Goal: Information Seeking & Learning: Learn about a topic

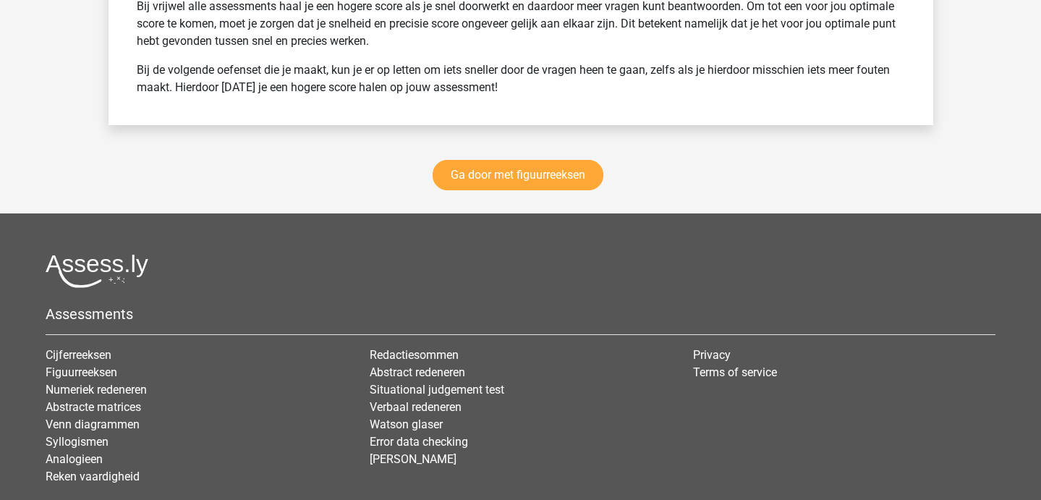
scroll to position [10171, 0]
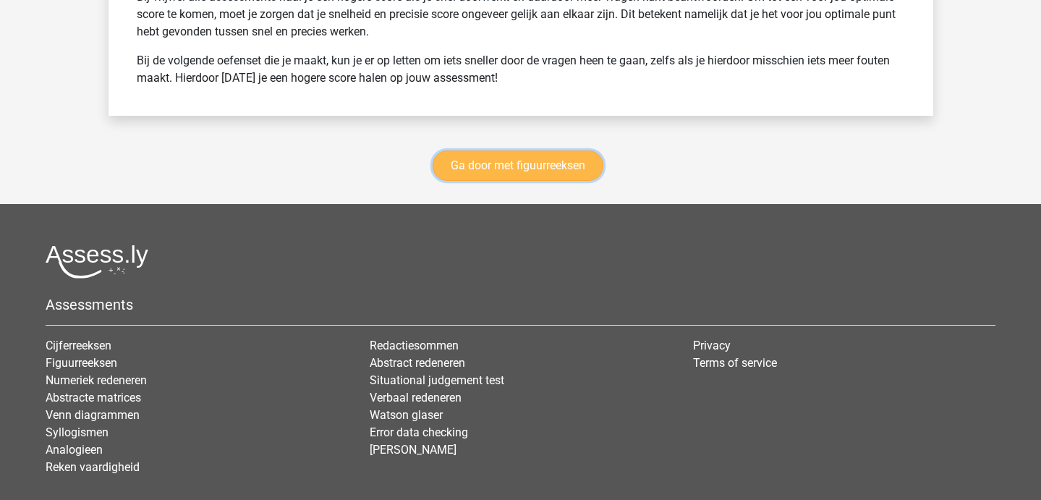
click at [488, 174] on link "Ga door met figuurreeksen" at bounding box center [518, 165] width 171 height 30
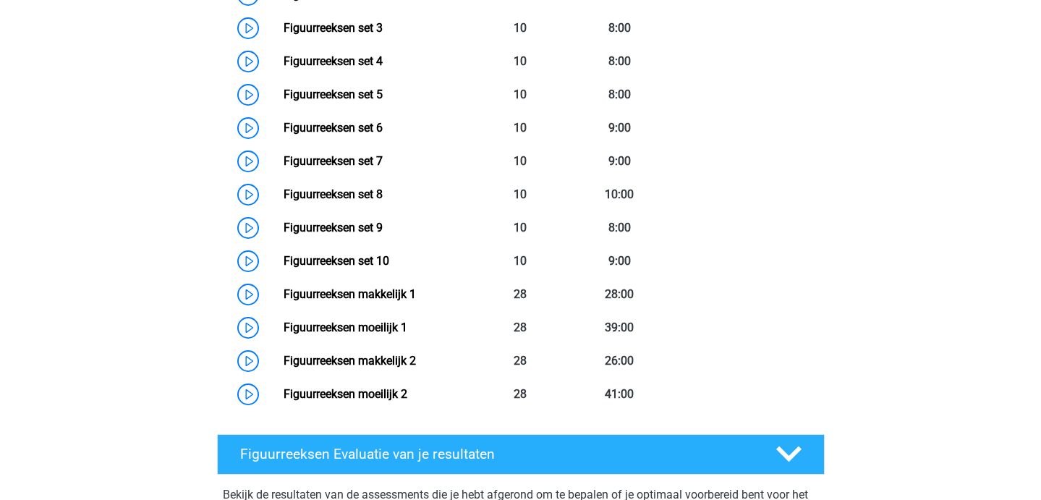
scroll to position [818, 0]
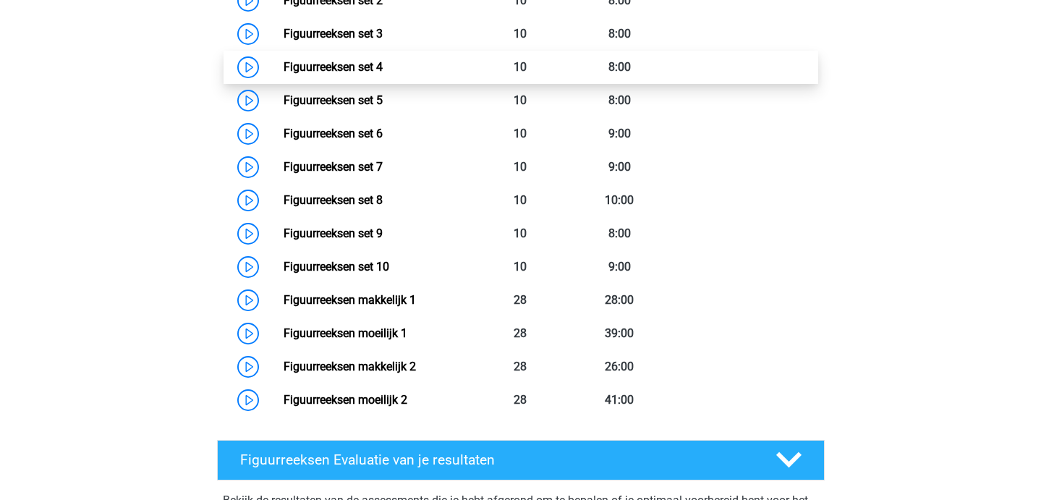
click at [383, 61] on link "Figuurreeksen set 4" at bounding box center [333, 67] width 99 height 14
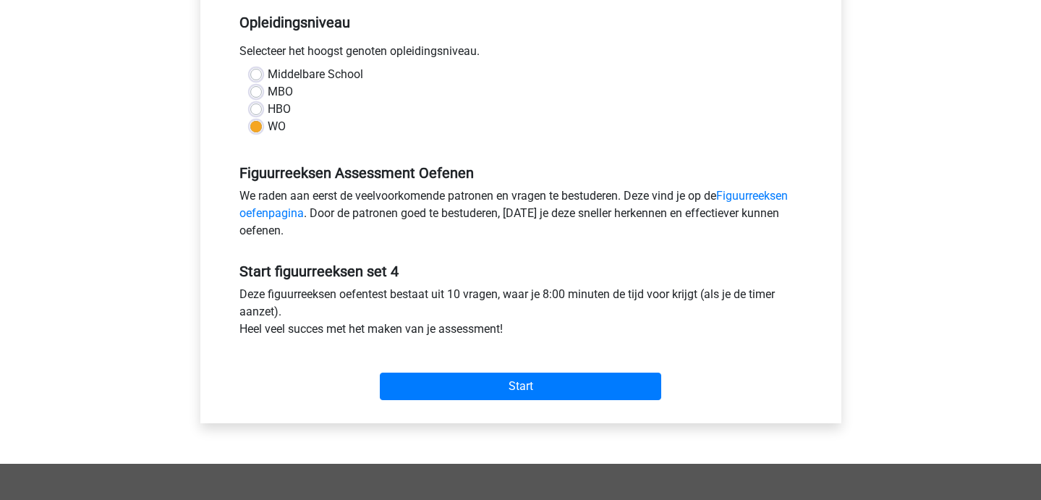
scroll to position [328, 0]
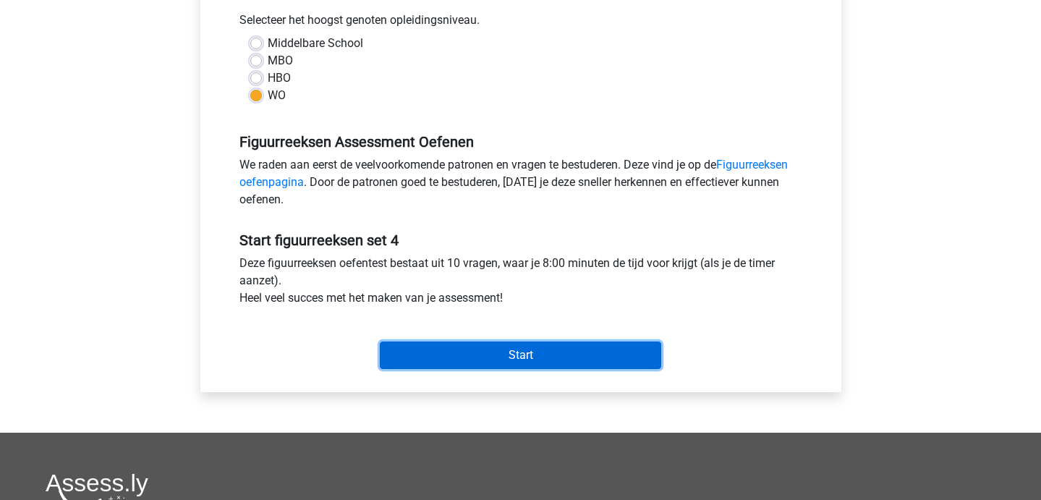
click at [466, 348] on input "Start" at bounding box center [520, 354] width 281 height 27
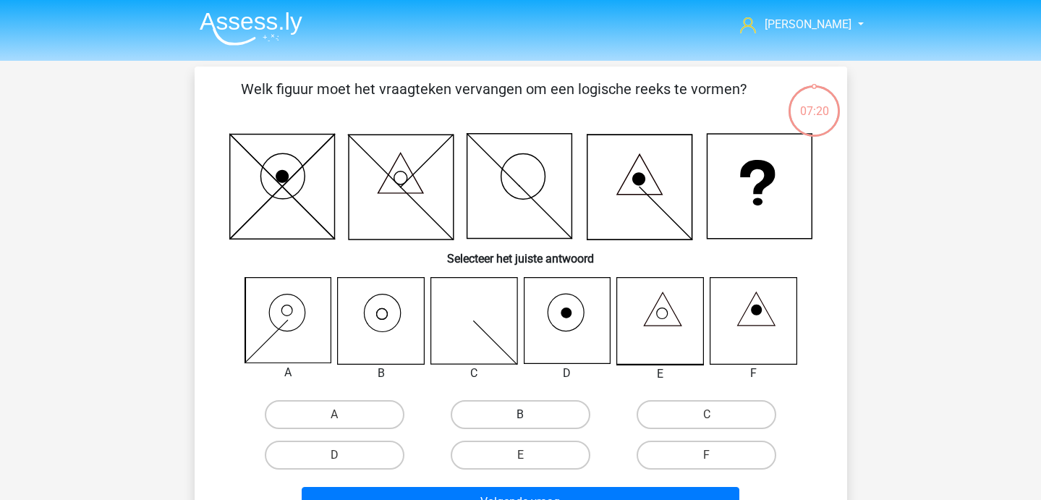
click at [495, 421] on label "B" at bounding box center [521, 414] width 140 height 29
click at [520, 421] on input "B" at bounding box center [524, 418] width 9 height 9
radio input "true"
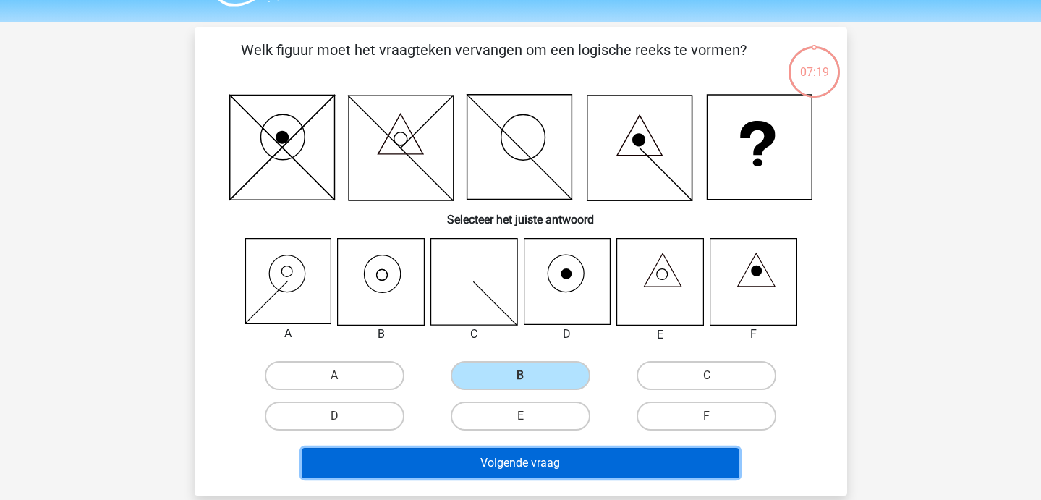
click at [504, 465] on button "Volgende vraag" at bounding box center [521, 463] width 438 height 30
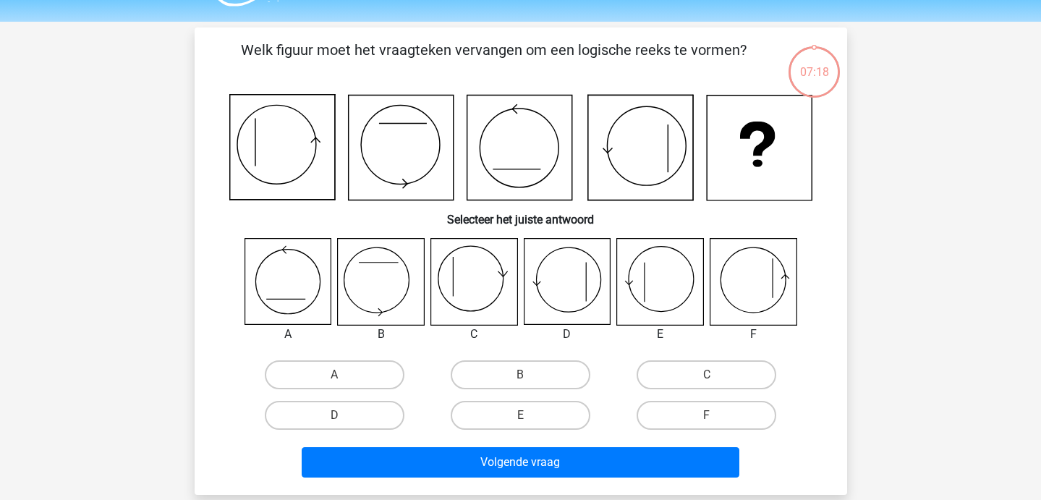
scroll to position [67, 0]
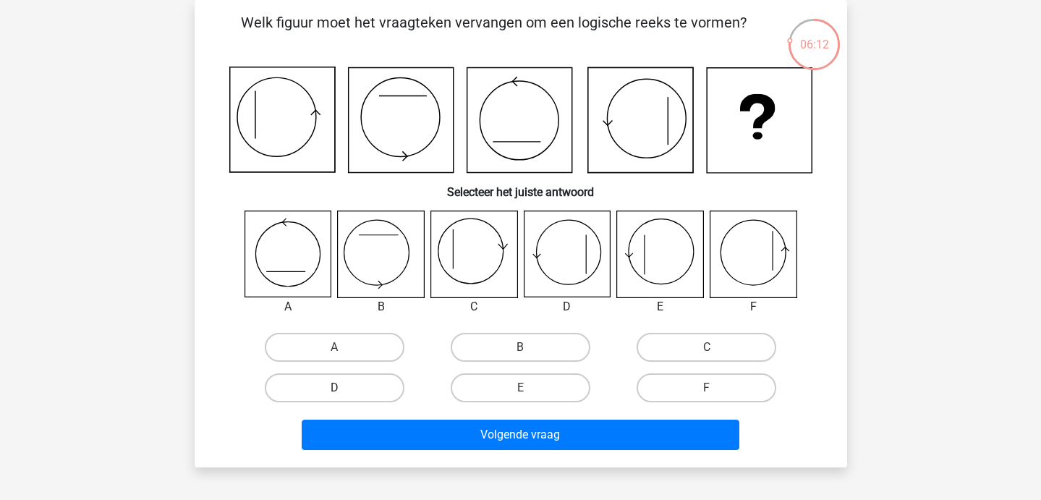
click at [334, 386] on label "D" at bounding box center [335, 387] width 140 height 29
click at [334, 388] on input "D" at bounding box center [338, 392] width 9 height 9
radio input "true"
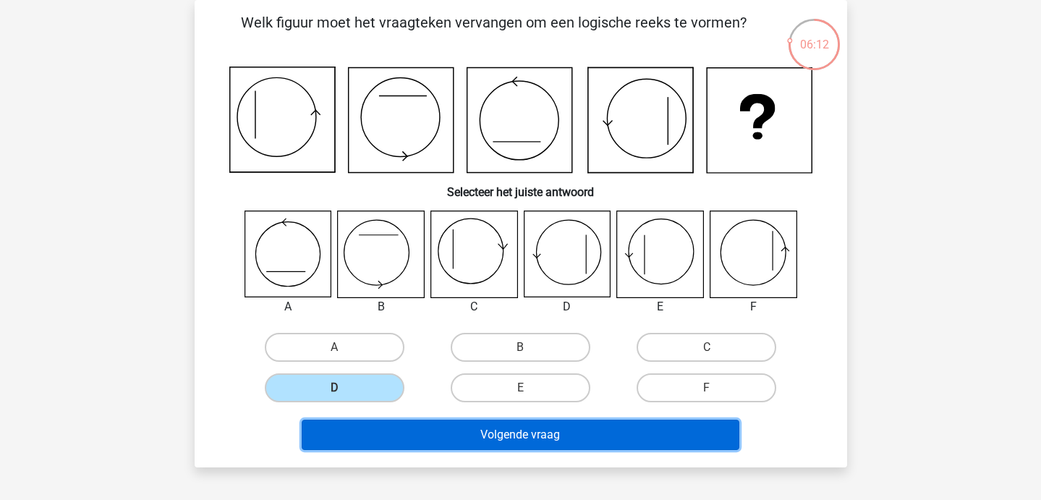
click at [360, 437] on button "Volgende vraag" at bounding box center [521, 435] width 438 height 30
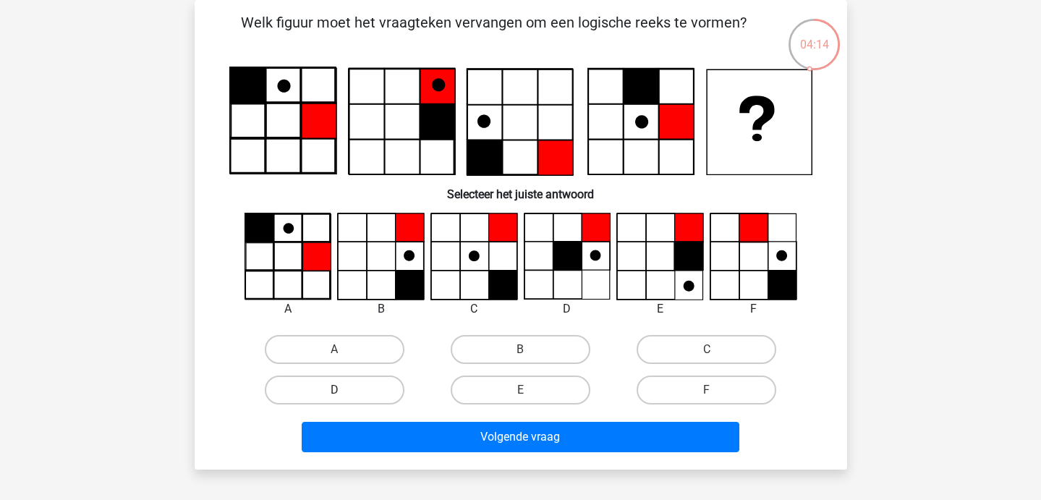
click at [318, 391] on label "D" at bounding box center [335, 389] width 140 height 29
click at [334, 391] on input "D" at bounding box center [338, 394] width 9 height 9
radio input "true"
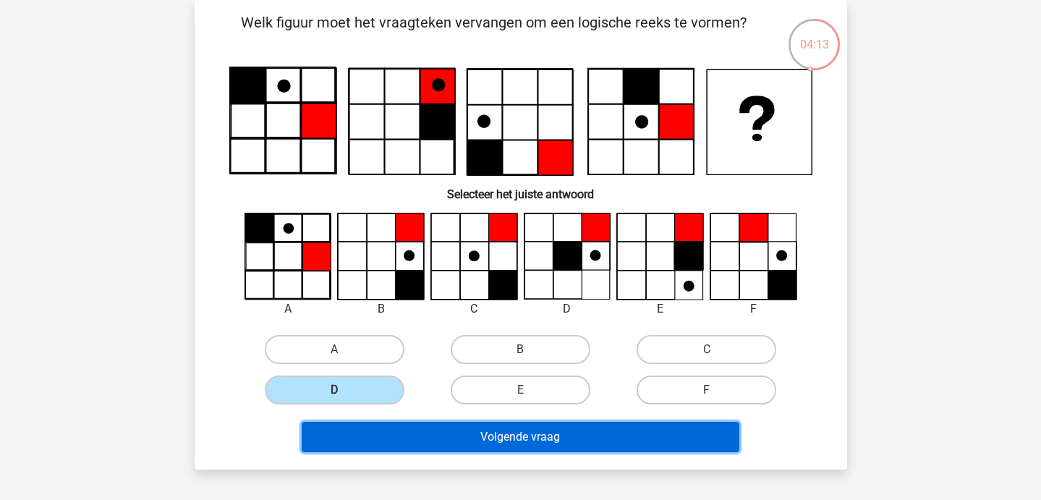
click at [335, 424] on button "Volgende vraag" at bounding box center [521, 437] width 438 height 30
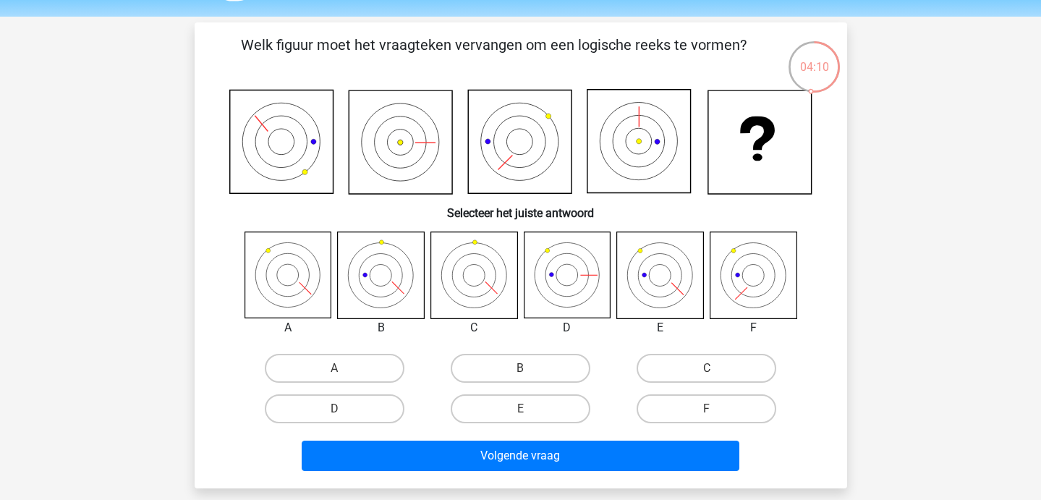
scroll to position [47, 0]
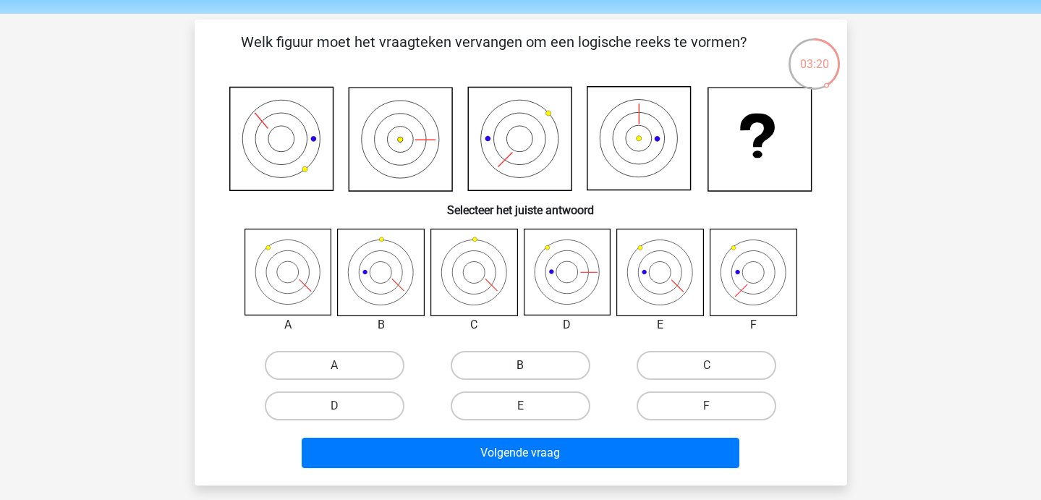
click at [531, 361] on label "B" at bounding box center [521, 365] width 140 height 29
click at [529, 365] on input "B" at bounding box center [524, 369] width 9 height 9
radio input "true"
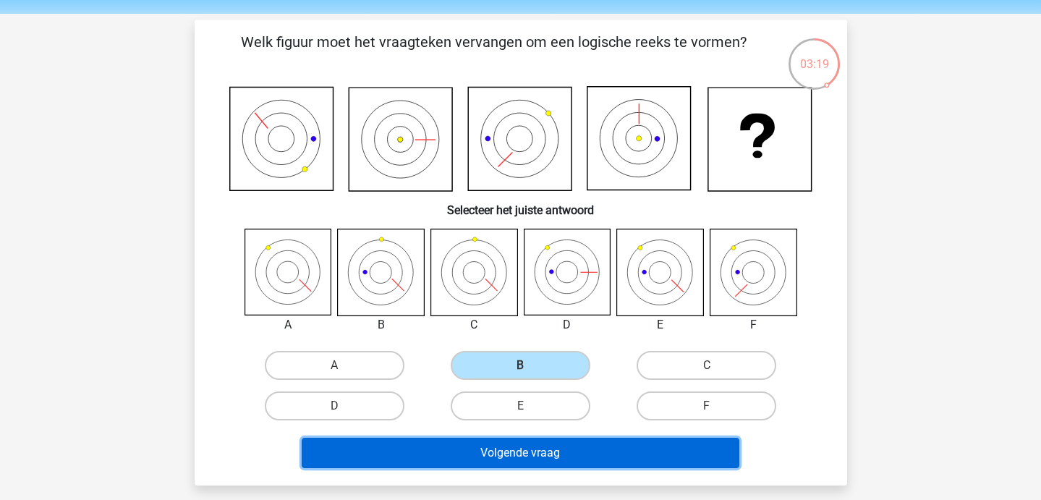
click at [518, 451] on button "Volgende vraag" at bounding box center [521, 453] width 438 height 30
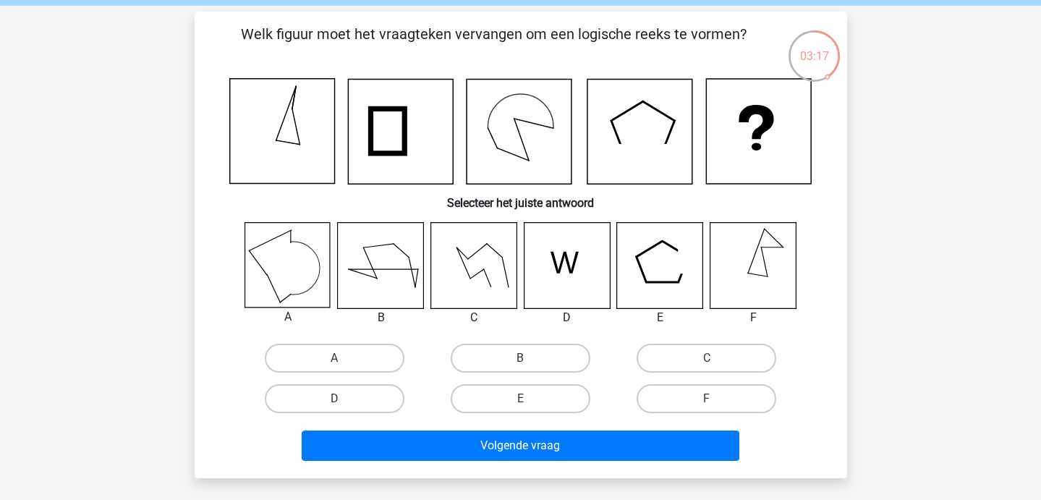
scroll to position [54, 0]
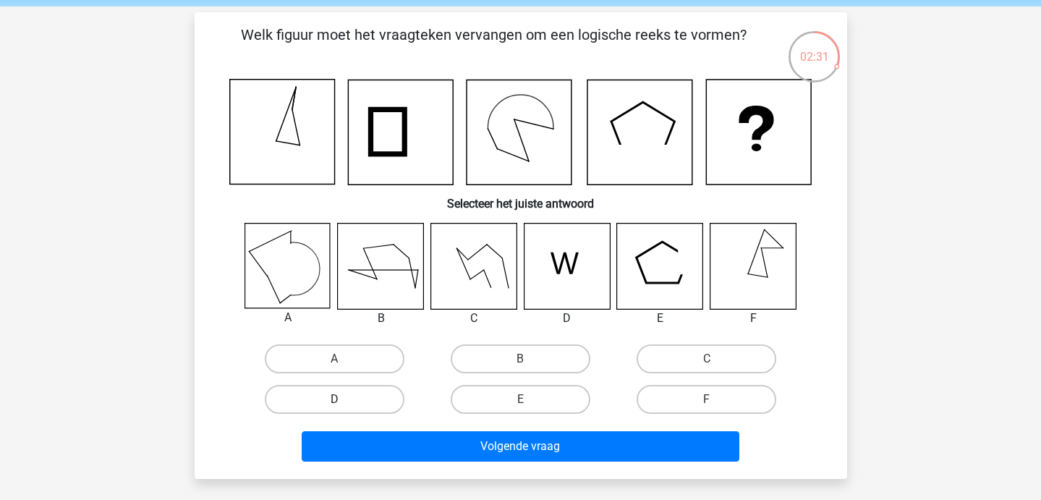
click at [349, 402] on label "D" at bounding box center [335, 399] width 140 height 29
click at [344, 402] on input "D" at bounding box center [338, 403] width 9 height 9
radio input "true"
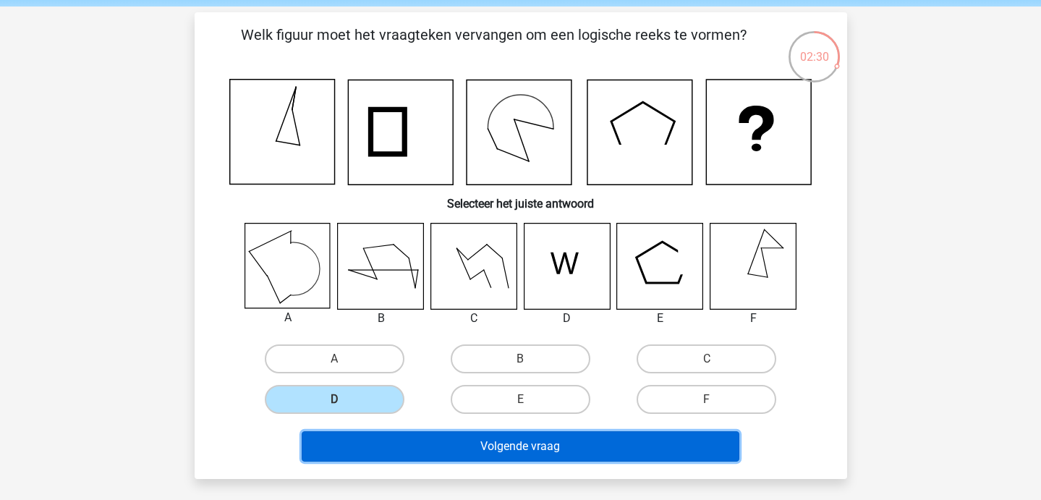
click at [376, 438] on button "Volgende vraag" at bounding box center [521, 446] width 438 height 30
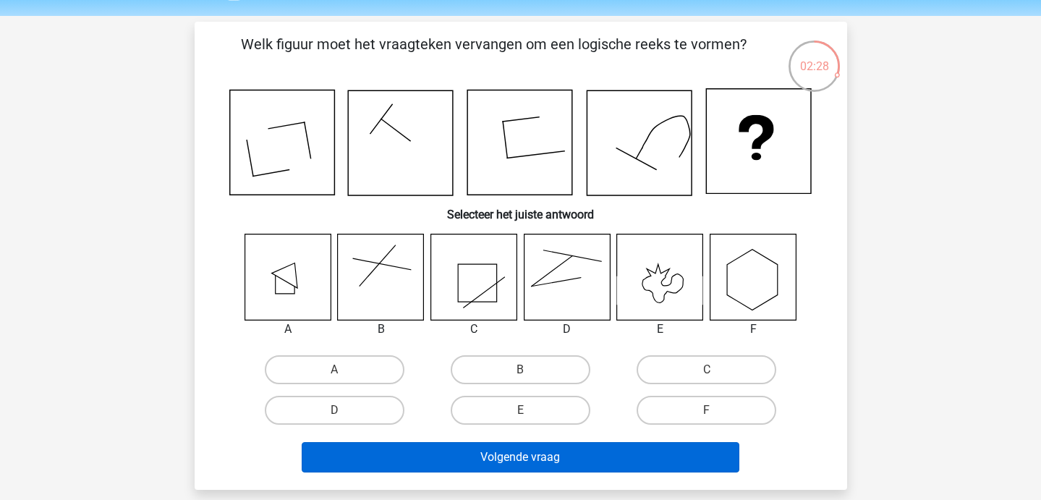
scroll to position [43, 0]
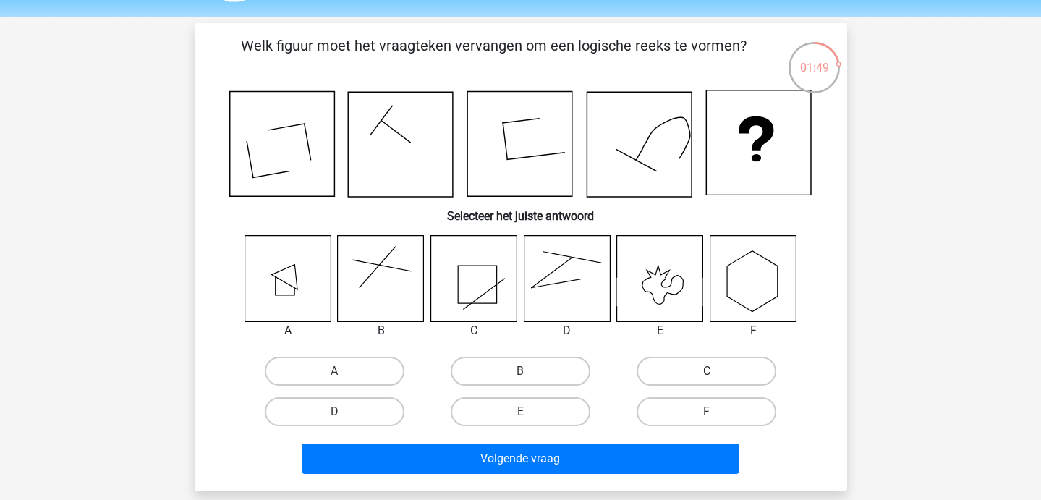
click at [678, 374] on label "C" at bounding box center [707, 371] width 140 height 29
click at [707, 374] on input "C" at bounding box center [711, 375] width 9 height 9
radio input "true"
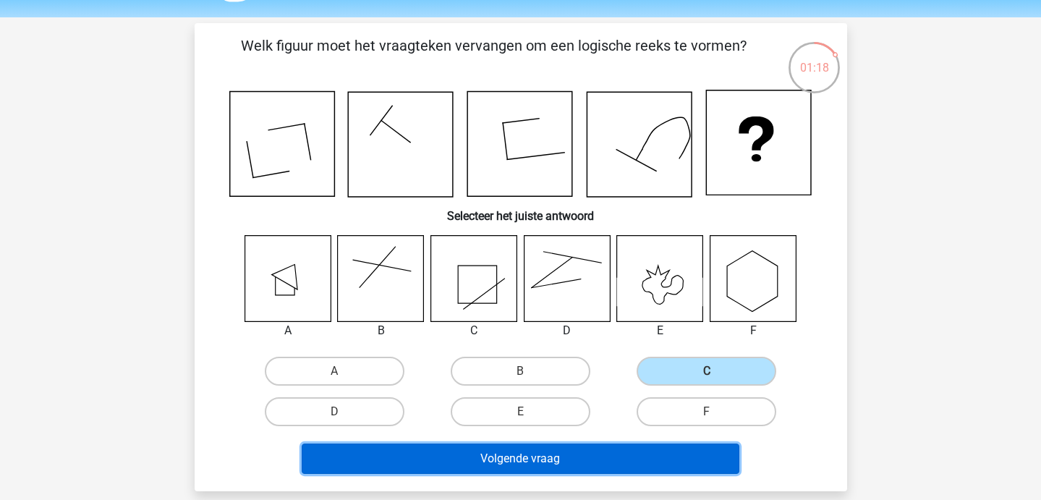
click at [633, 456] on button "Volgende vraag" at bounding box center [521, 458] width 438 height 30
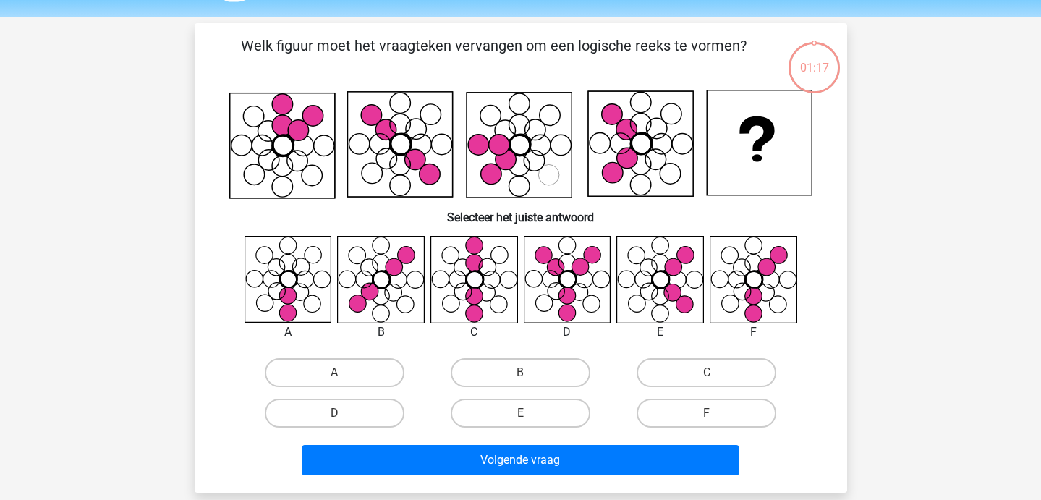
scroll to position [67, 0]
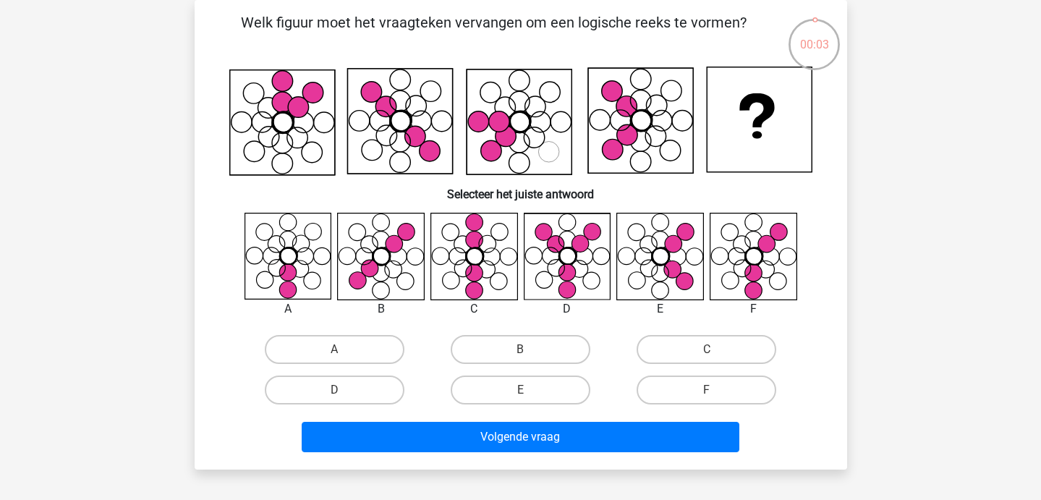
click at [713, 394] on input "F" at bounding box center [711, 394] width 9 height 9
radio input "true"
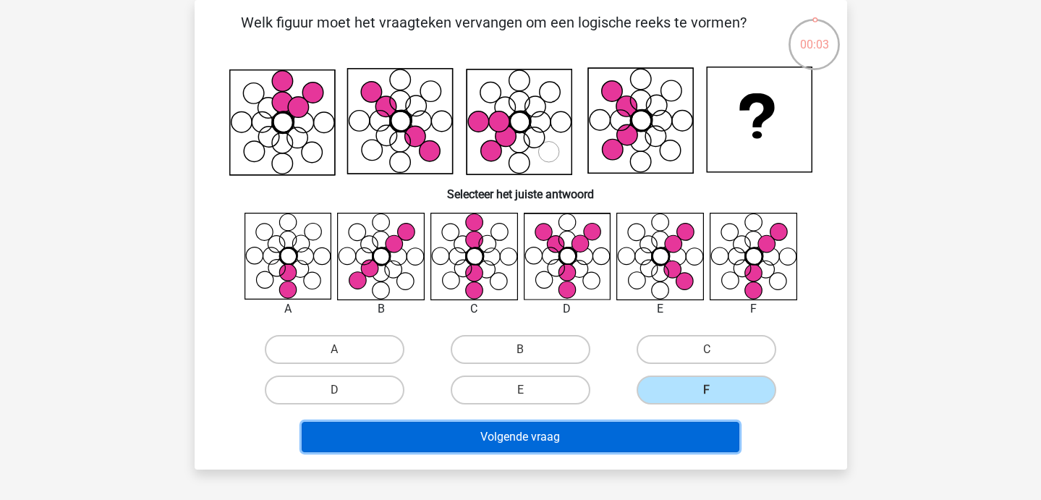
click at [655, 434] on button "Volgende vraag" at bounding box center [521, 437] width 438 height 30
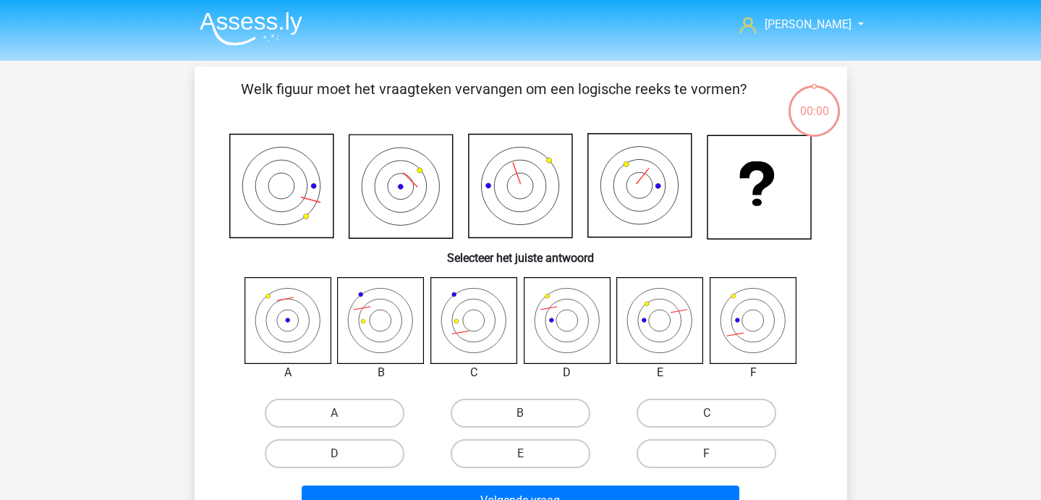
scroll to position [67, 0]
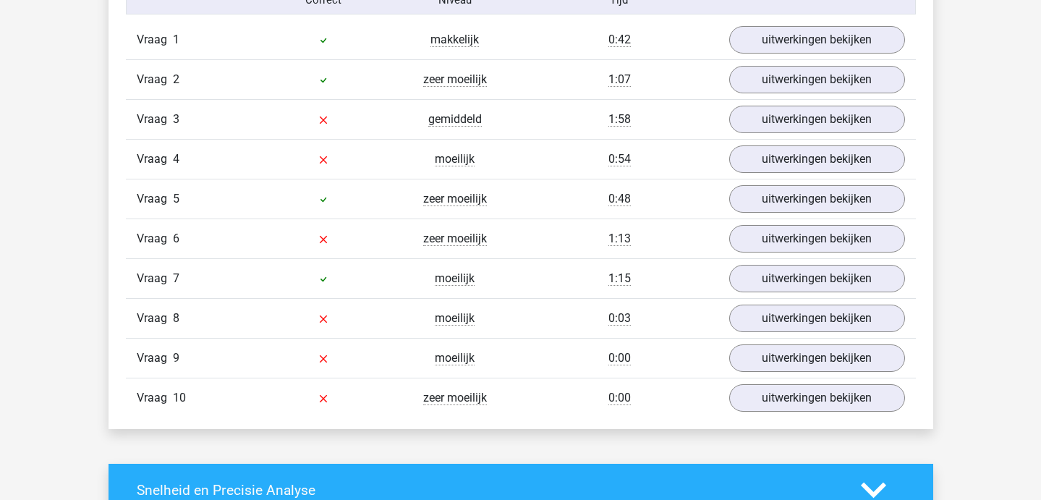
scroll to position [975, 0]
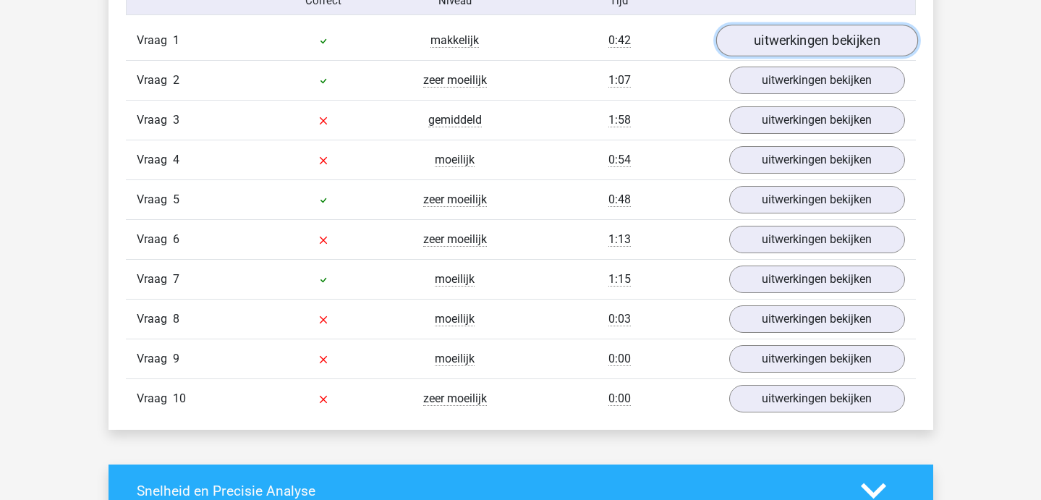
click at [759, 41] on link "uitwerkingen bekijken" at bounding box center [816, 41] width 202 height 32
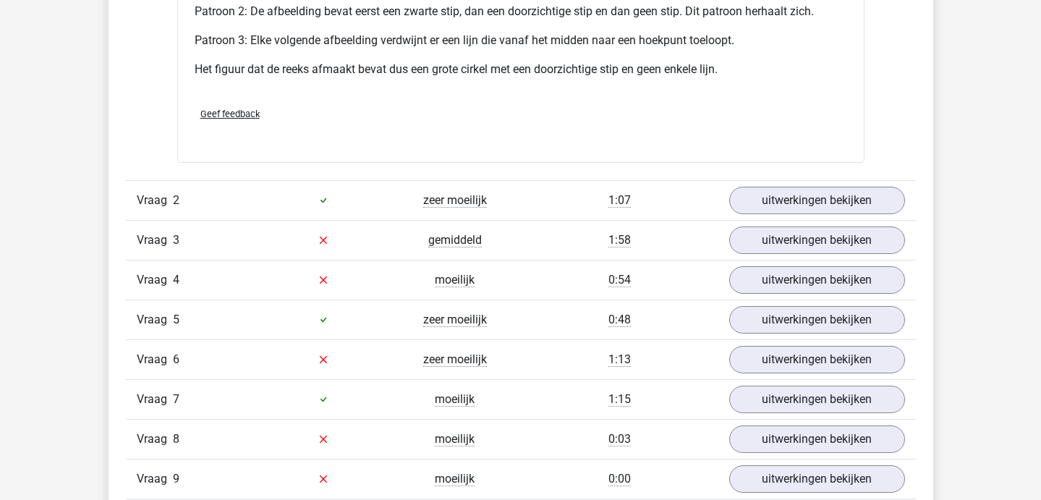
scroll to position [1823, 0]
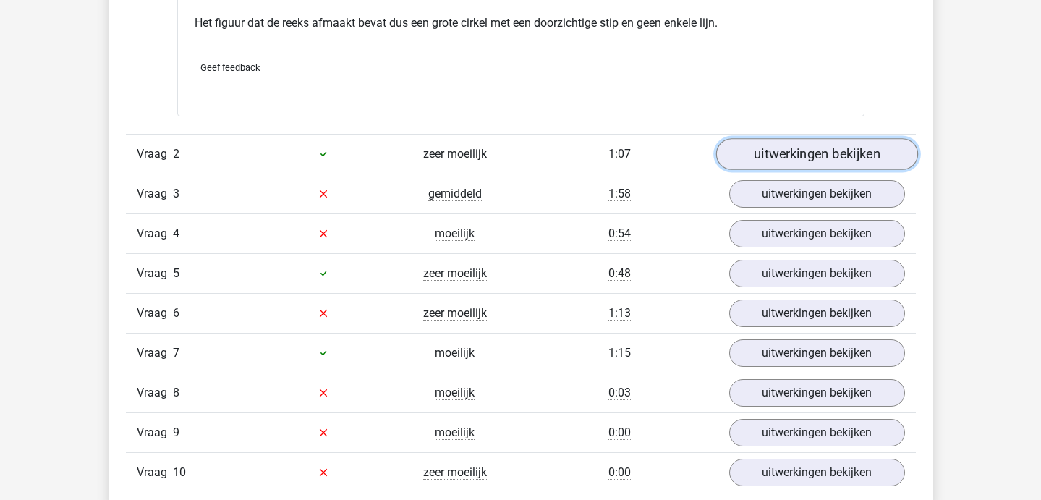
click at [741, 152] on link "uitwerkingen bekijken" at bounding box center [816, 154] width 202 height 32
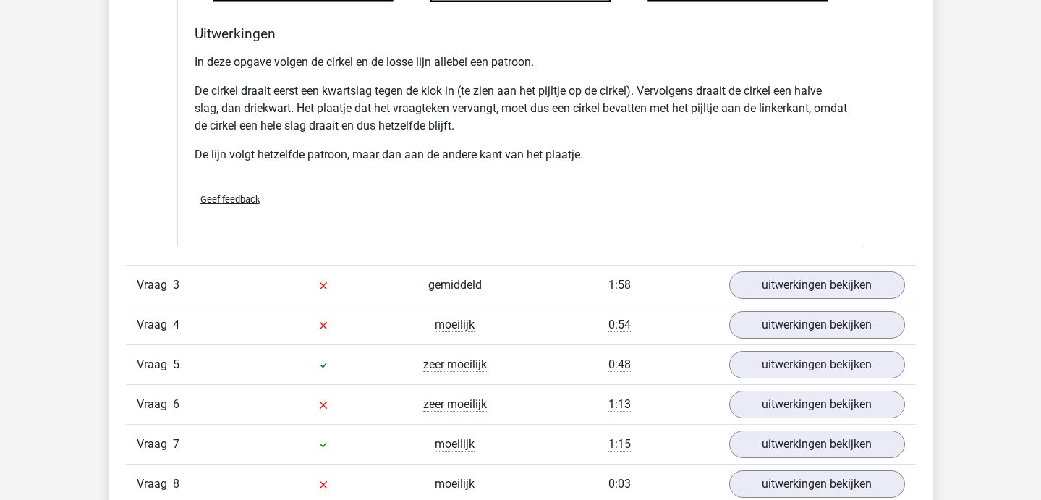
scroll to position [2641, 0]
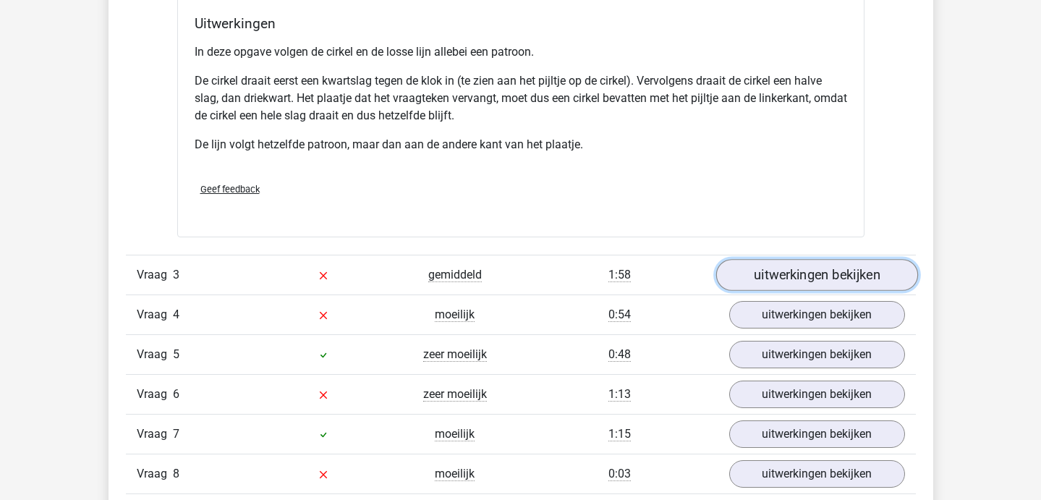
click at [731, 271] on link "uitwerkingen bekijken" at bounding box center [816, 275] width 202 height 32
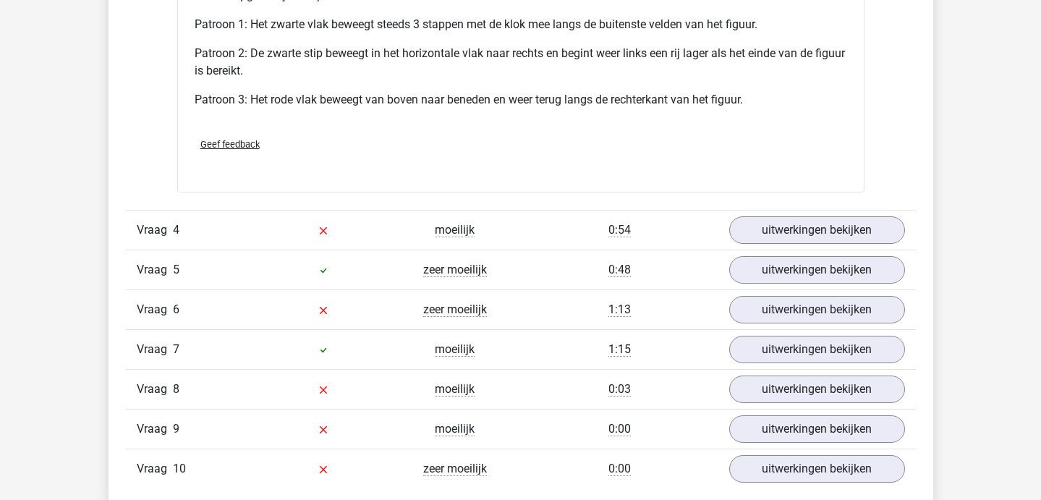
scroll to position [3667, 0]
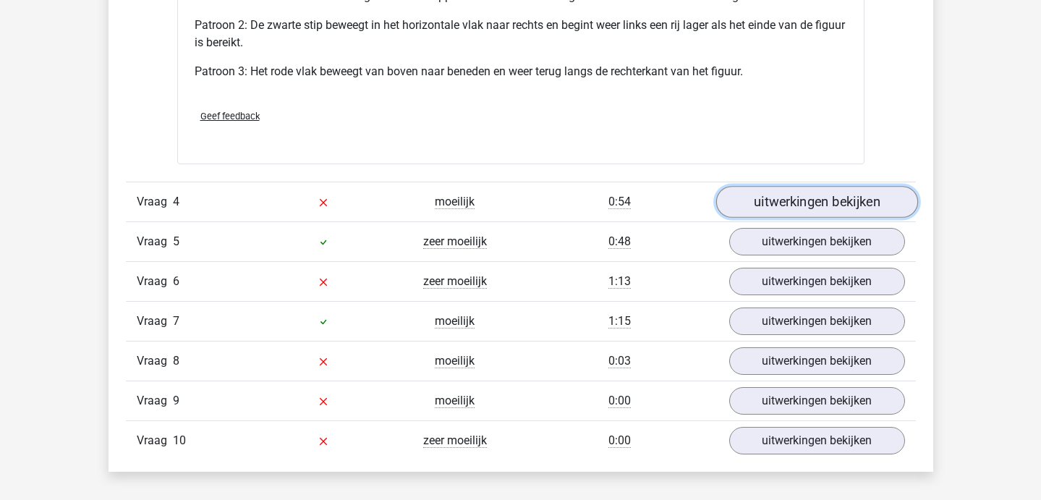
click at [783, 204] on link "uitwerkingen bekijken" at bounding box center [816, 202] width 202 height 32
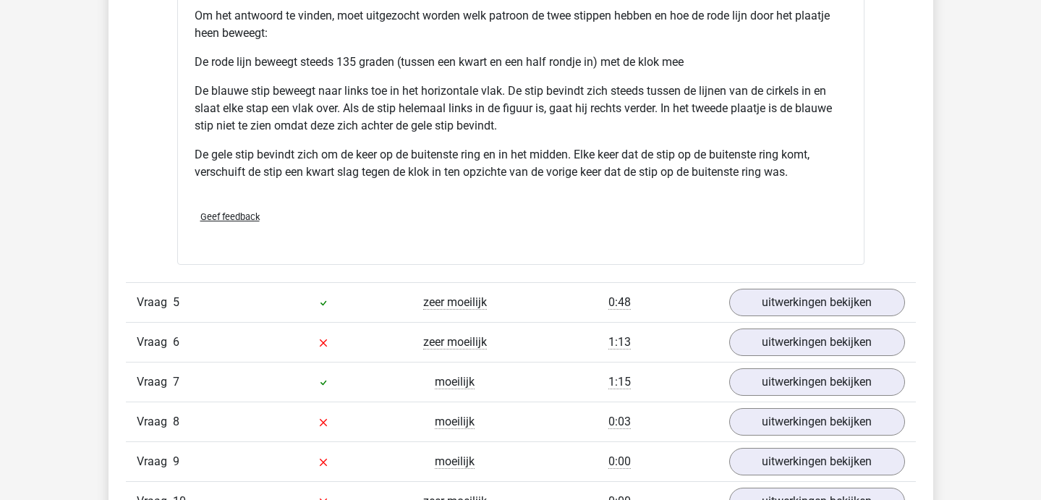
scroll to position [4597, 0]
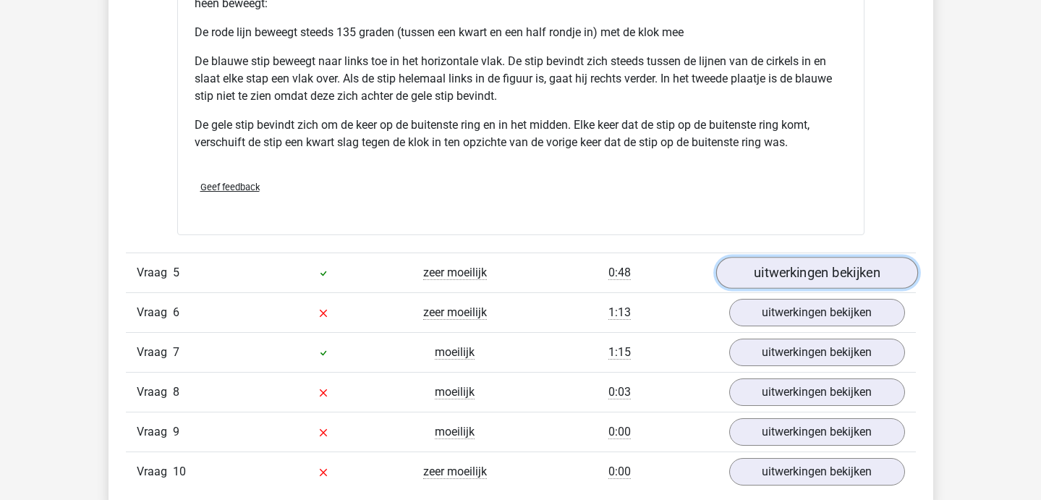
click at [794, 266] on link "uitwerkingen bekijken" at bounding box center [816, 273] width 202 height 32
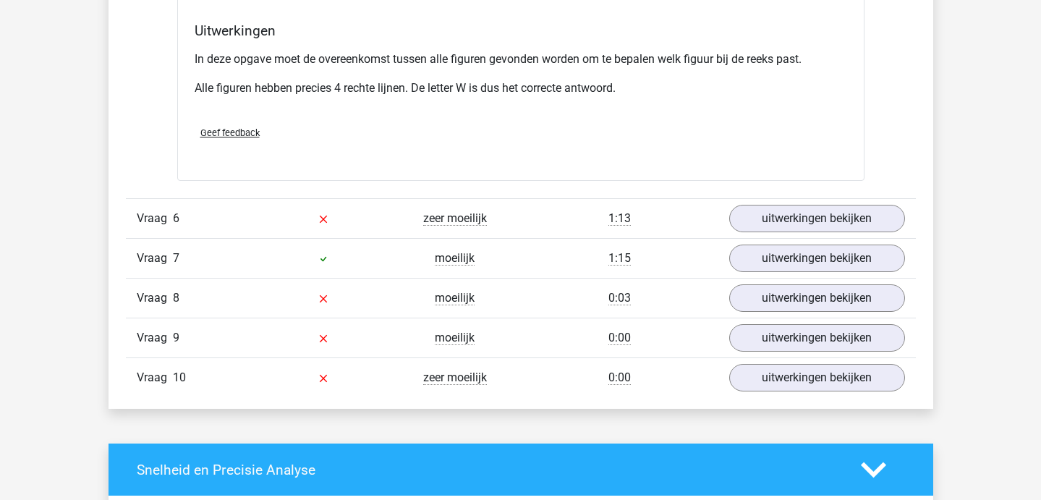
scroll to position [5527, 0]
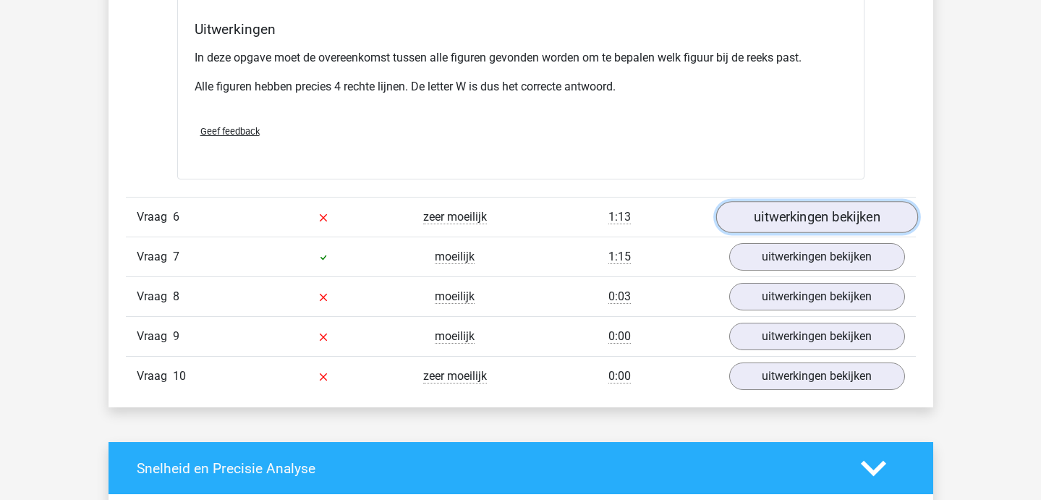
click at [760, 208] on link "uitwerkingen bekijken" at bounding box center [816, 217] width 202 height 32
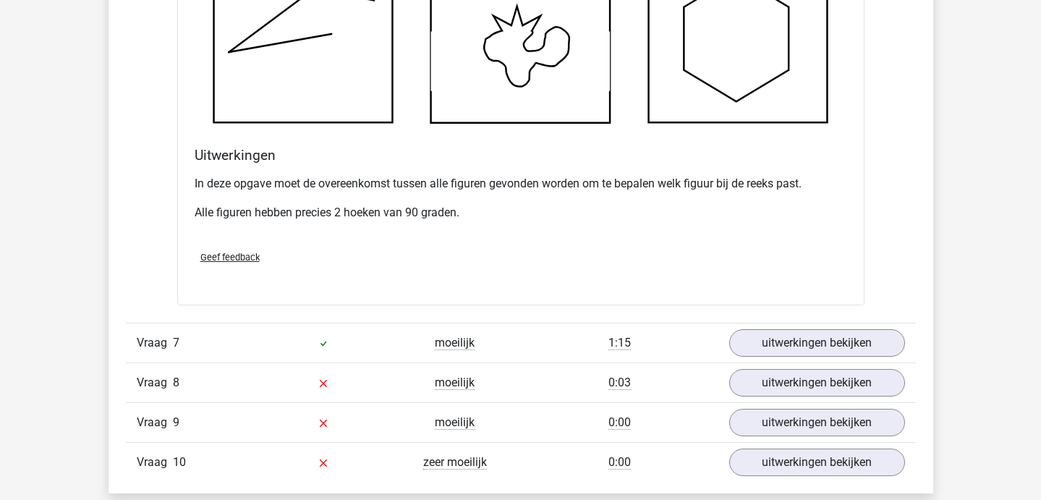
scroll to position [6276, 0]
click at [759, 349] on link "uitwerkingen bekijken" at bounding box center [816, 344] width 202 height 32
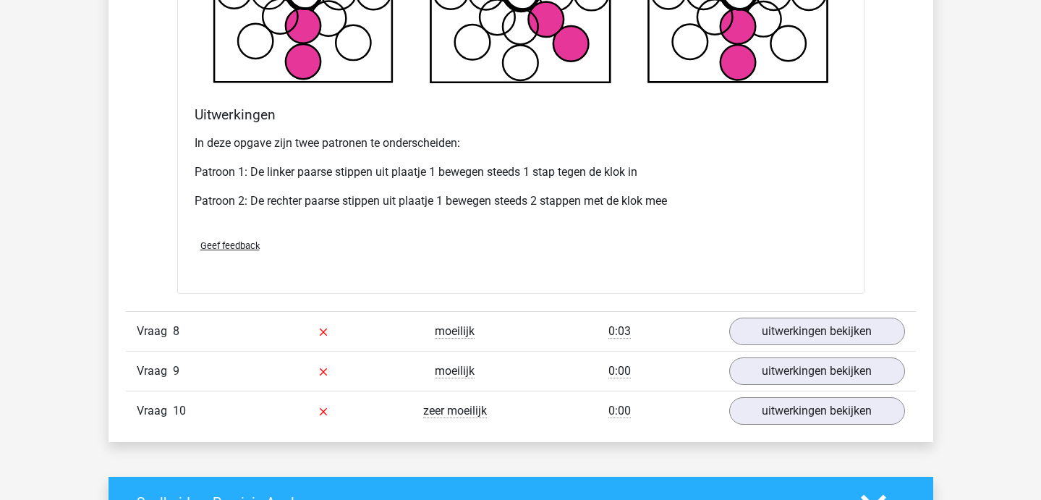
scroll to position [7196, 0]
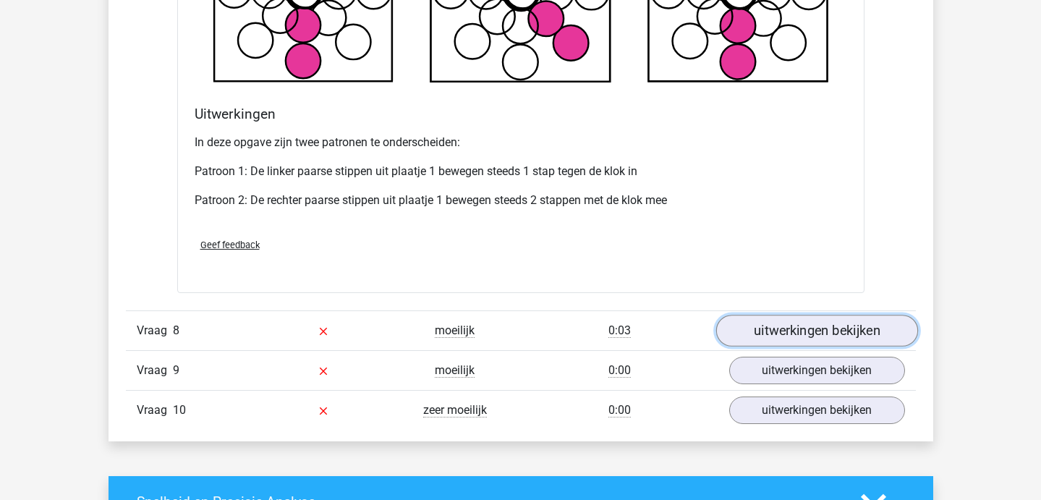
click at [739, 326] on link "uitwerkingen bekijken" at bounding box center [816, 331] width 202 height 32
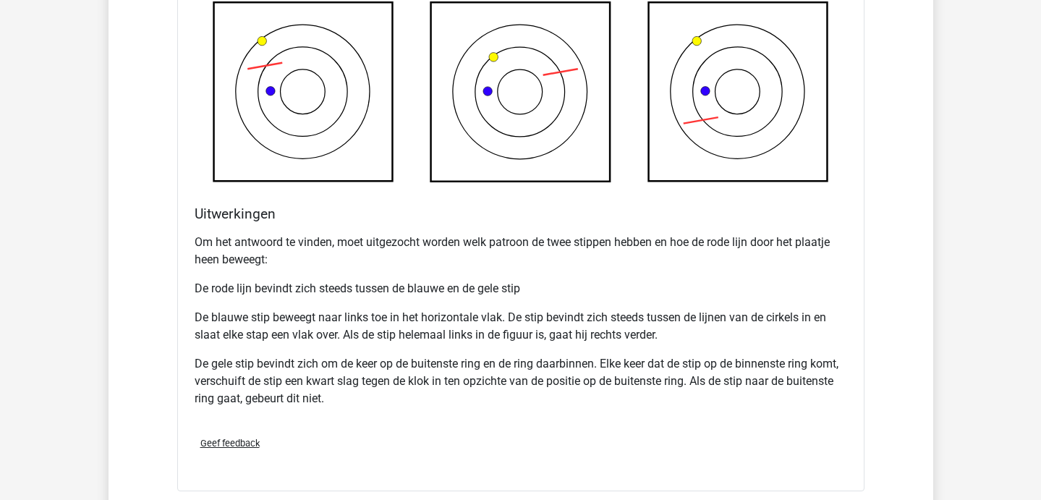
scroll to position [8169, 0]
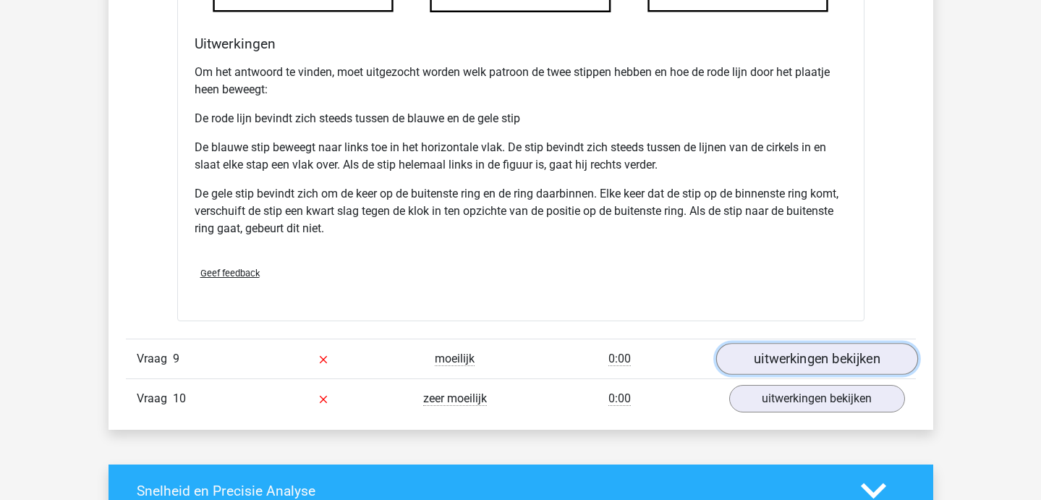
click at [757, 367] on link "uitwerkingen bekijken" at bounding box center [816, 359] width 202 height 32
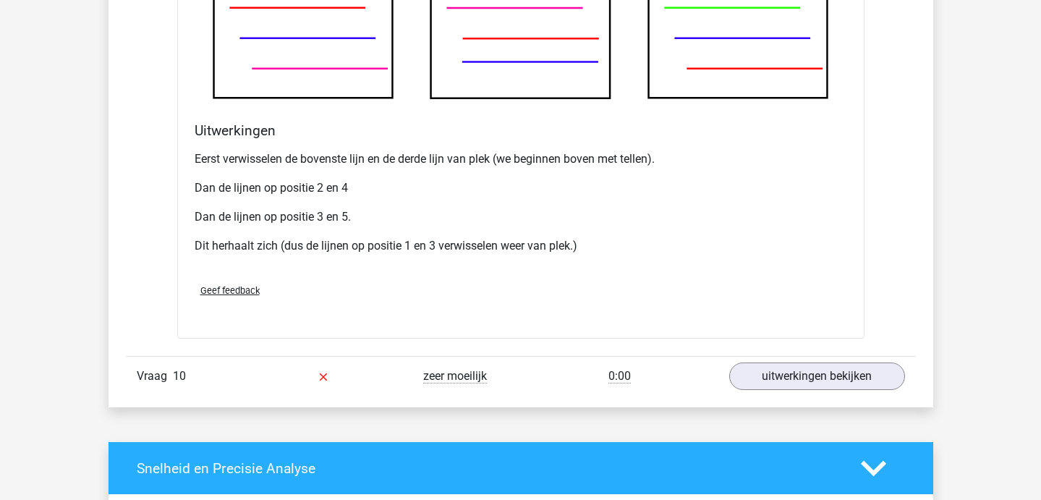
scroll to position [9069, 0]
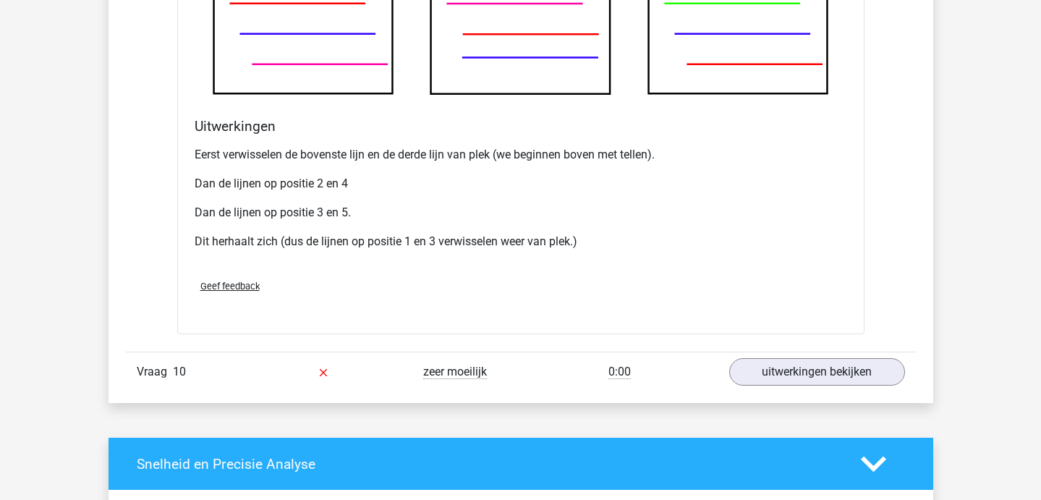
click at [765, 391] on div "Vraag 10 zeer moeilijk 0:00 uitwerkingen bekijken" at bounding box center [521, 372] width 790 height 40
click at [765, 374] on link "uitwerkingen bekijken" at bounding box center [816, 372] width 202 height 32
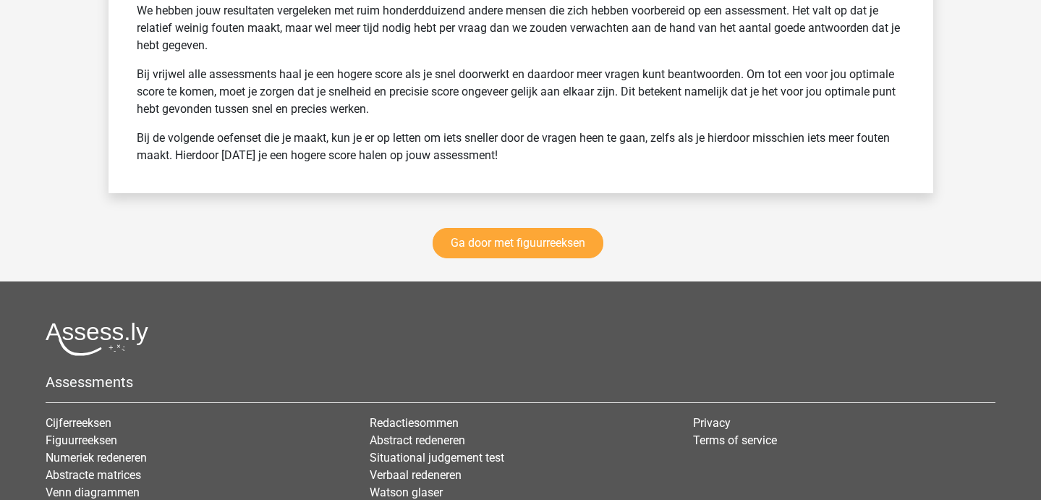
scroll to position [11131, 0]
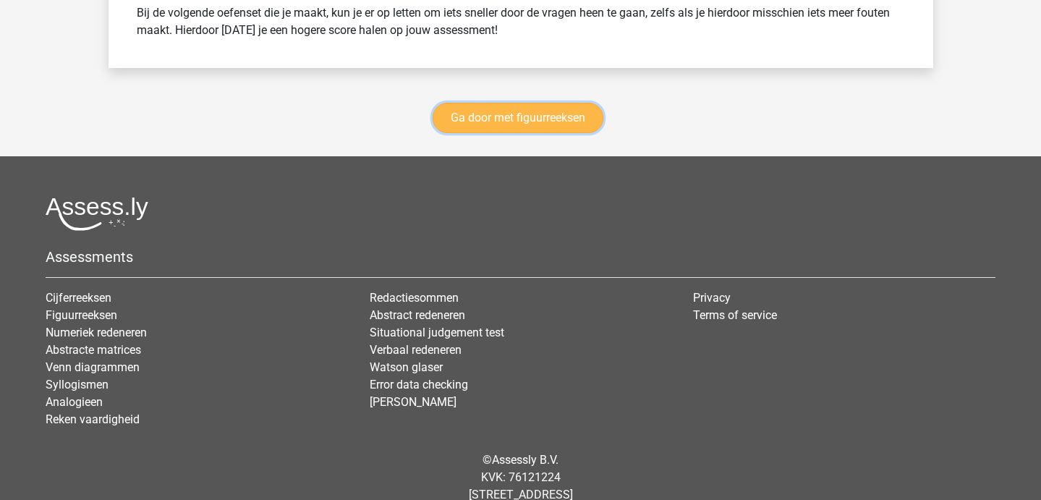
click at [519, 105] on link "Ga door met figuurreeksen" at bounding box center [518, 118] width 171 height 30
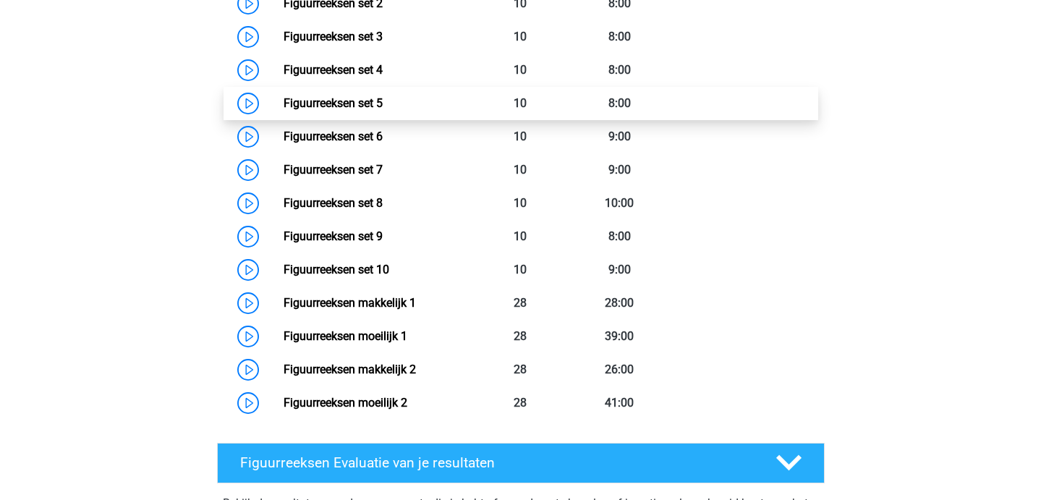
scroll to position [813, 0]
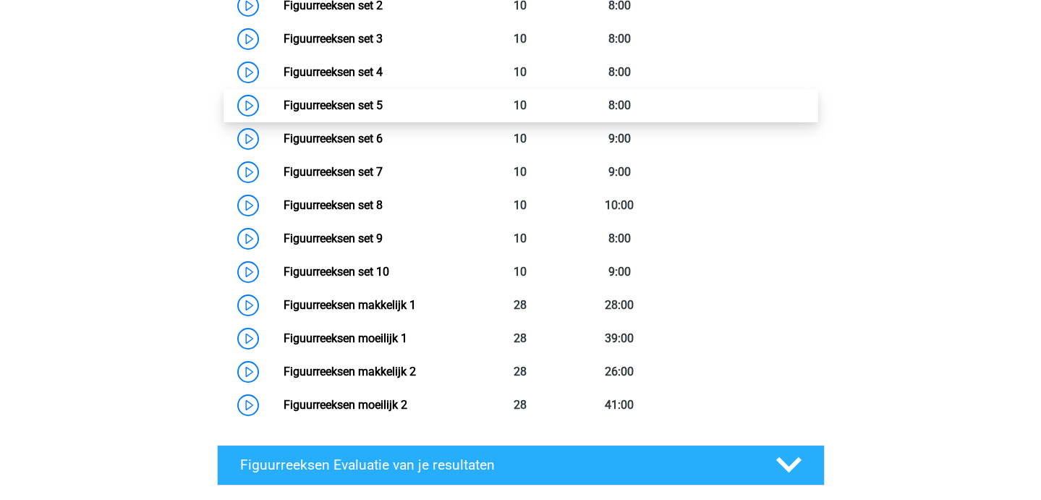
click at [371, 106] on link "Figuurreeksen set 5" at bounding box center [333, 105] width 99 height 14
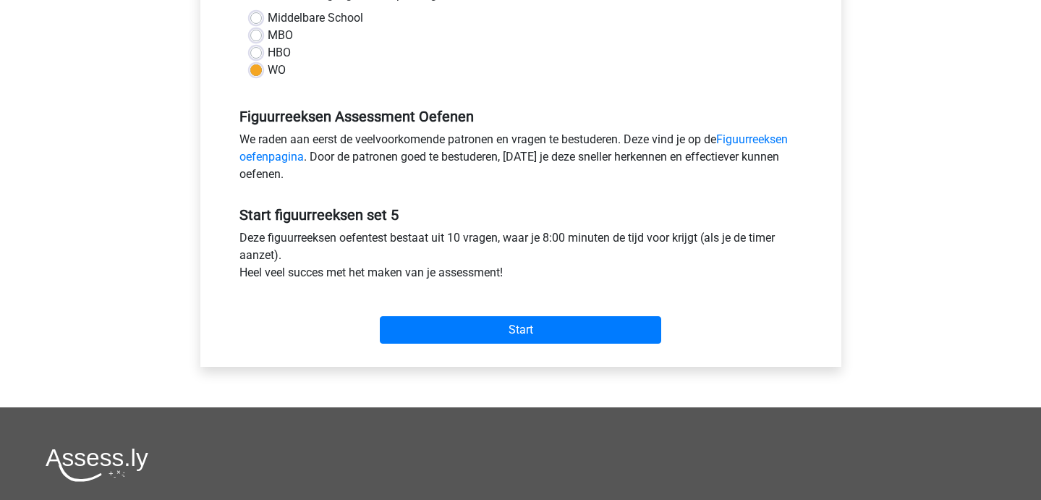
scroll to position [354, 0]
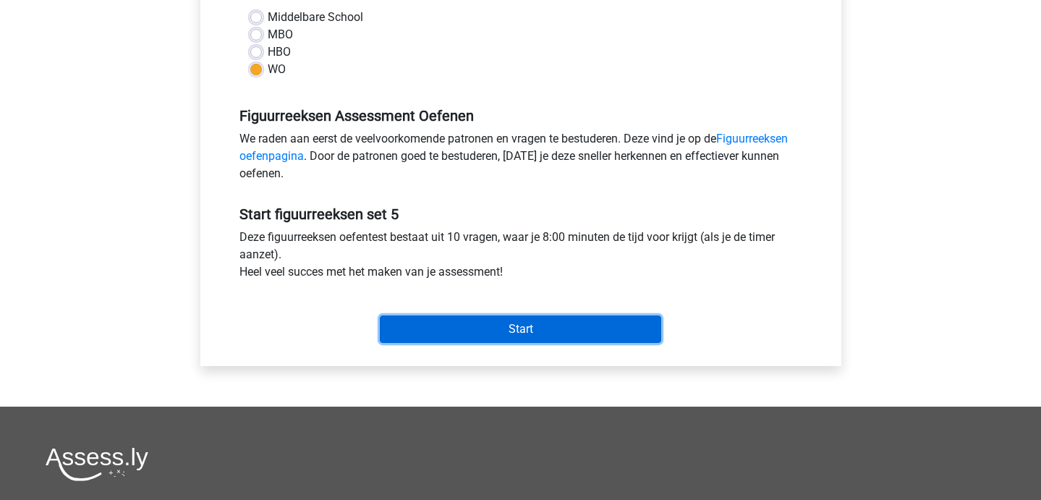
click at [503, 328] on input "Start" at bounding box center [520, 328] width 281 height 27
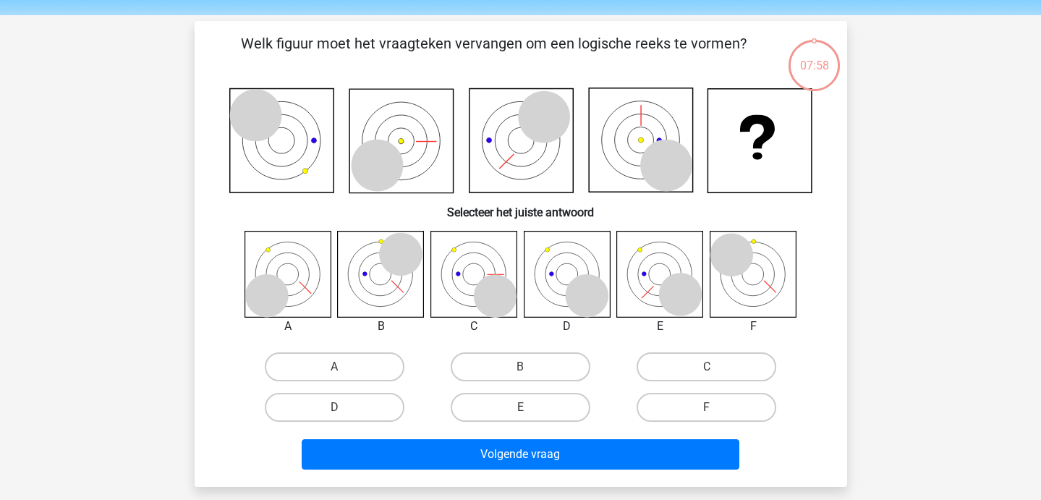
scroll to position [69, 0]
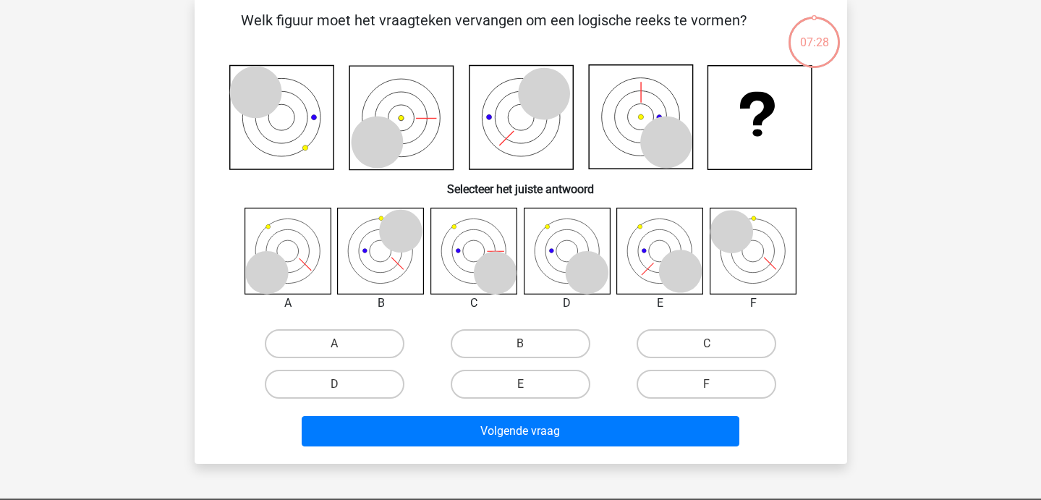
click at [710, 386] on input "F" at bounding box center [711, 388] width 9 height 9
radio input "true"
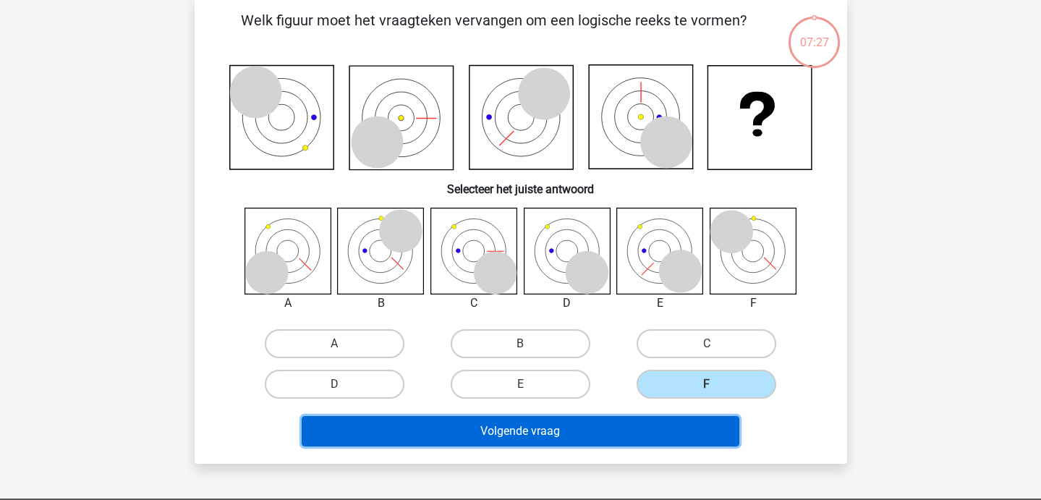
click at [605, 441] on button "Volgende vraag" at bounding box center [521, 431] width 438 height 30
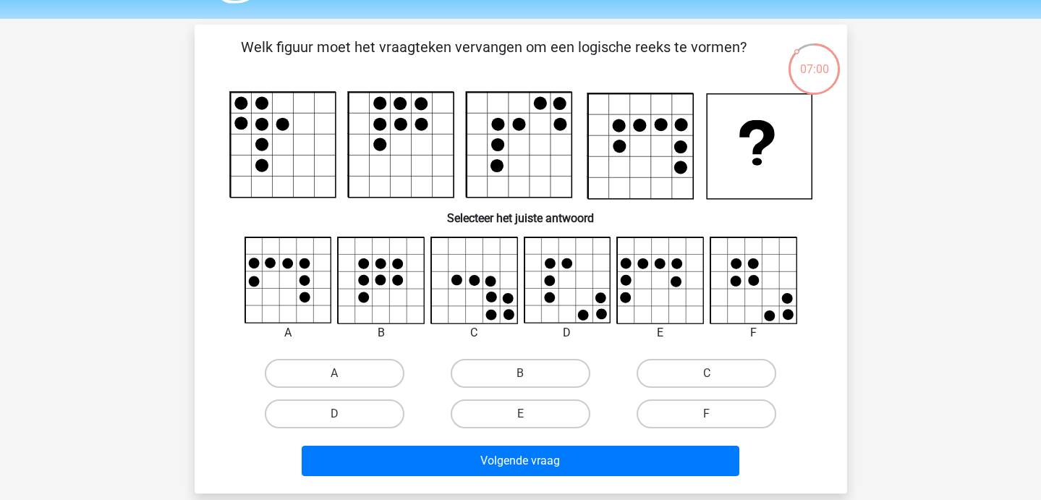
scroll to position [65, 0]
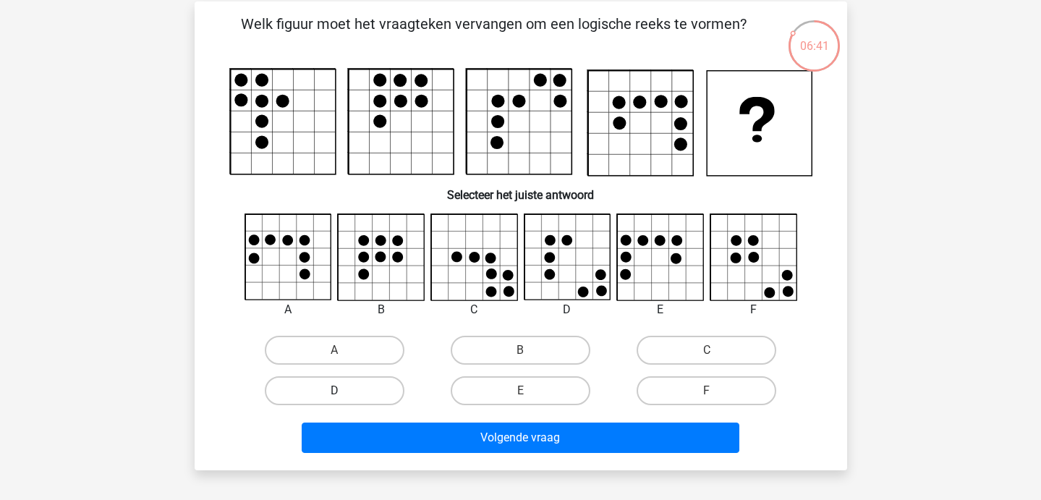
click at [332, 397] on label "D" at bounding box center [335, 390] width 140 height 29
click at [334, 397] on input "D" at bounding box center [338, 395] width 9 height 9
radio input "true"
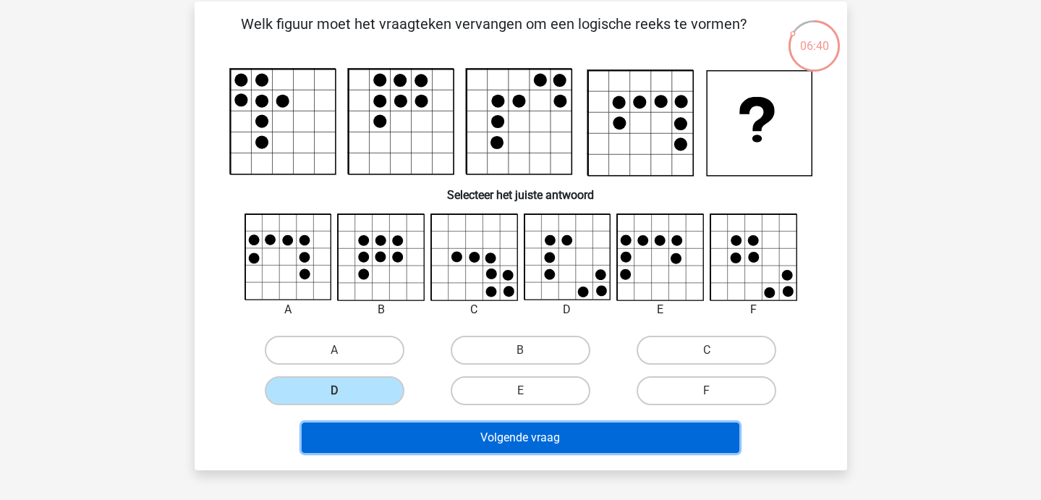
click at [417, 435] on button "Volgende vraag" at bounding box center [521, 437] width 438 height 30
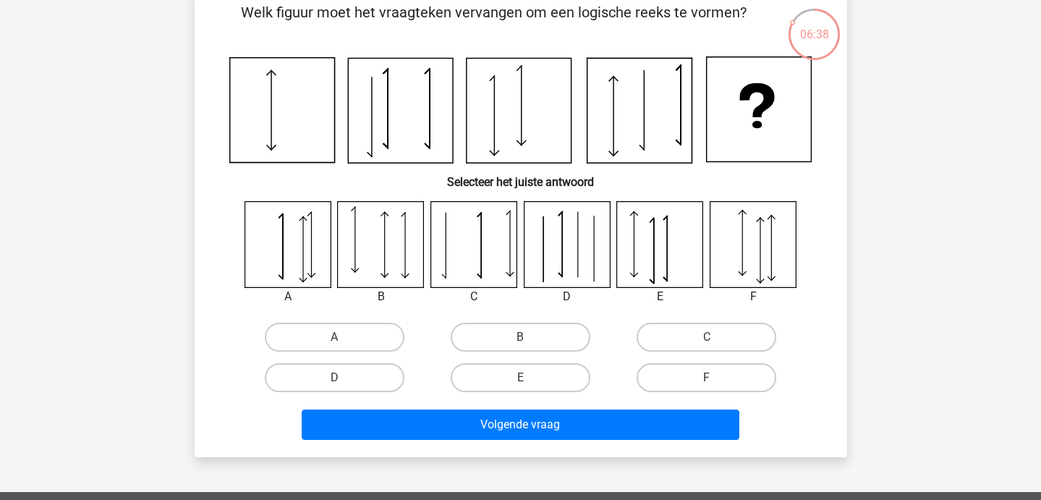
scroll to position [76, 0]
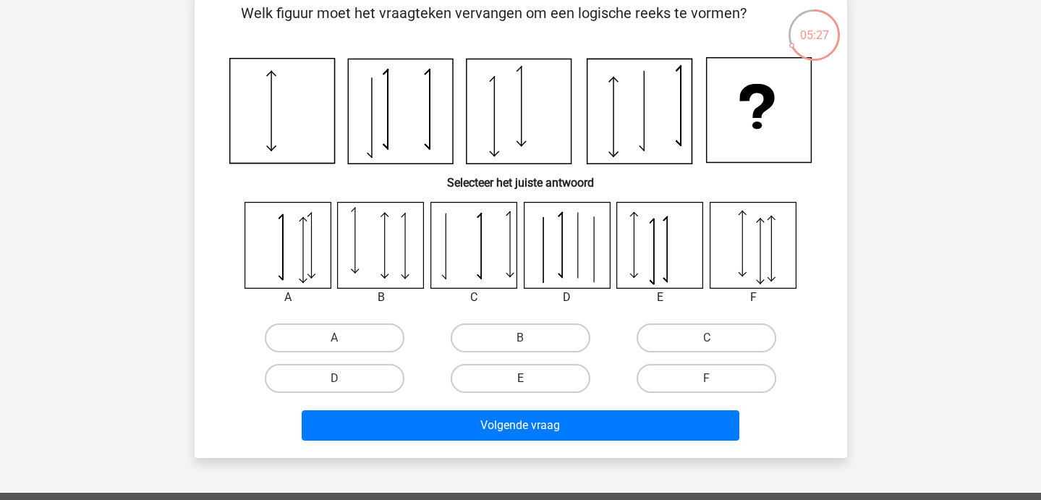
click at [474, 378] on label "E" at bounding box center [521, 378] width 140 height 29
click at [520, 378] on input "E" at bounding box center [524, 382] width 9 height 9
radio input "true"
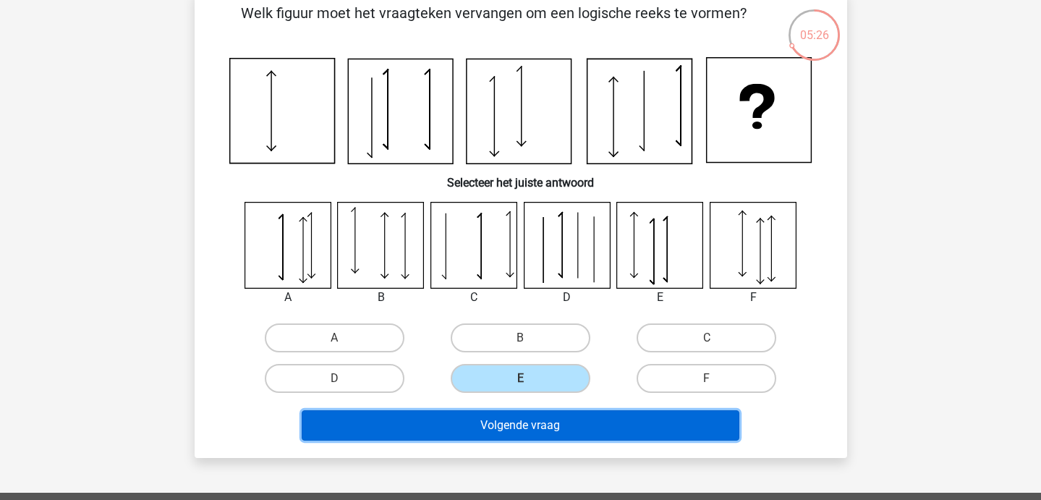
click at [469, 416] on button "Volgende vraag" at bounding box center [521, 425] width 438 height 30
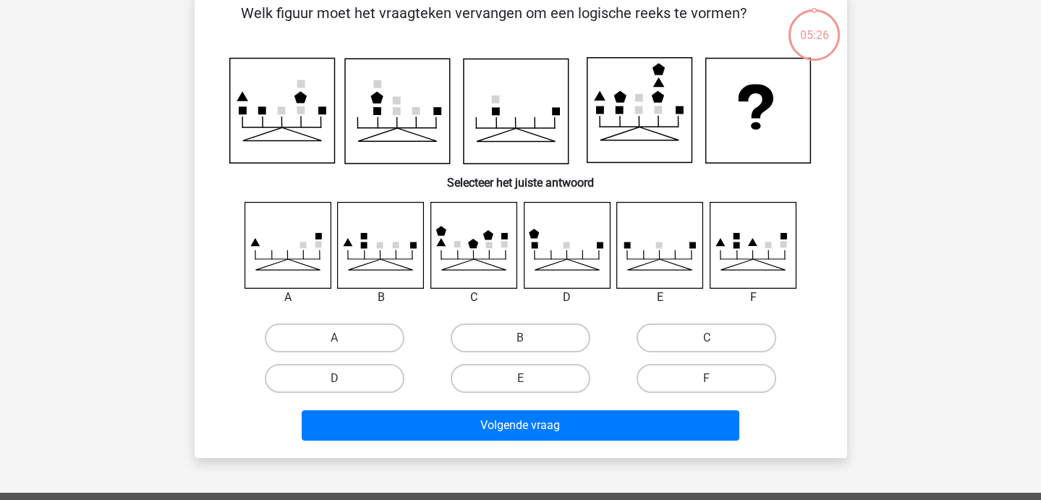
scroll to position [67, 0]
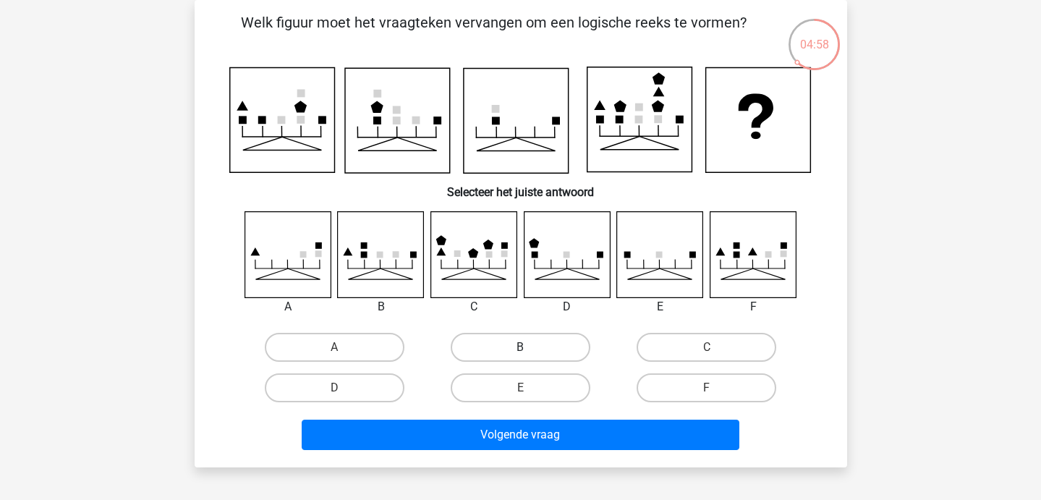
click at [498, 359] on label "B" at bounding box center [521, 347] width 140 height 29
click at [520, 357] on input "B" at bounding box center [524, 351] width 9 height 9
radio input "true"
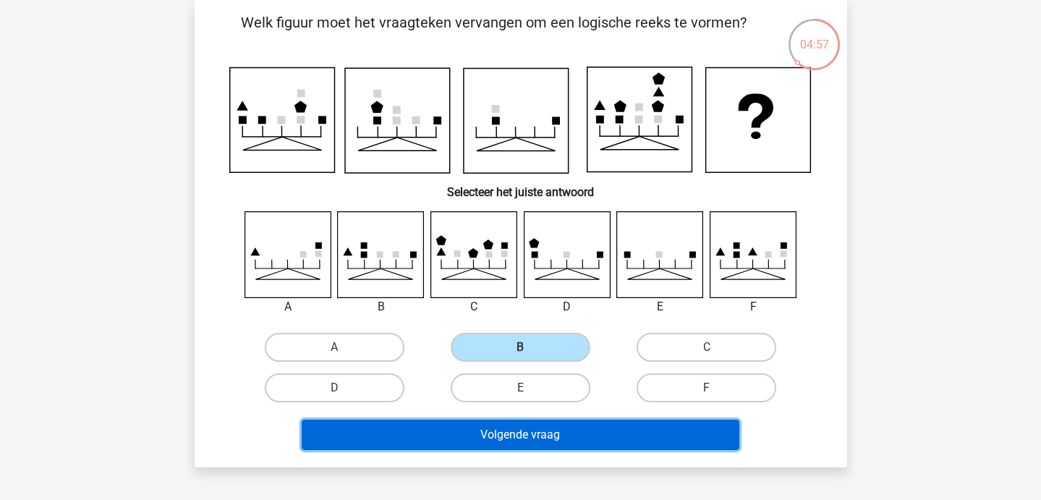
click at [498, 433] on button "Volgende vraag" at bounding box center [521, 435] width 438 height 30
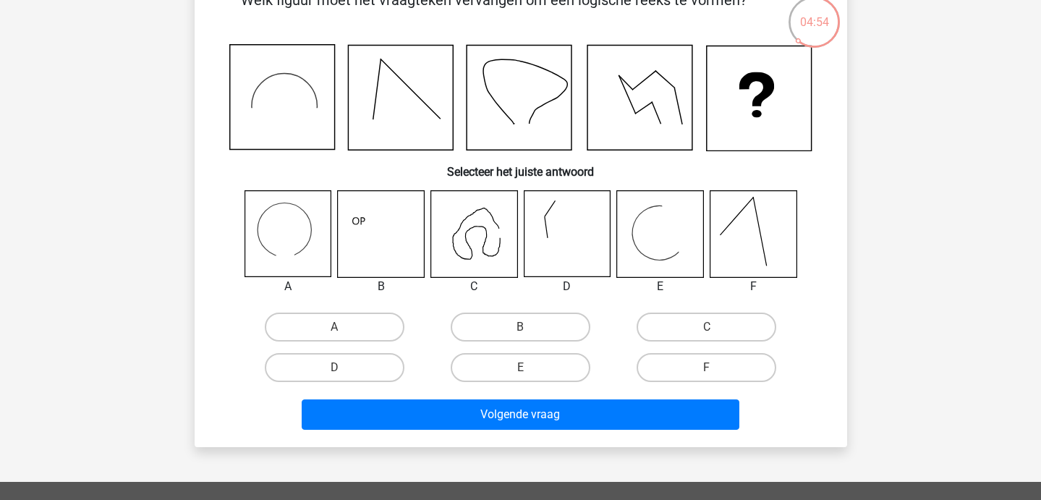
scroll to position [90, 0]
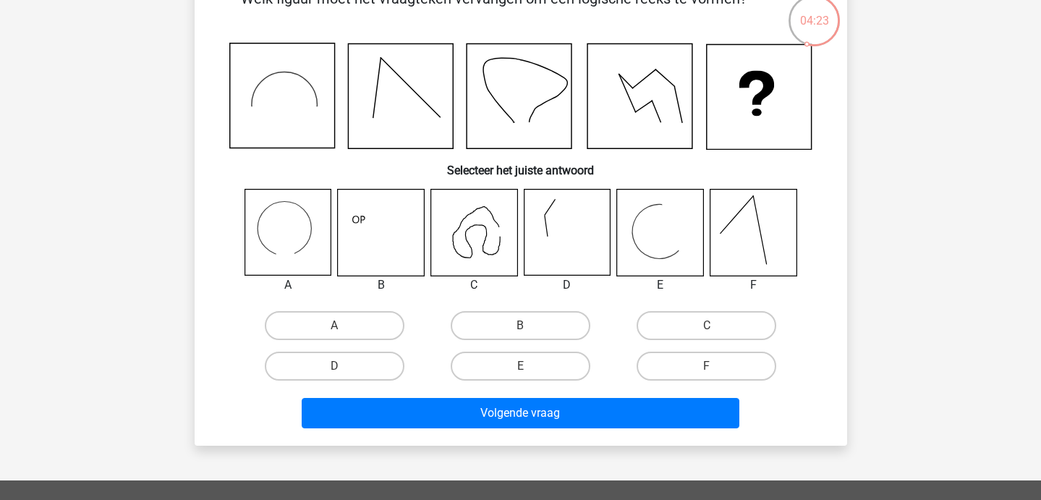
click at [665, 174] on h6 "Selecteer het juiste antwoord" at bounding box center [521, 164] width 606 height 25
click at [355, 313] on label "A" at bounding box center [335, 325] width 140 height 29
click at [344, 325] on input "A" at bounding box center [338, 329] width 9 height 9
radio input "true"
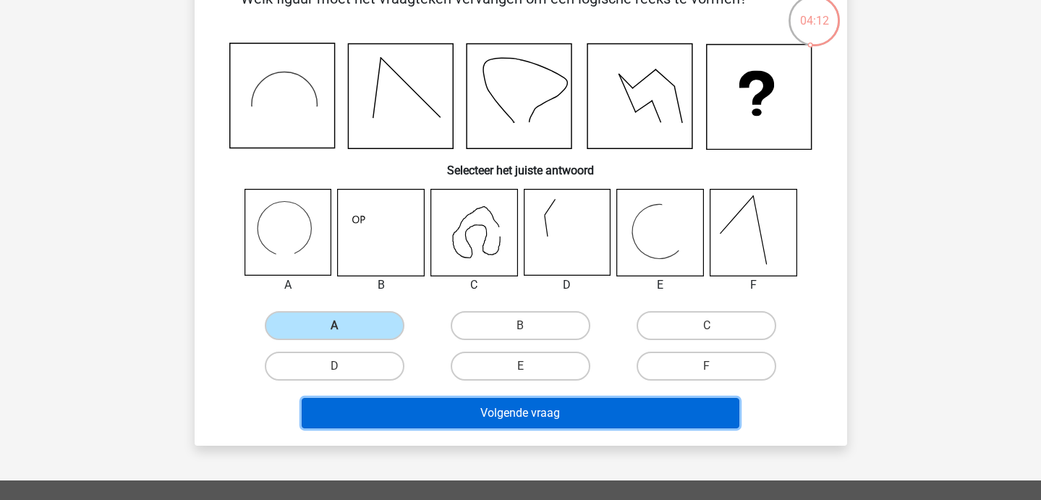
click at [435, 417] on button "Volgende vraag" at bounding box center [521, 413] width 438 height 30
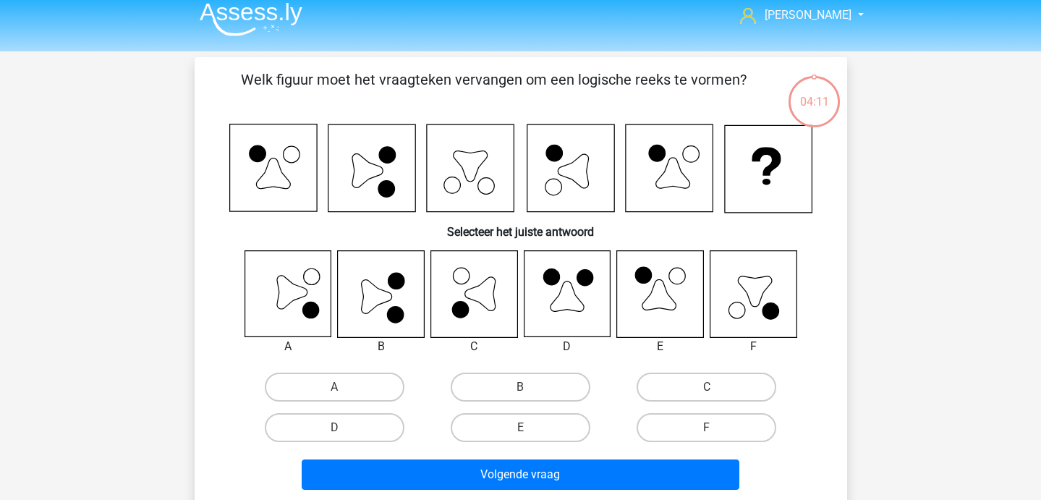
scroll to position [11, 0]
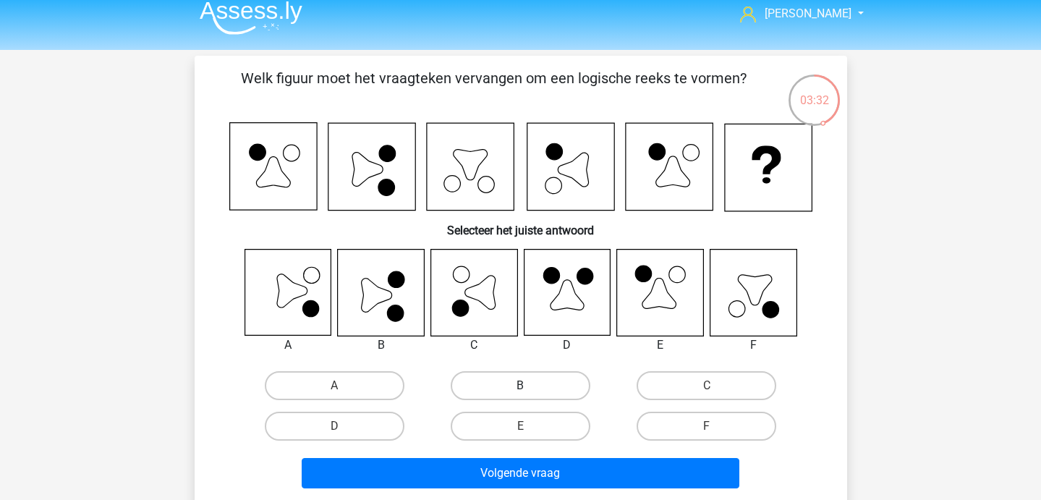
click at [509, 389] on label "B" at bounding box center [521, 385] width 140 height 29
click at [520, 389] on input "B" at bounding box center [524, 390] width 9 height 9
radio input "true"
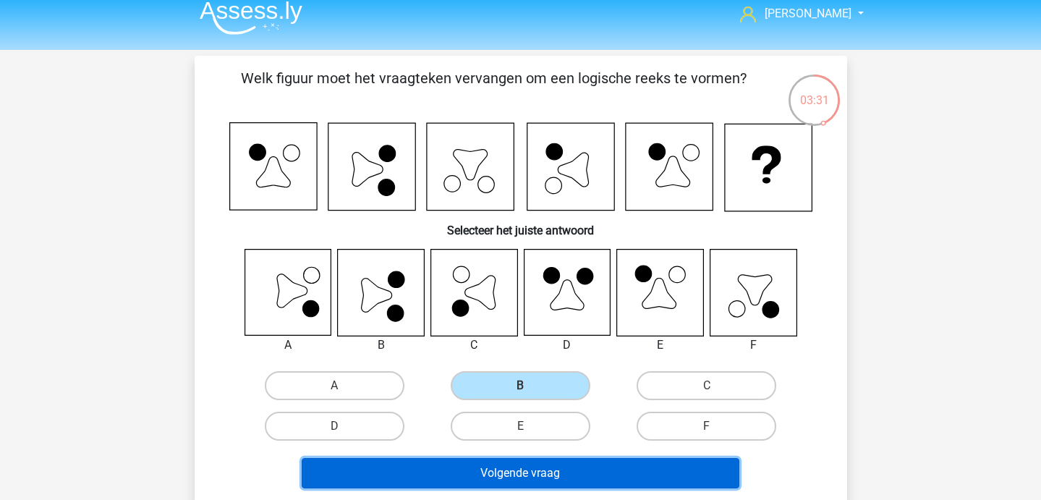
click at [506, 481] on button "Volgende vraag" at bounding box center [521, 473] width 438 height 30
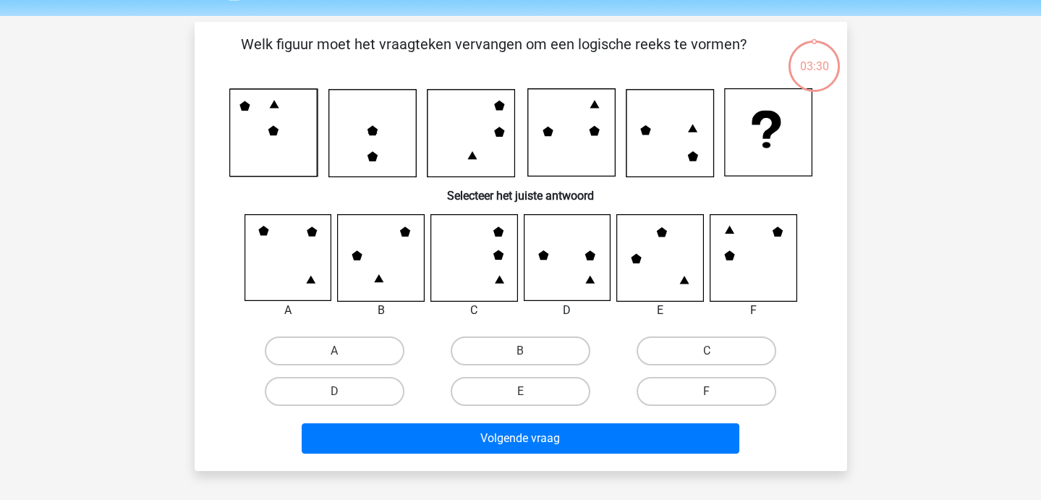
scroll to position [67, 0]
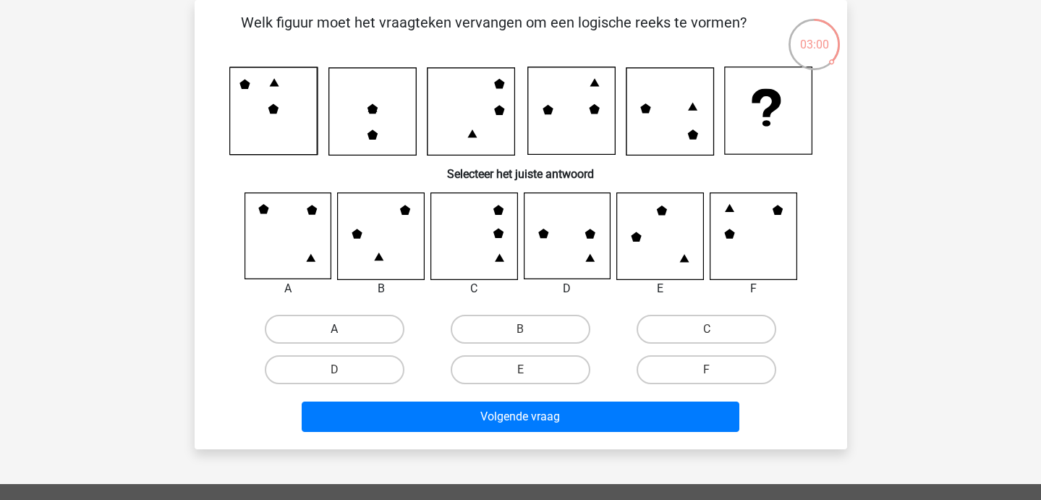
click at [373, 331] on label "A" at bounding box center [335, 329] width 140 height 29
click at [344, 331] on input "A" at bounding box center [338, 333] width 9 height 9
radio input "true"
click at [396, 435] on div "Volgende vraag" at bounding box center [521, 419] width 558 height 36
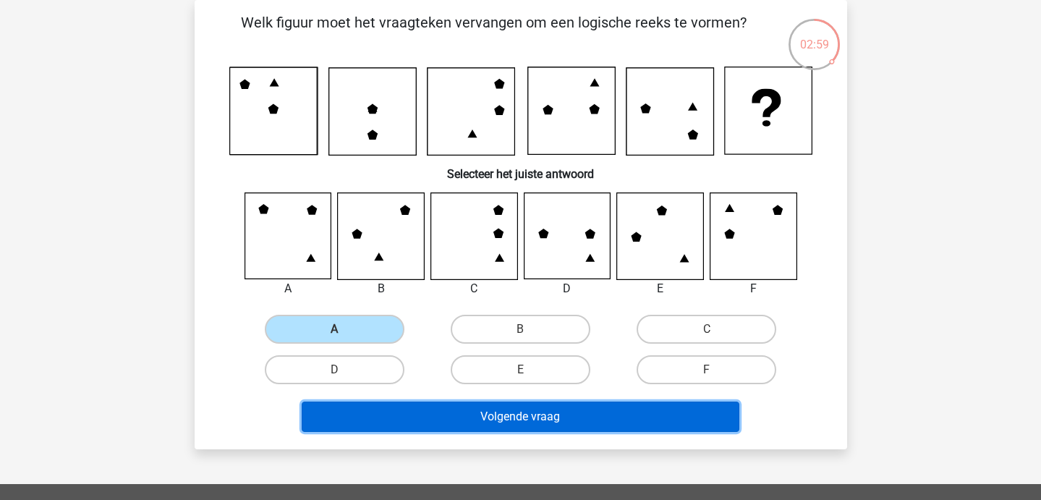
click at [391, 425] on button "Volgende vraag" at bounding box center [521, 416] width 438 height 30
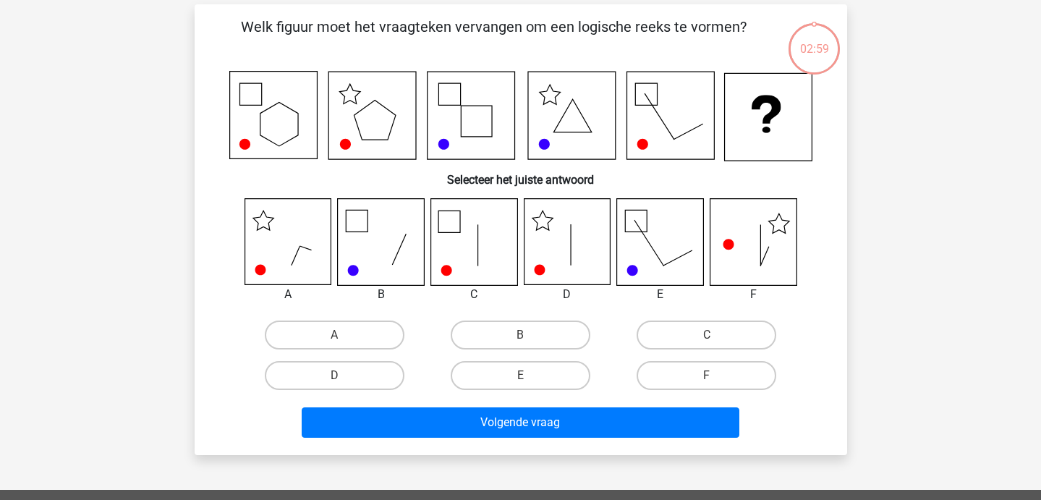
scroll to position [64, 0]
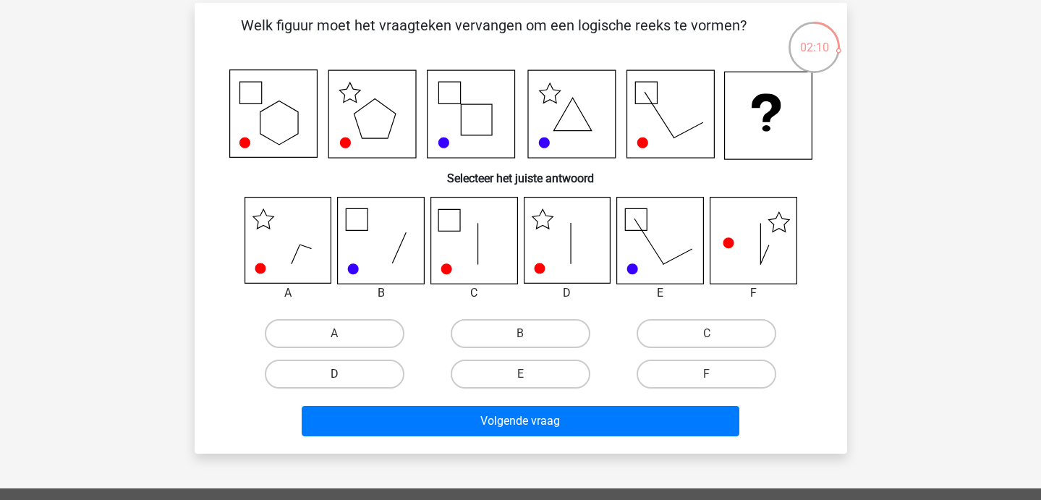
click at [333, 385] on label "D" at bounding box center [335, 373] width 140 height 29
click at [334, 383] on input "D" at bounding box center [338, 378] width 9 height 9
radio input "true"
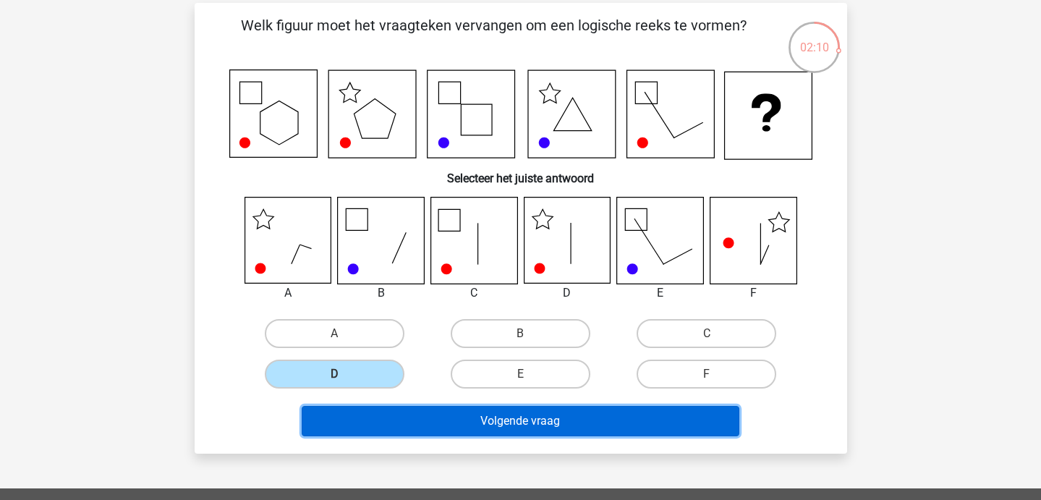
click at [370, 428] on button "Volgende vraag" at bounding box center [521, 421] width 438 height 30
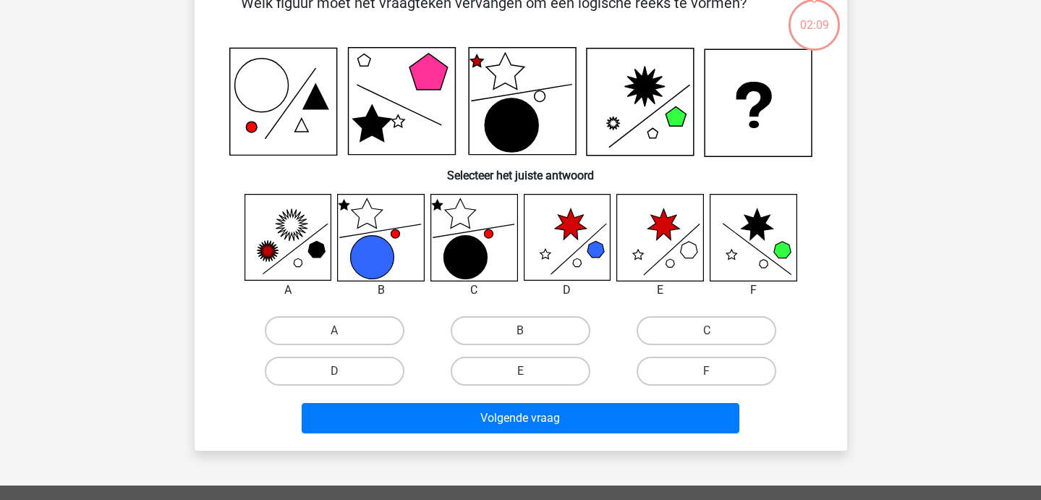
scroll to position [87, 0]
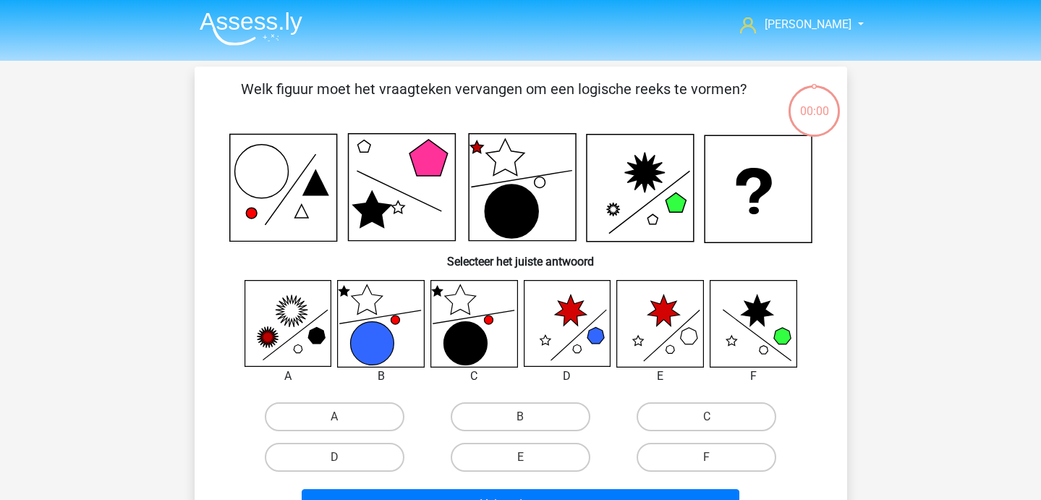
scroll to position [87, 0]
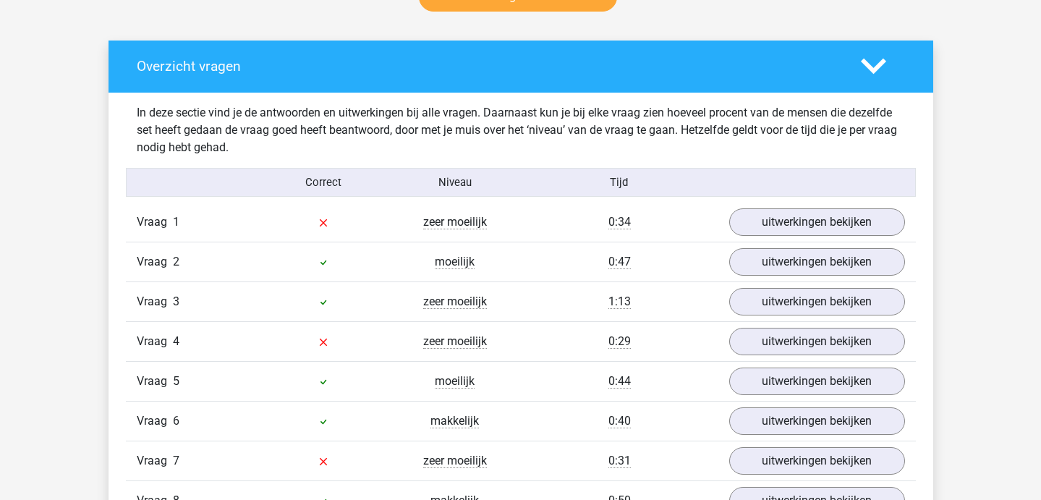
scroll to position [795, 0]
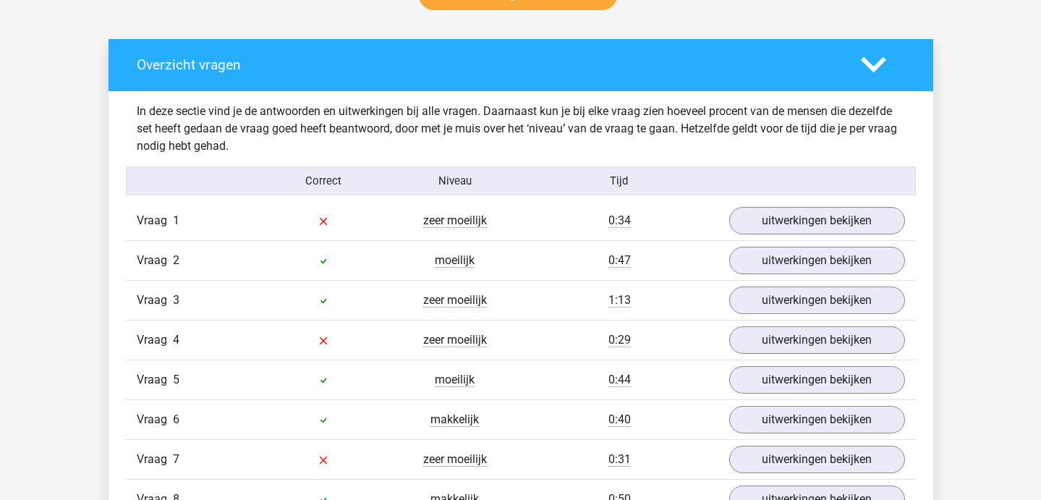
click at [775, 237] on div "Vraag 1 zeer moeilijk 0:34 uitwerkingen bekijken" at bounding box center [521, 220] width 790 height 39
click at [773, 231] on link "uitwerkingen bekijken" at bounding box center [816, 221] width 202 height 32
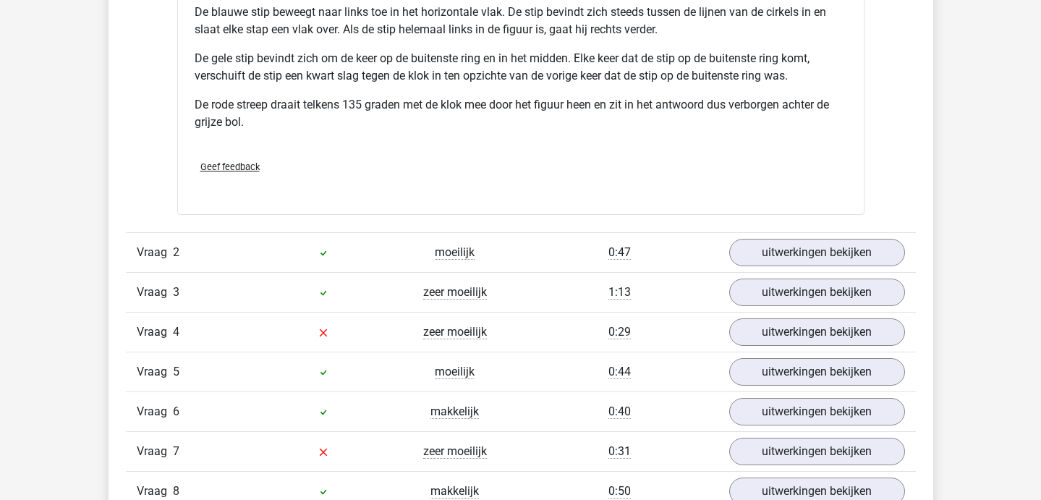
scroll to position [1800, 0]
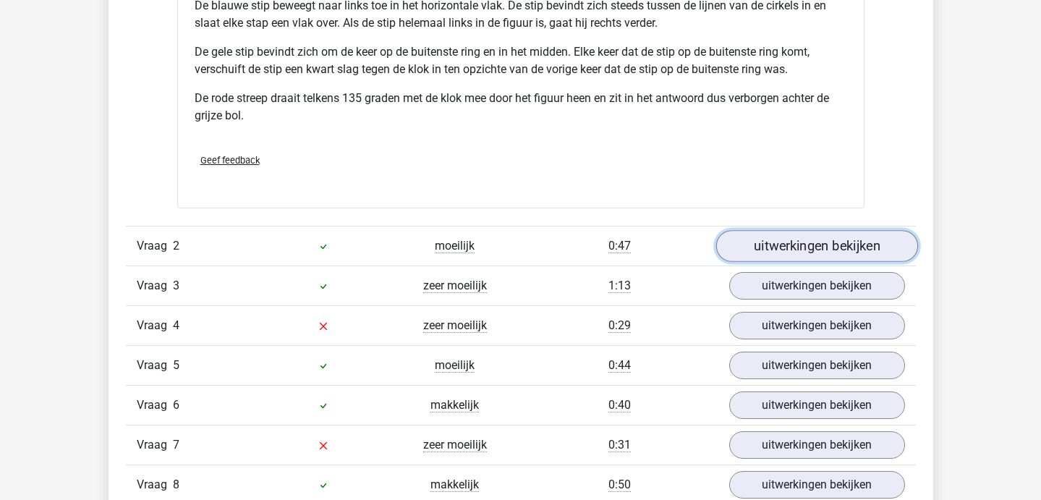
click at [771, 250] on link "uitwerkingen bekijken" at bounding box center [816, 246] width 202 height 32
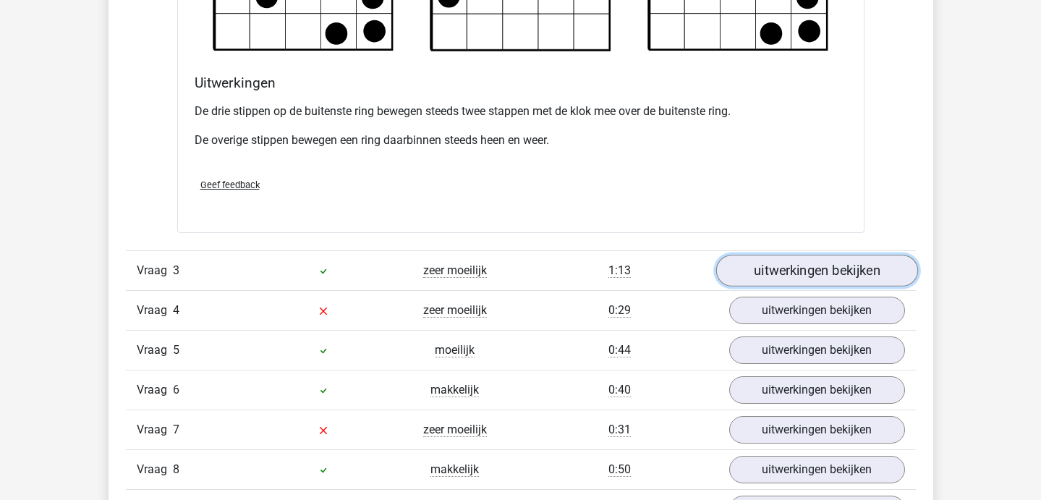
click at [760, 273] on link "uitwerkingen bekijken" at bounding box center [816, 271] width 202 height 32
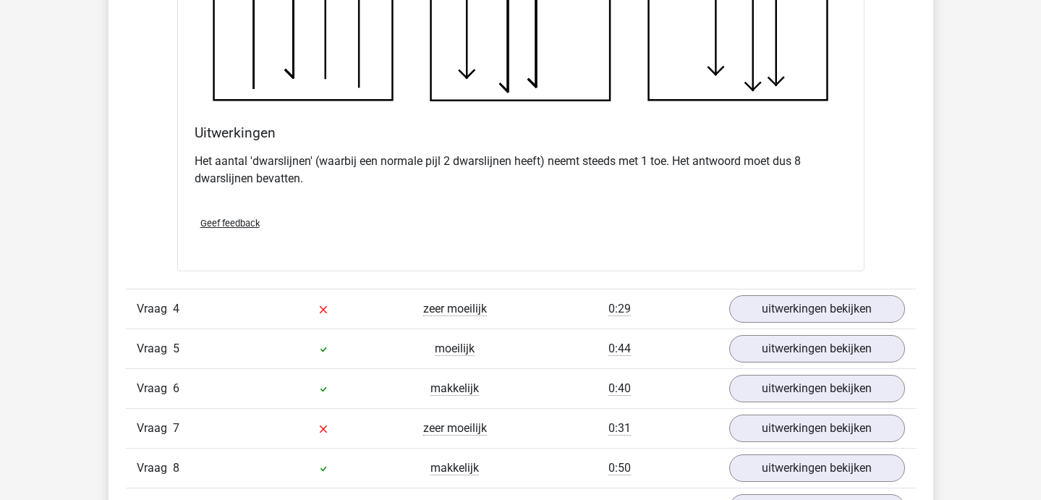
scroll to position [3518, 0]
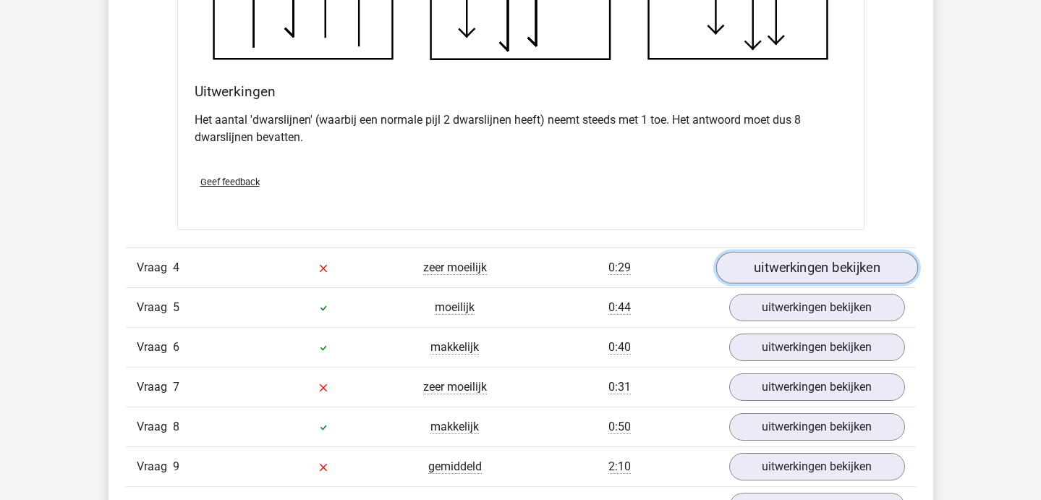
click at [771, 272] on link "uitwerkingen bekijken" at bounding box center [816, 268] width 202 height 32
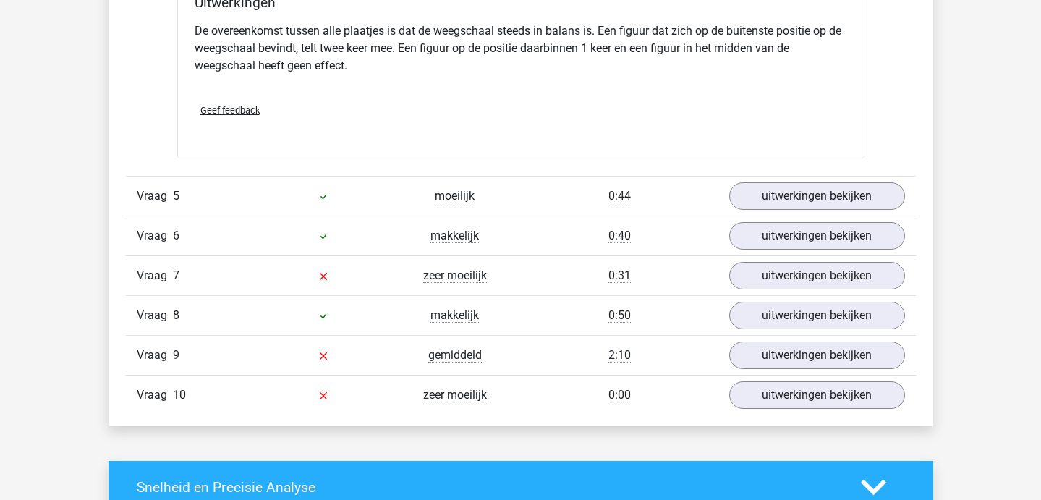
scroll to position [4472, 0]
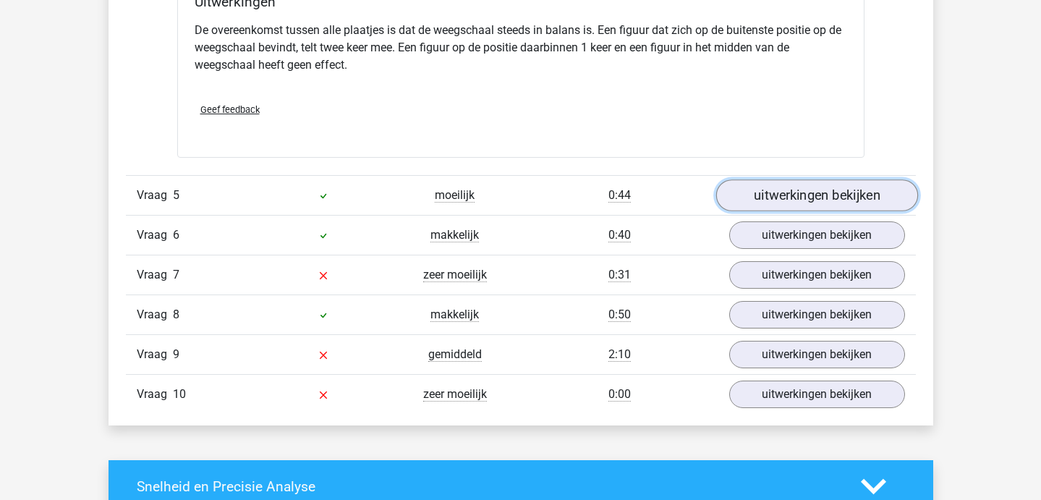
click at [746, 203] on link "uitwerkingen bekijken" at bounding box center [816, 196] width 202 height 32
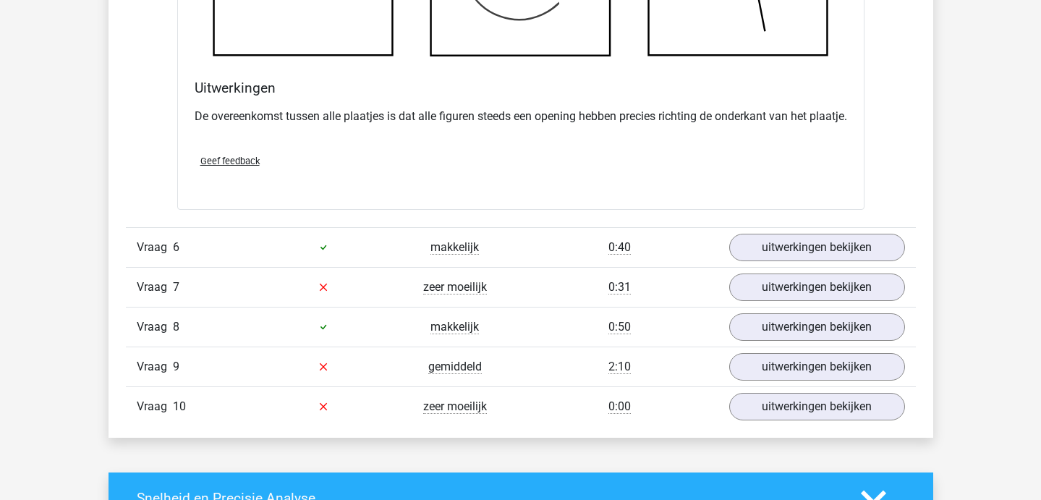
scroll to position [5297, 0]
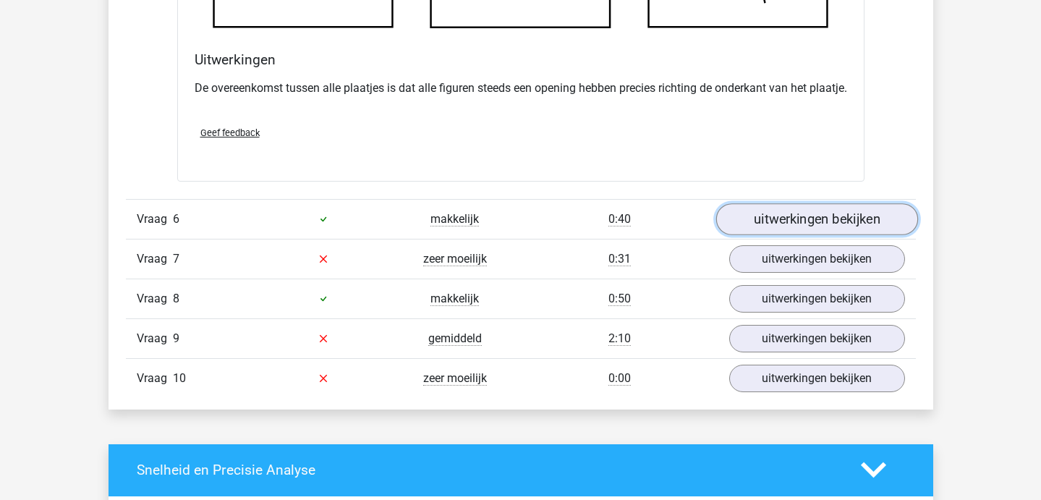
click at [768, 231] on link "uitwerkingen bekijken" at bounding box center [816, 219] width 202 height 32
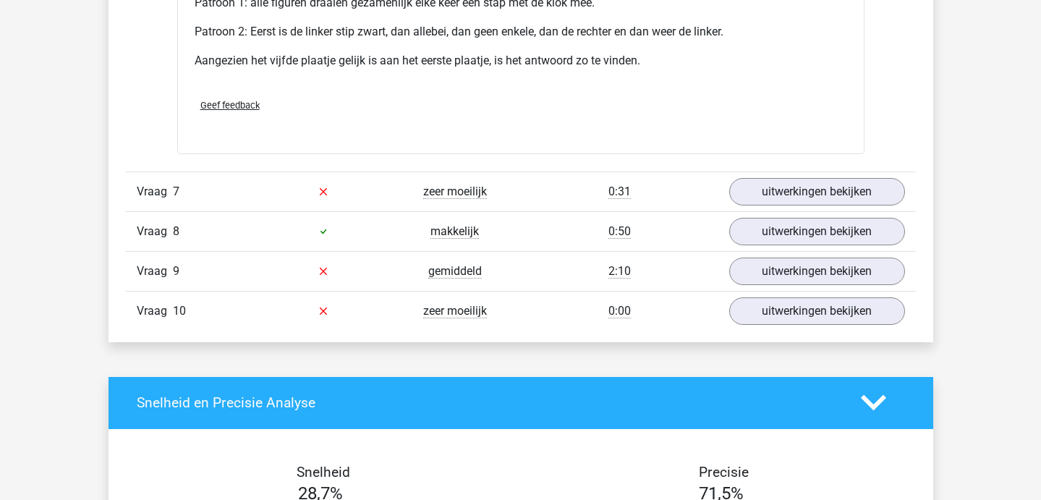
scroll to position [6269, 0]
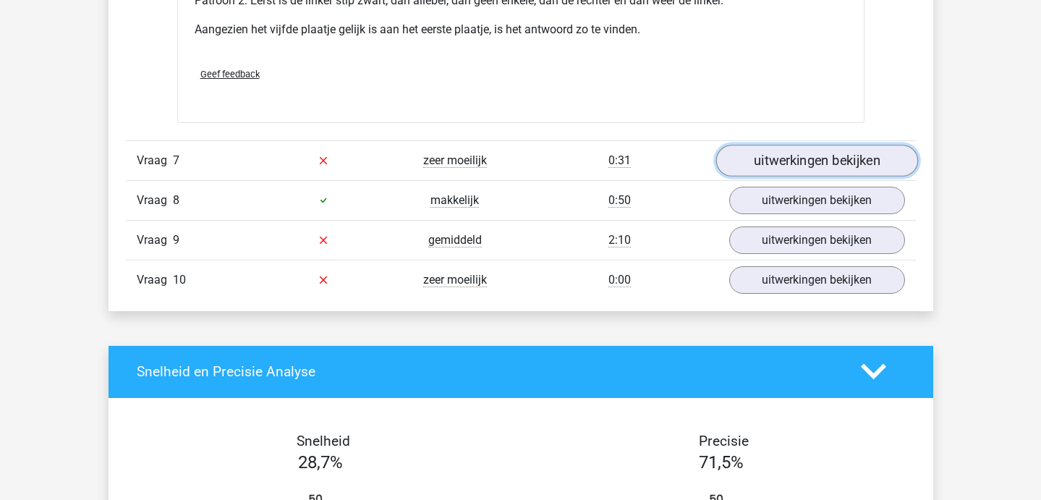
click at [777, 176] on link "uitwerkingen bekijken" at bounding box center [816, 161] width 202 height 32
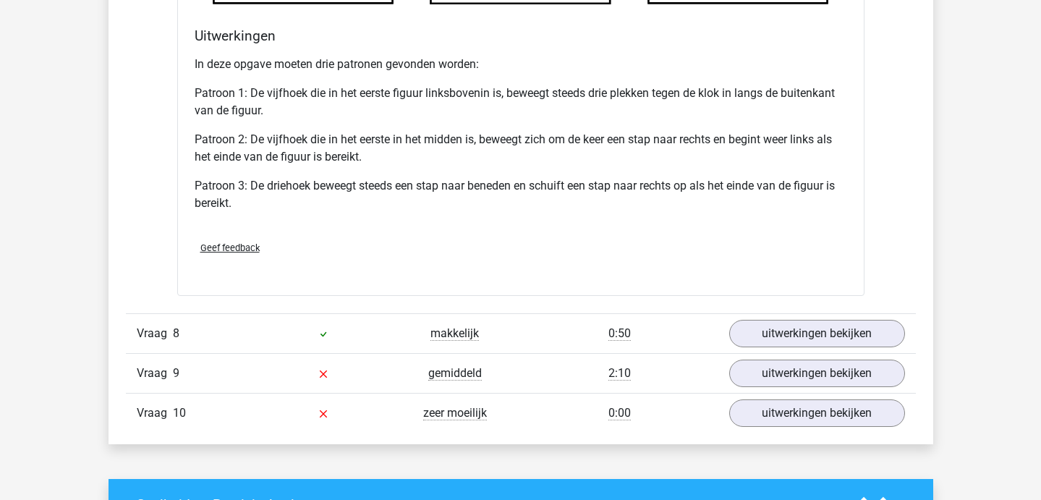
scroll to position [7198, 0]
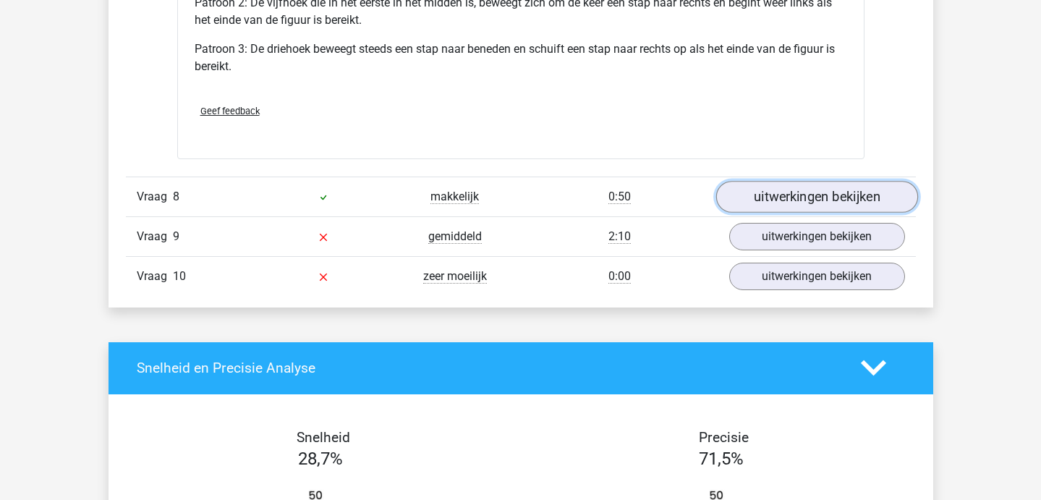
click at [765, 213] on link "uitwerkingen bekijken" at bounding box center [816, 197] width 202 height 32
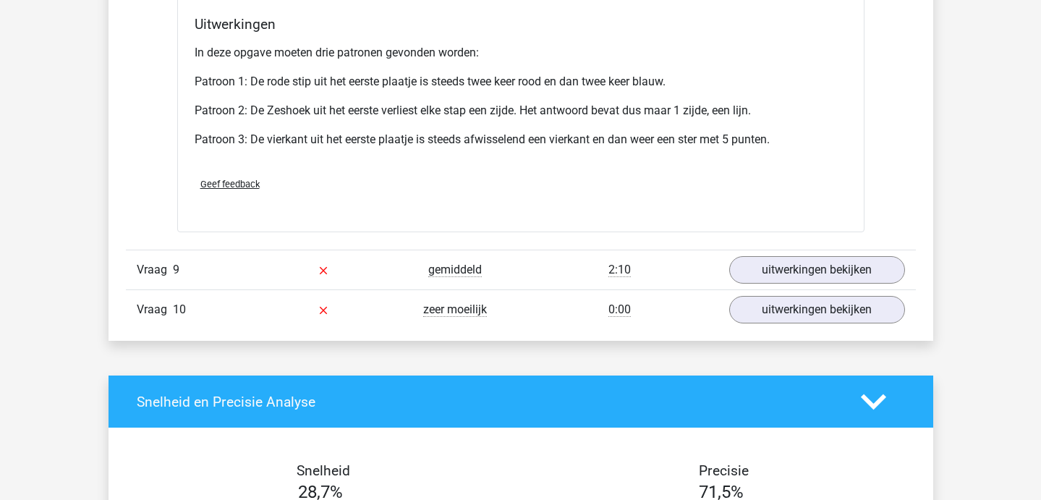
scroll to position [8040, 0]
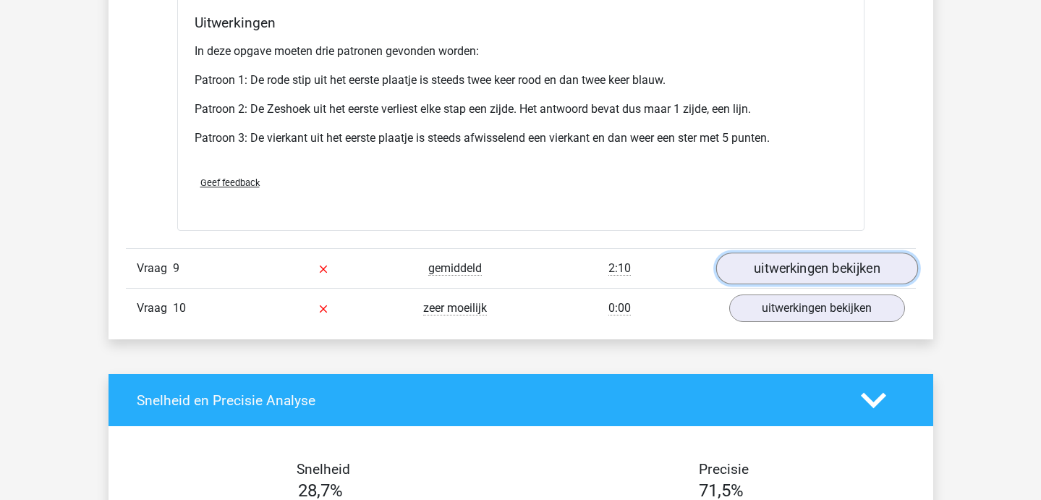
click at [752, 284] on link "uitwerkingen bekijken" at bounding box center [816, 268] width 202 height 32
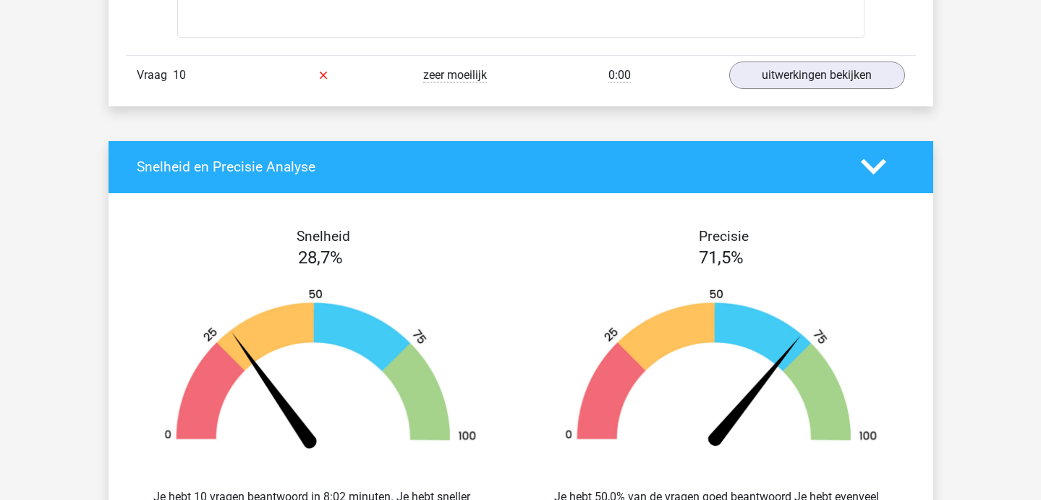
scroll to position [9197, 0]
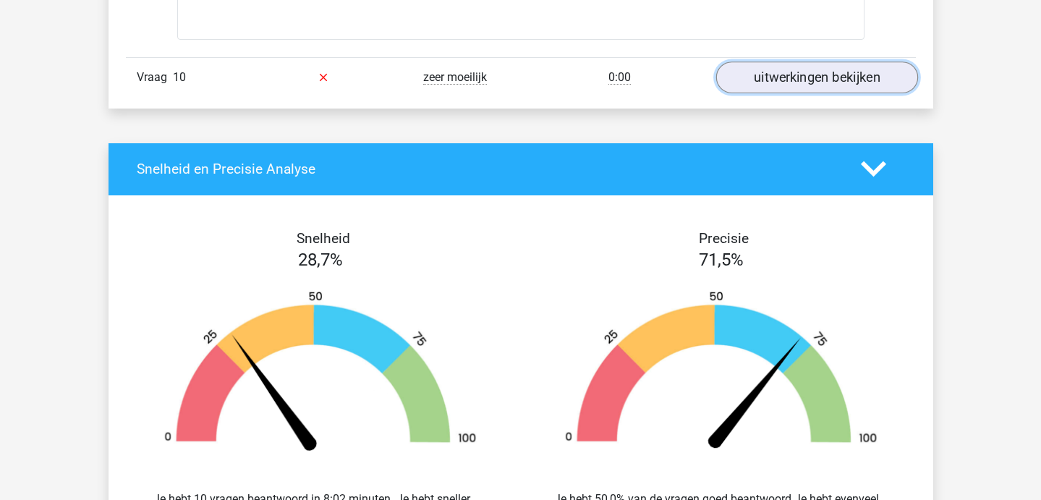
click at [792, 80] on link "uitwerkingen bekijken" at bounding box center [816, 77] width 202 height 32
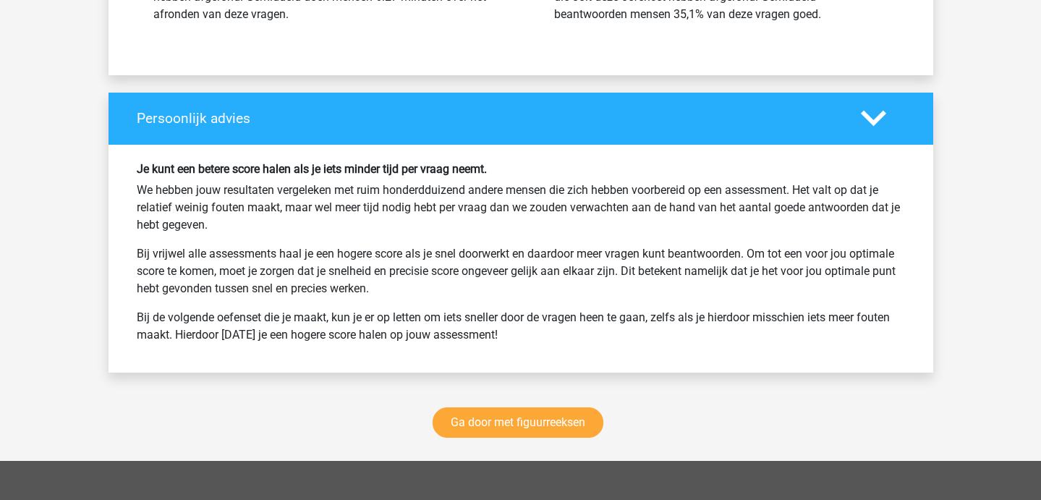
scroll to position [10566, 0]
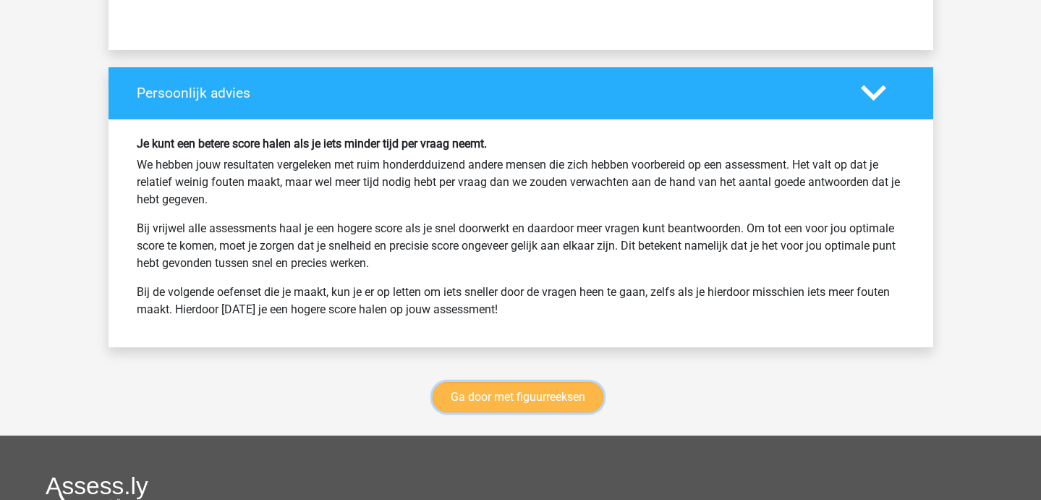
click at [581, 412] on link "Ga door met figuurreeksen" at bounding box center [518, 397] width 171 height 30
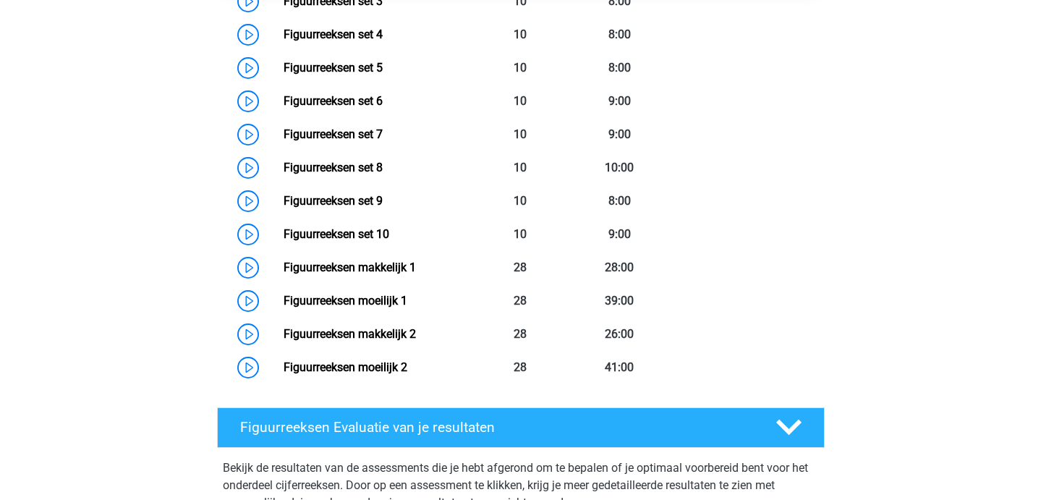
scroll to position [844, 0]
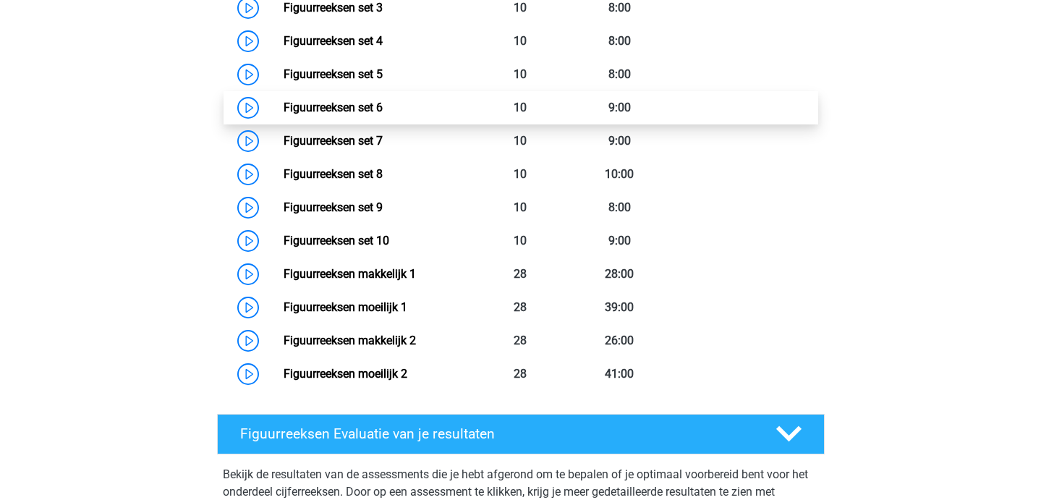
click at [383, 111] on link "Figuurreeksen set 6" at bounding box center [333, 108] width 99 height 14
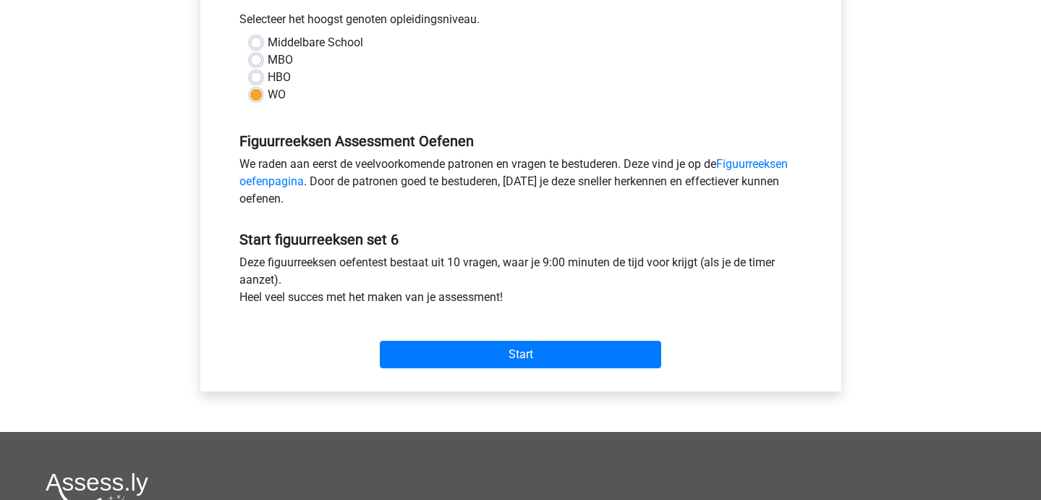
scroll to position [333, 0]
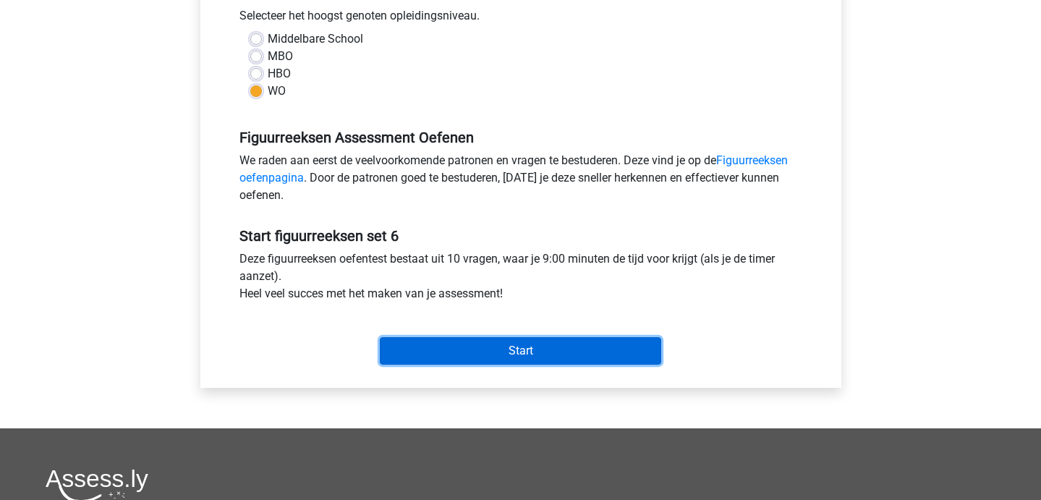
click at [460, 362] on input "Start" at bounding box center [520, 350] width 281 height 27
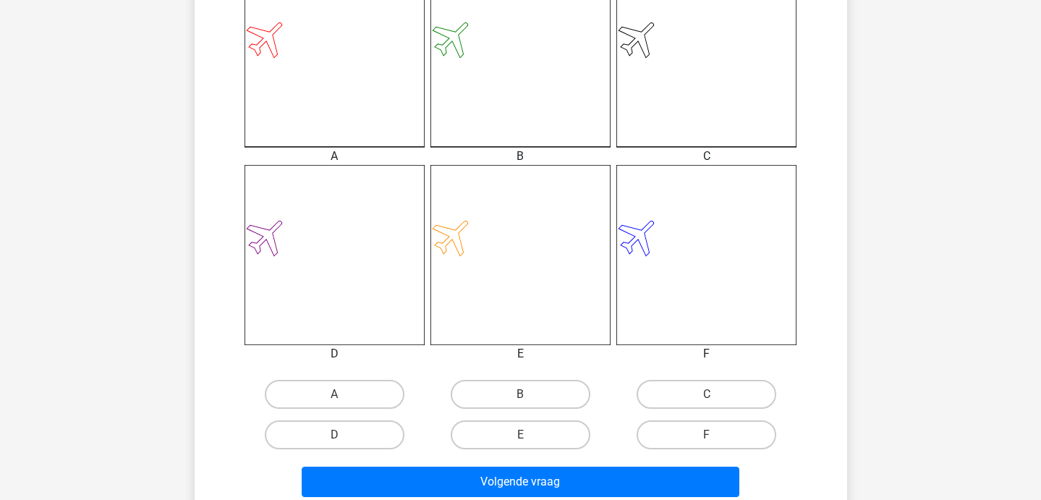
scroll to position [444, 0]
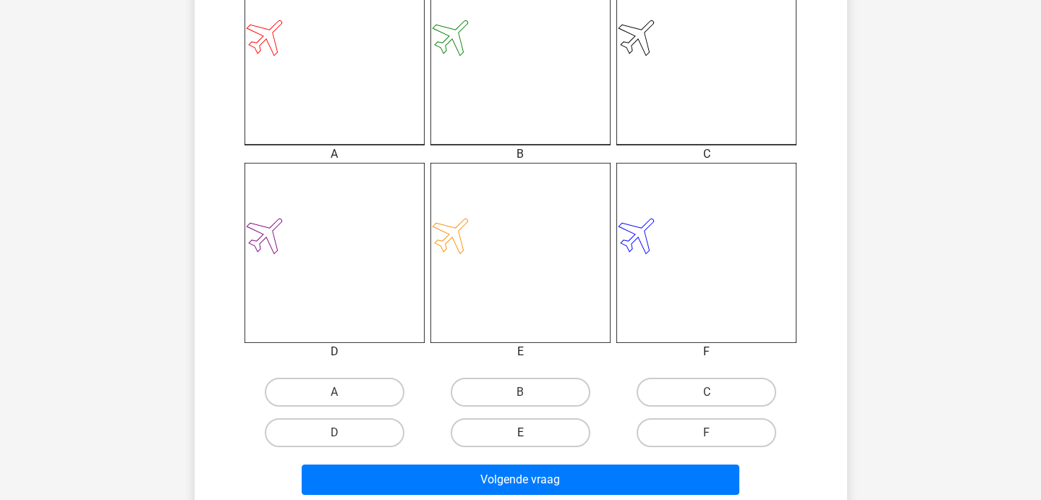
click at [540, 430] on label "E" at bounding box center [521, 432] width 140 height 29
click at [529, 433] on input "E" at bounding box center [524, 437] width 9 height 9
radio input "true"
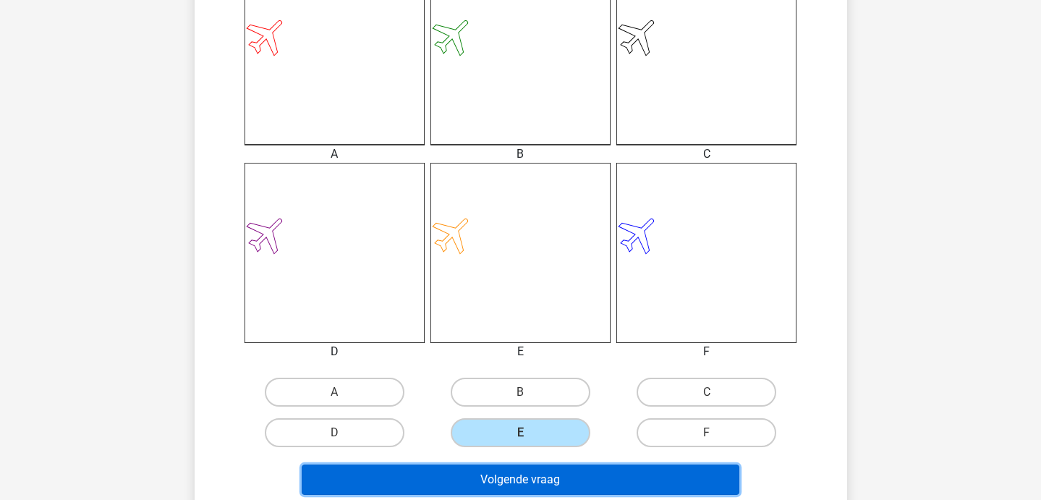
click at [540, 472] on button "Volgende vraag" at bounding box center [521, 479] width 438 height 30
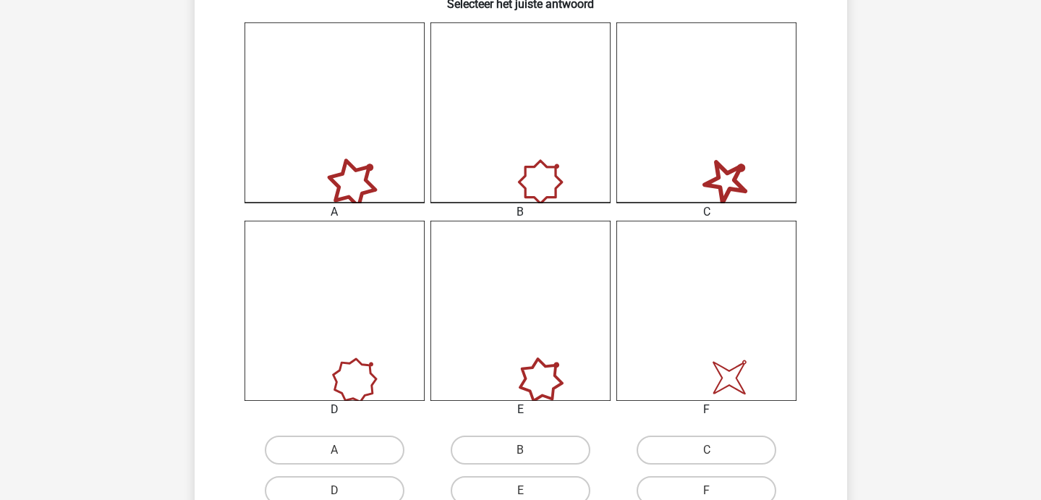
scroll to position [446, 0]
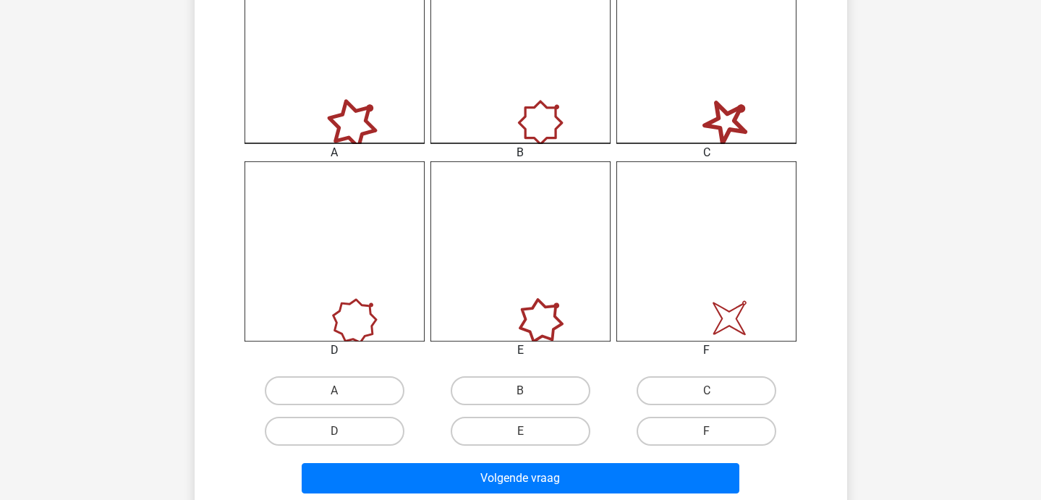
click at [718, 432] on label "F" at bounding box center [707, 431] width 140 height 29
click at [716, 432] on input "F" at bounding box center [711, 435] width 9 height 9
radio input "true"
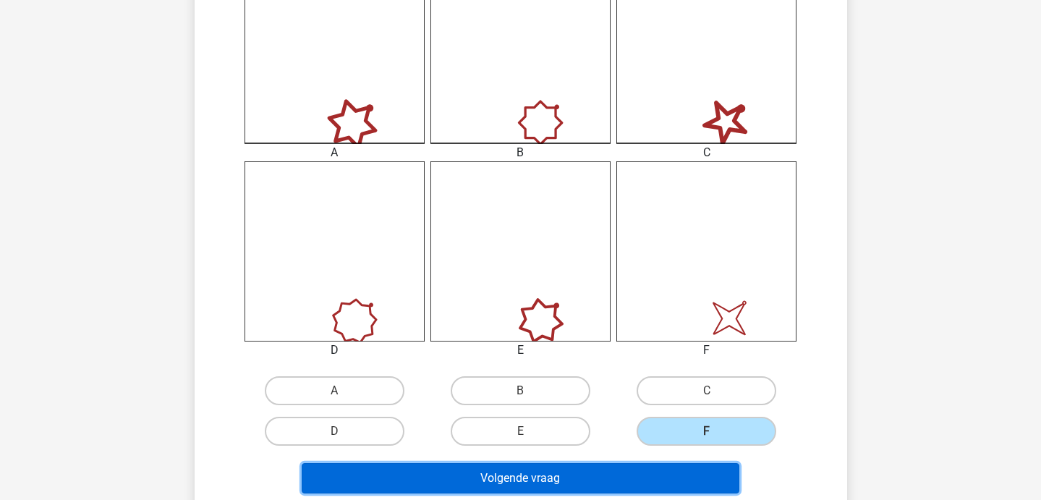
click at [661, 463] on button "Volgende vraag" at bounding box center [521, 478] width 438 height 30
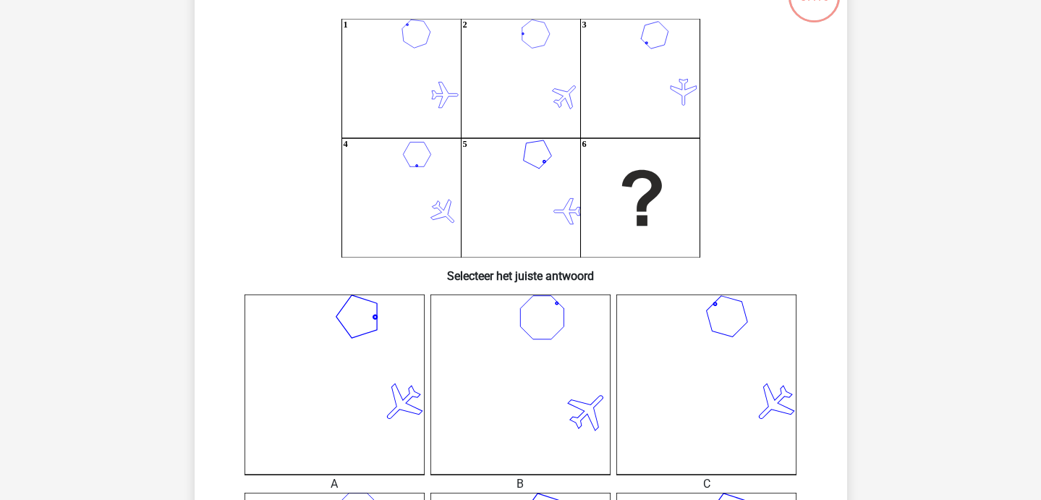
scroll to position [114, 0]
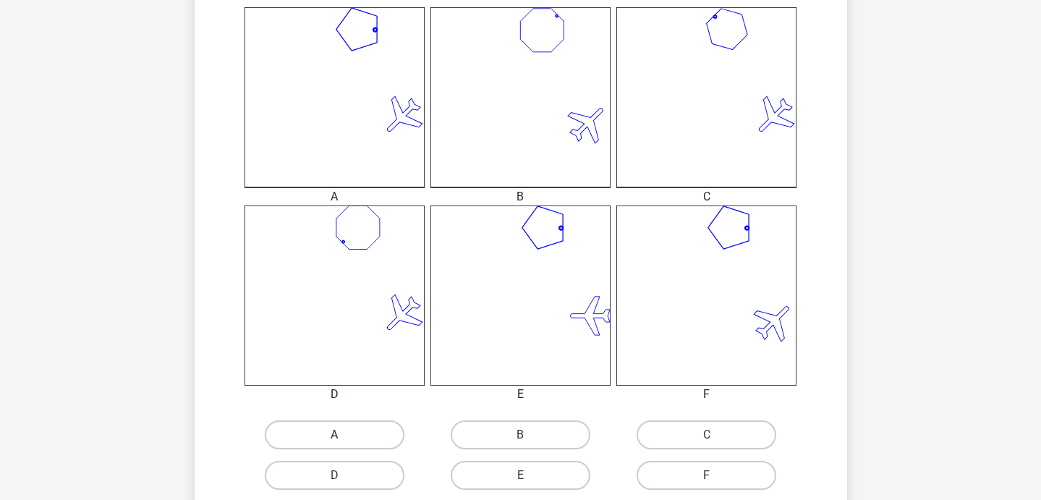
click at [377, 431] on label "A" at bounding box center [335, 434] width 140 height 29
click at [344, 435] on input "A" at bounding box center [338, 439] width 9 height 9
radio input "true"
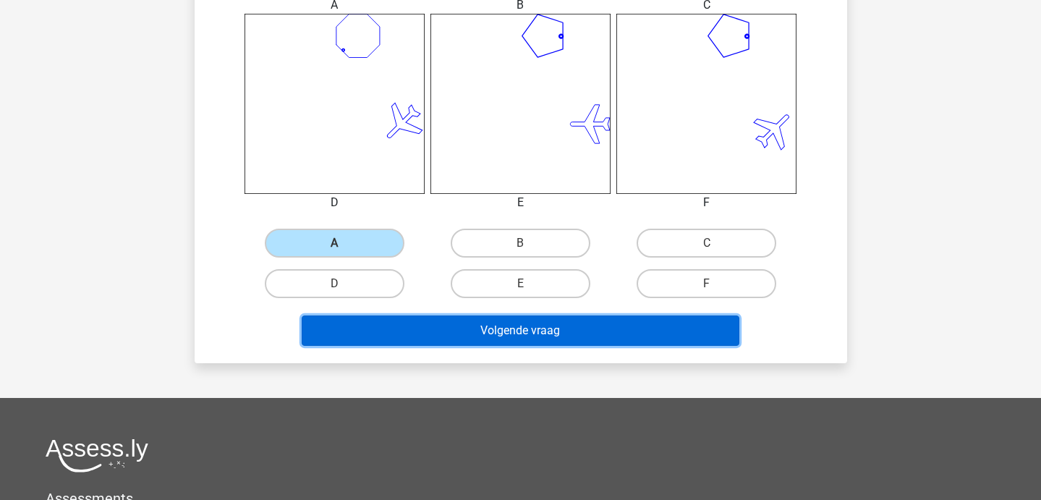
click at [437, 324] on button "Volgende vraag" at bounding box center [521, 330] width 438 height 30
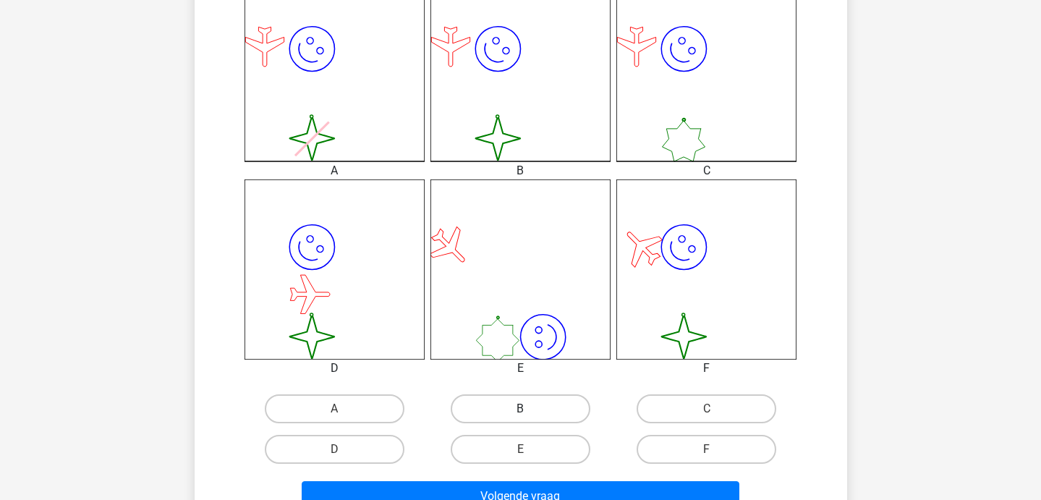
scroll to position [434, 0]
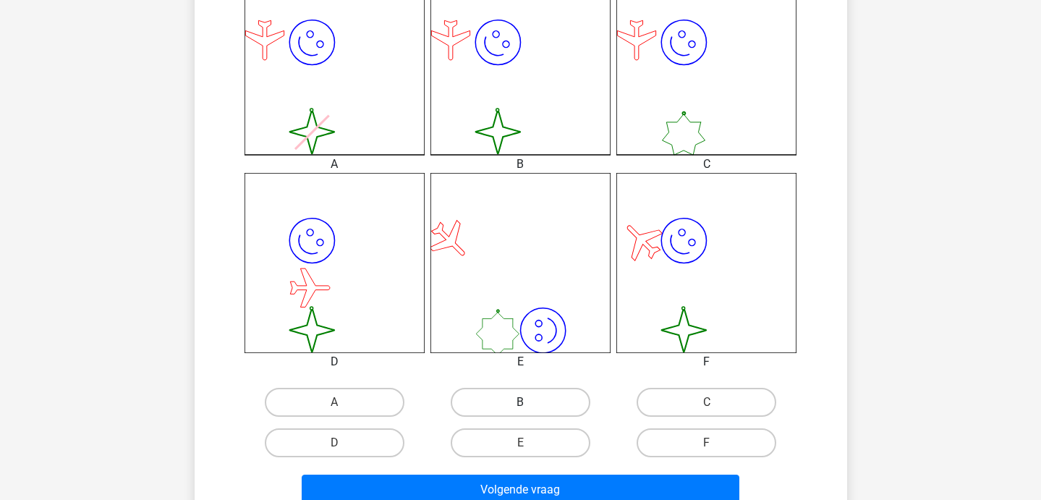
click at [540, 393] on label "B" at bounding box center [521, 402] width 140 height 29
click at [529, 402] on input "B" at bounding box center [524, 406] width 9 height 9
radio input "true"
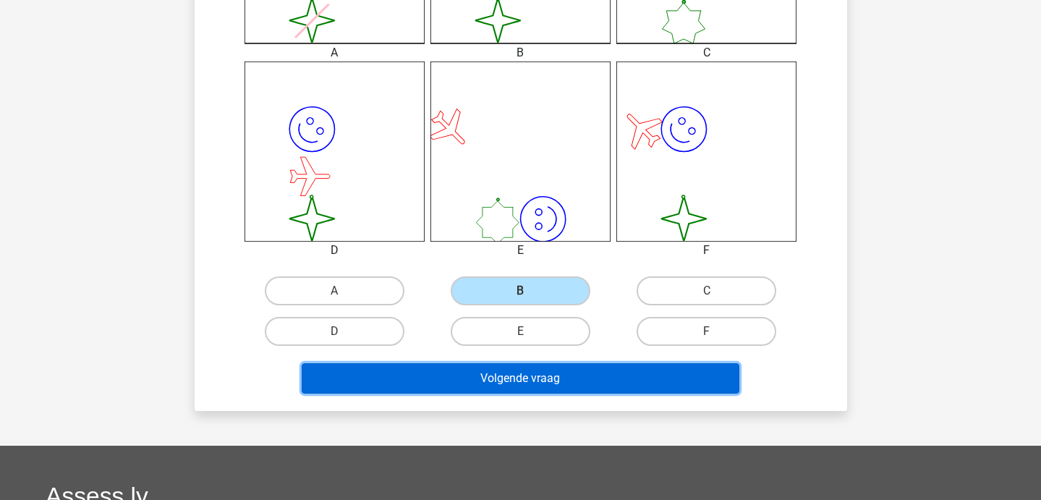
click at [537, 386] on button "Volgende vraag" at bounding box center [521, 378] width 438 height 30
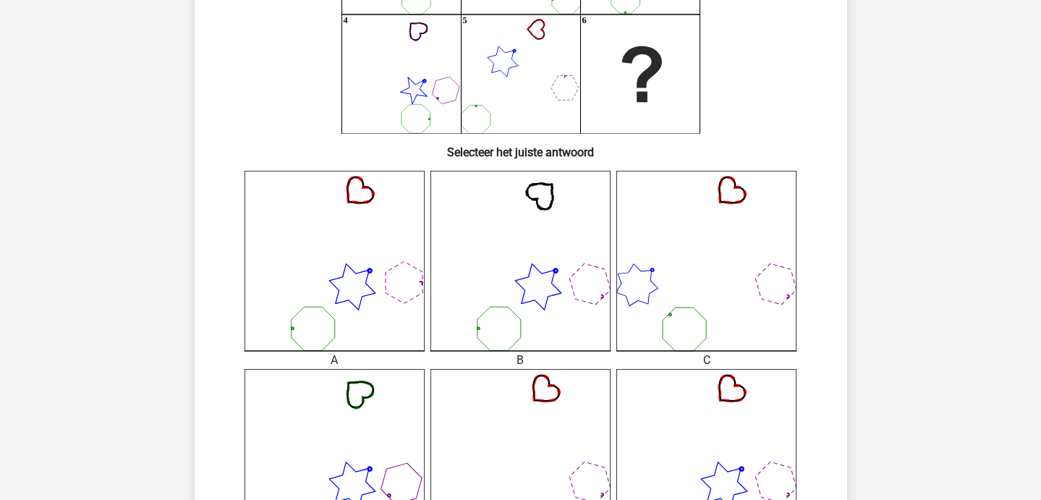
scroll to position [255, 0]
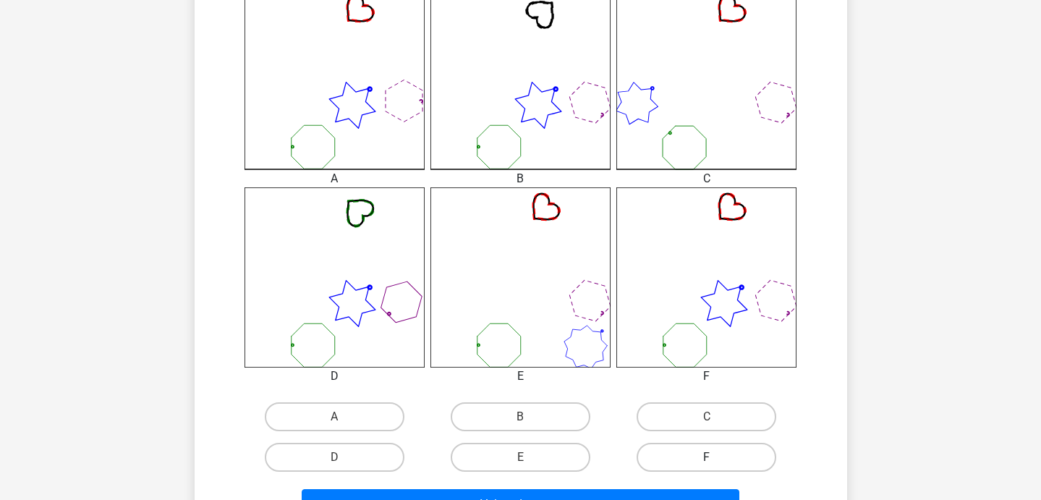
click at [723, 451] on label "F" at bounding box center [707, 457] width 140 height 29
click at [716, 457] on input "F" at bounding box center [711, 461] width 9 height 9
radio input "true"
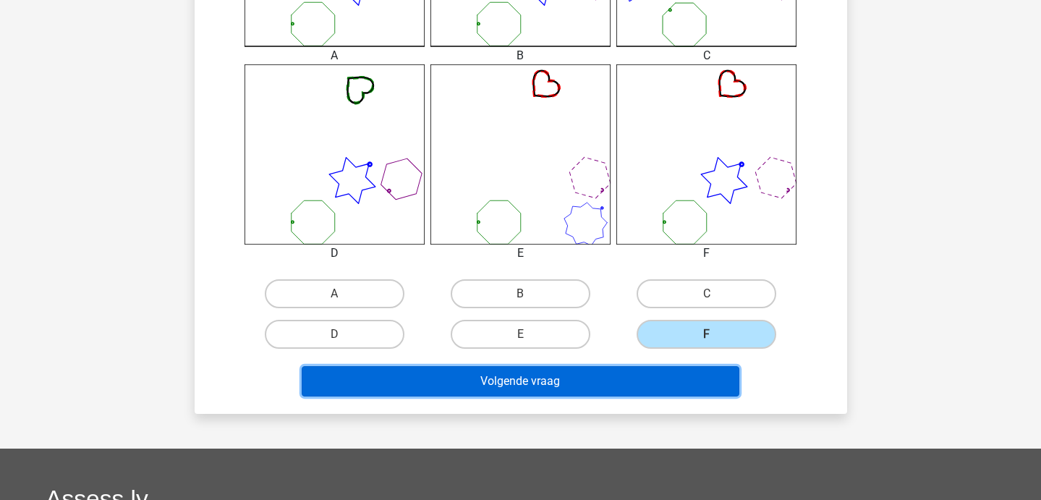
click at [665, 383] on button "Volgende vraag" at bounding box center [521, 381] width 438 height 30
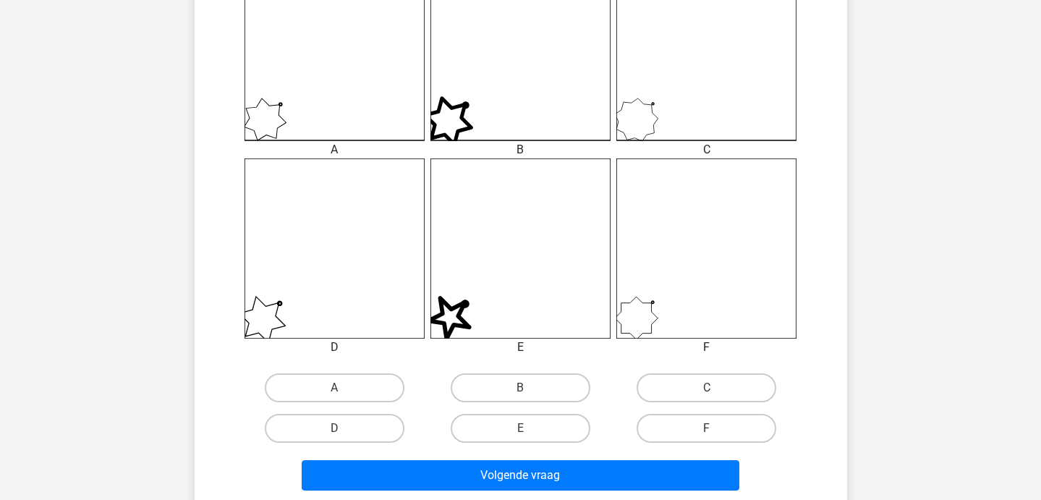
scroll to position [469, 0]
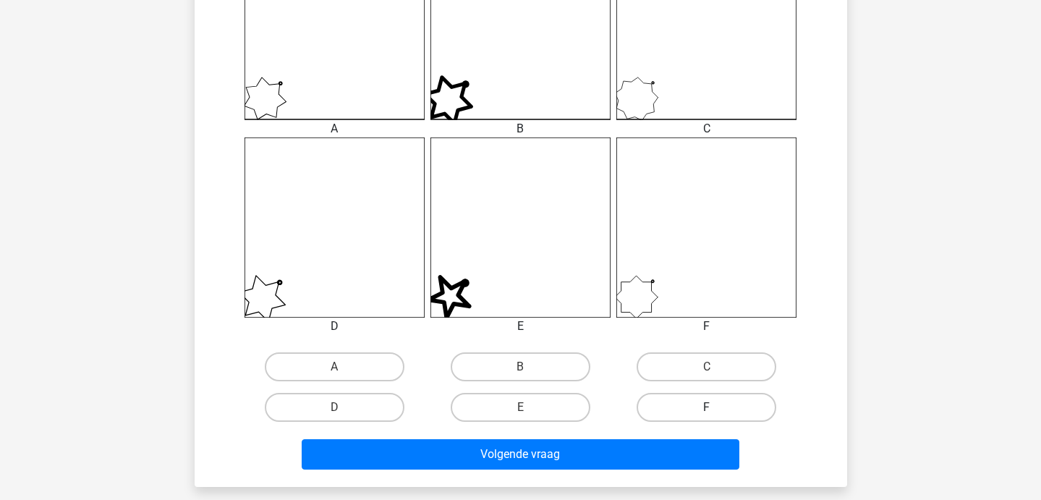
click at [684, 407] on label "F" at bounding box center [707, 407] width 140 height 29
click at [707, 407] on input "F" at bounding box center [711, 411] width 9 height 9
radio input "true"
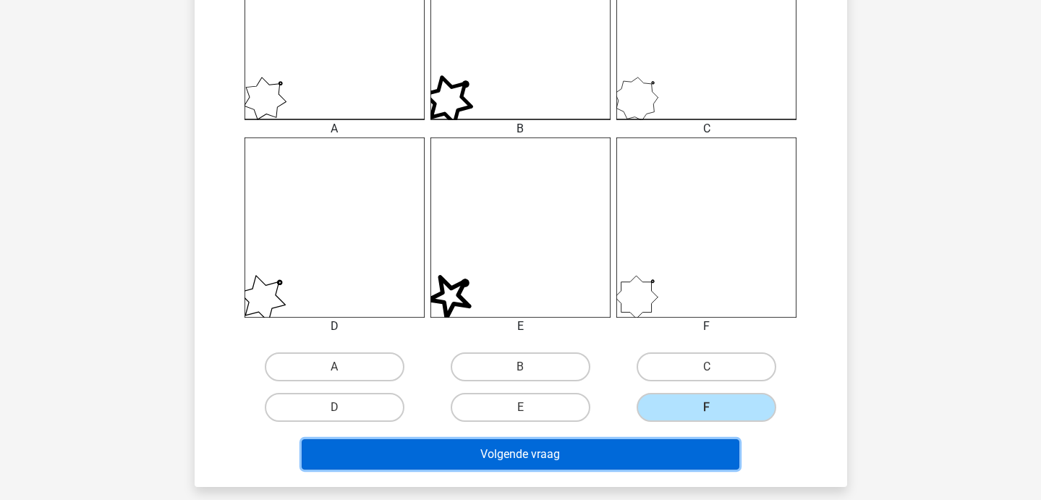
click at [637, 444] on button "Volgende vraag" at bounding box center [521, 454] width 438 height 30
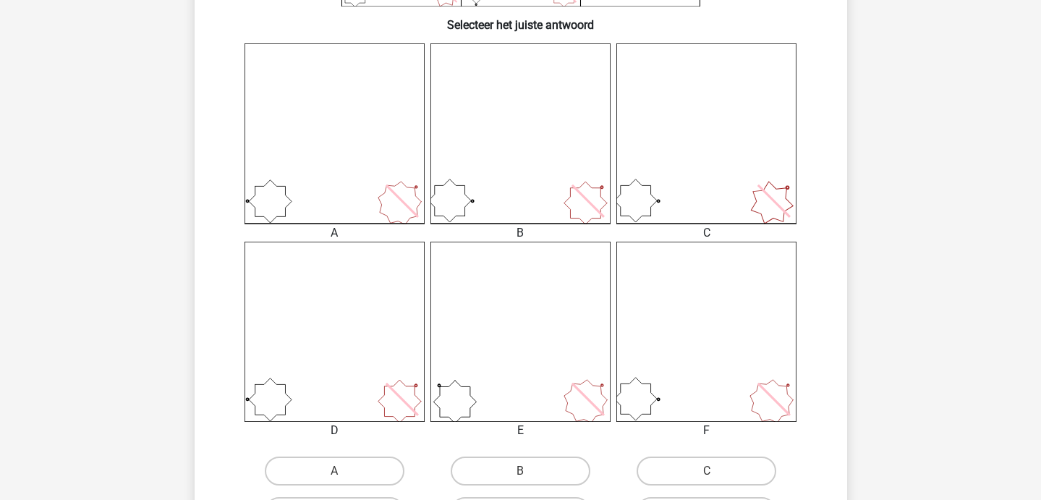
scroll to position [393, 0]
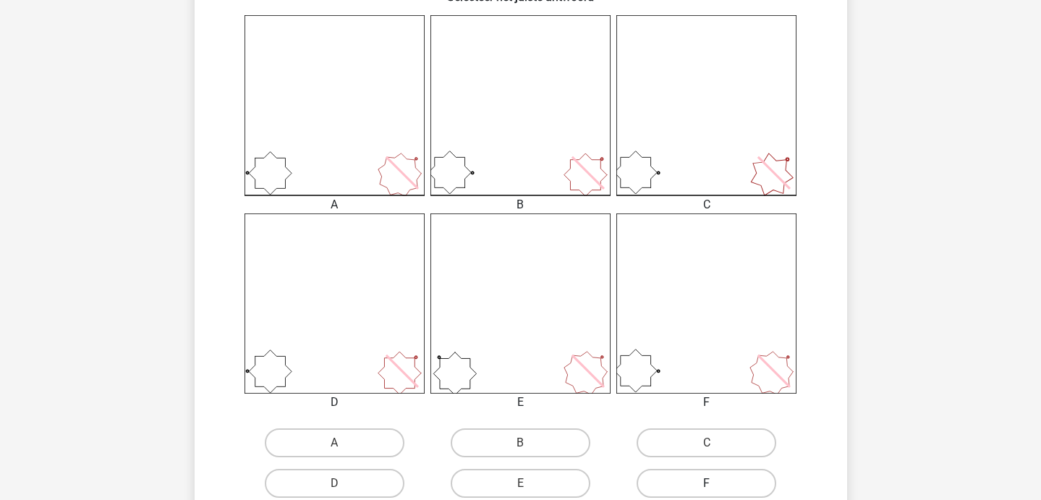
click at [721, 488] on label "F" at bounding box center [707, 483] width 140 height 29
click at [716, 488] on input "F" at bounding box center [711, 487] width 9 height 9
radio input "true"
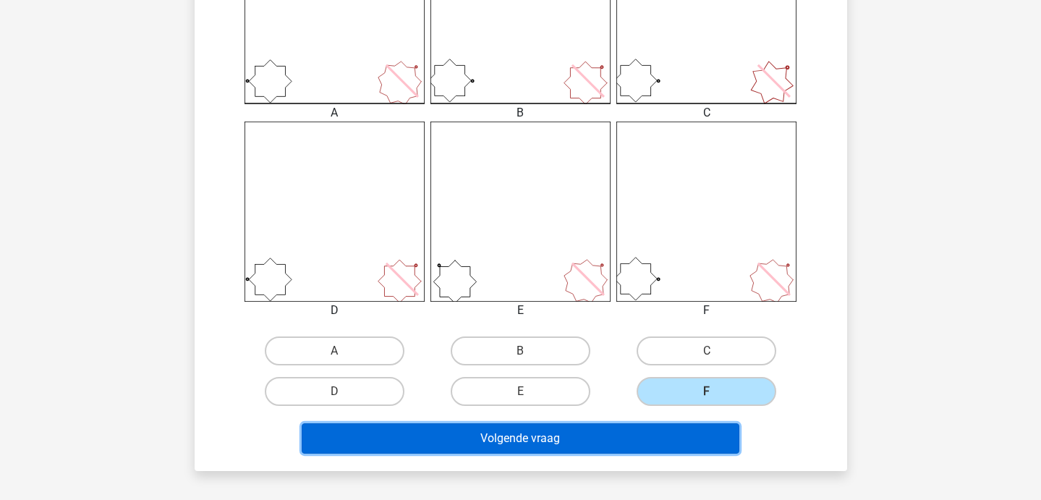
click at [616, 440] on button "Volgende vraag" at bounding box center [521, 438] width 438 height 30
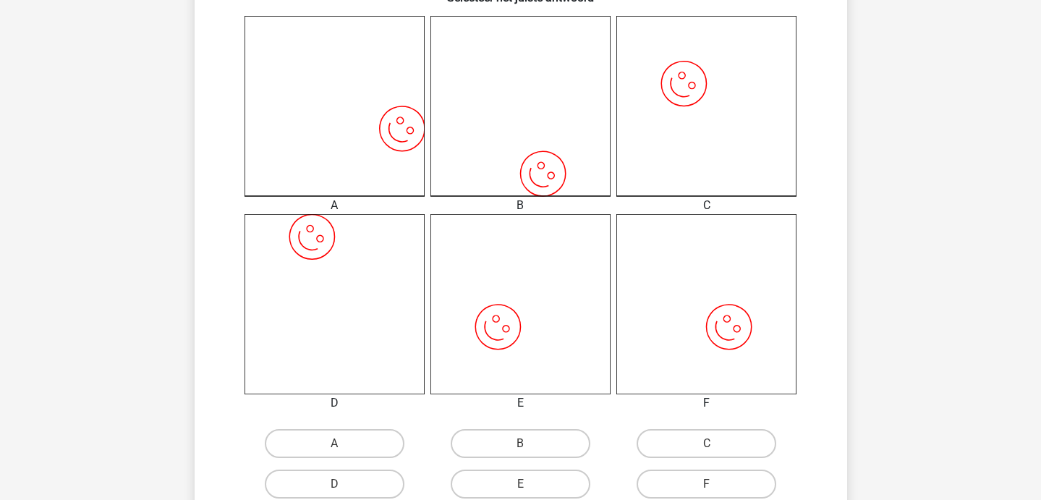
scroll to position [396, 0]
click at [709, 477] on label "F" at bounding box center [707, 481] width 140 height 29
click at [709, 481] on input "F" at bounding box center [711, 485] width 9 height 9
radio input "true"
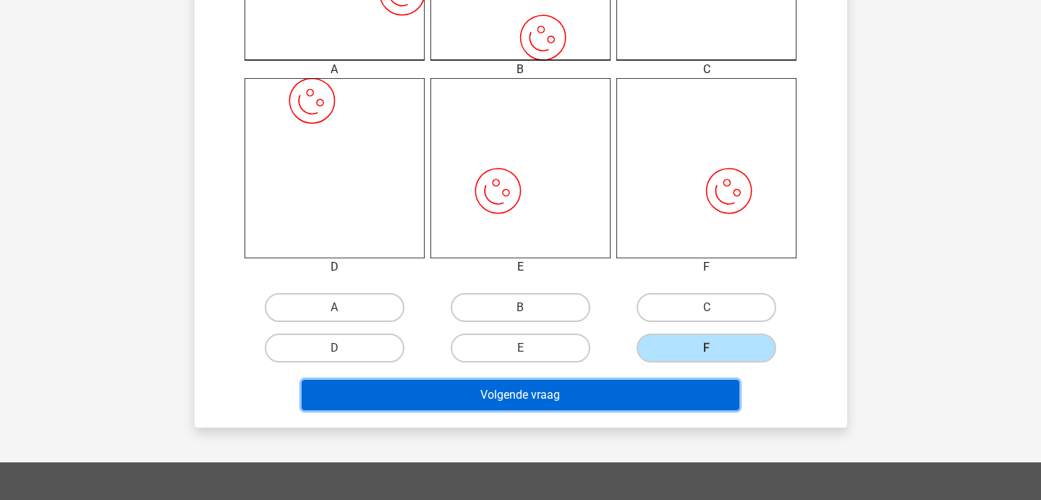
click at [599, 380] on button "Volgende vraag" at bounding box center [521, 395] width 438 height 30
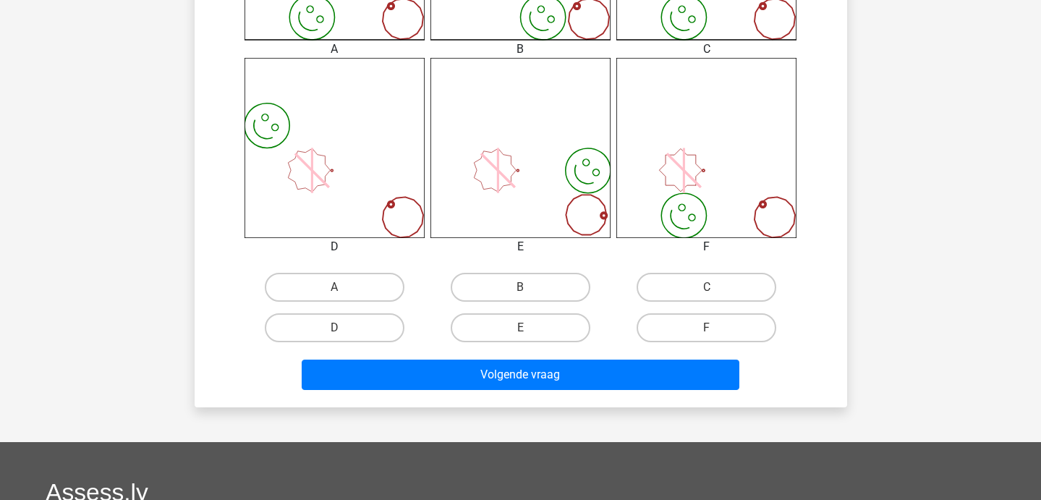
scroll to position [559, 0]
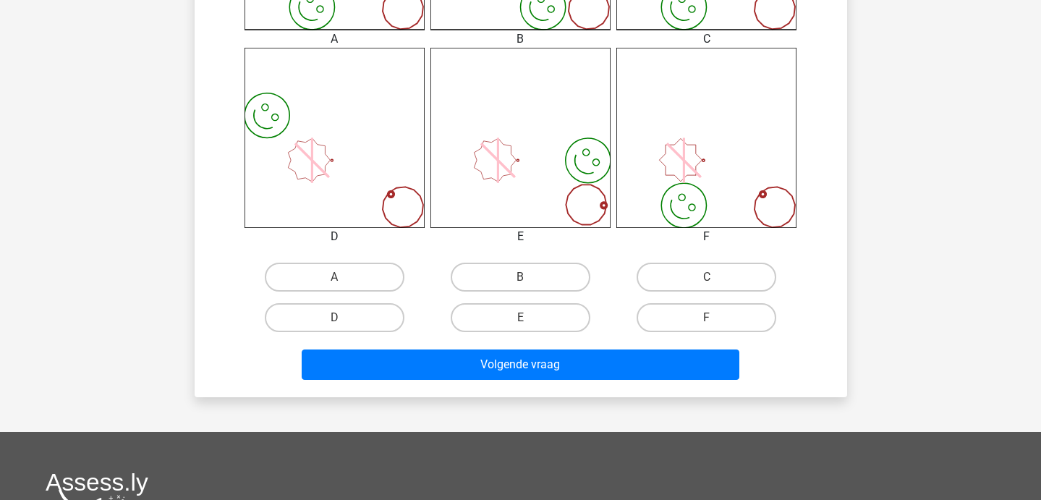
click at [529, 299] on div "E" at bounding box center [520, 317] width 186 height 41
click at [525, 283] on input "B" at bounding box center [524, 281] width 9 height 9
radio input "true"
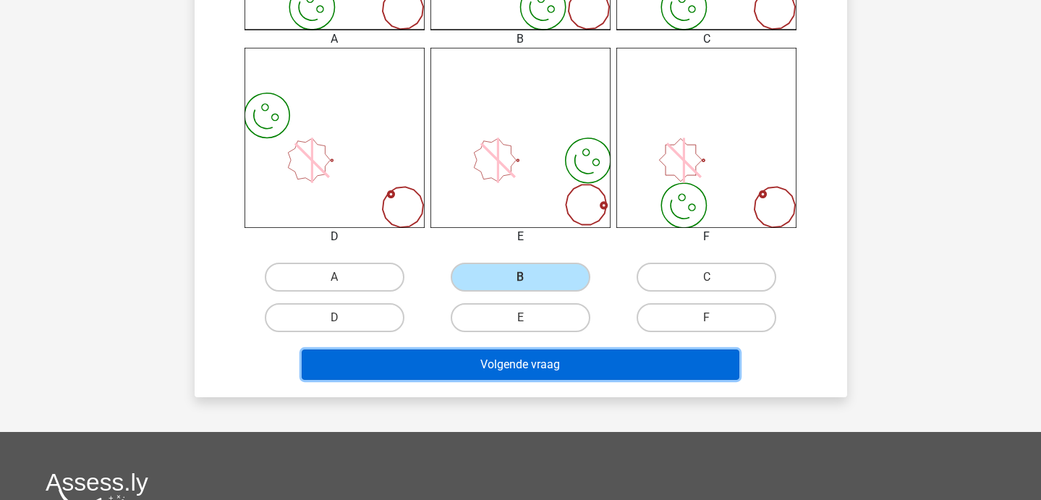
click at [540, 360] on button "Volgende vraag" at bounding box center [521, 364] width 438 height 30
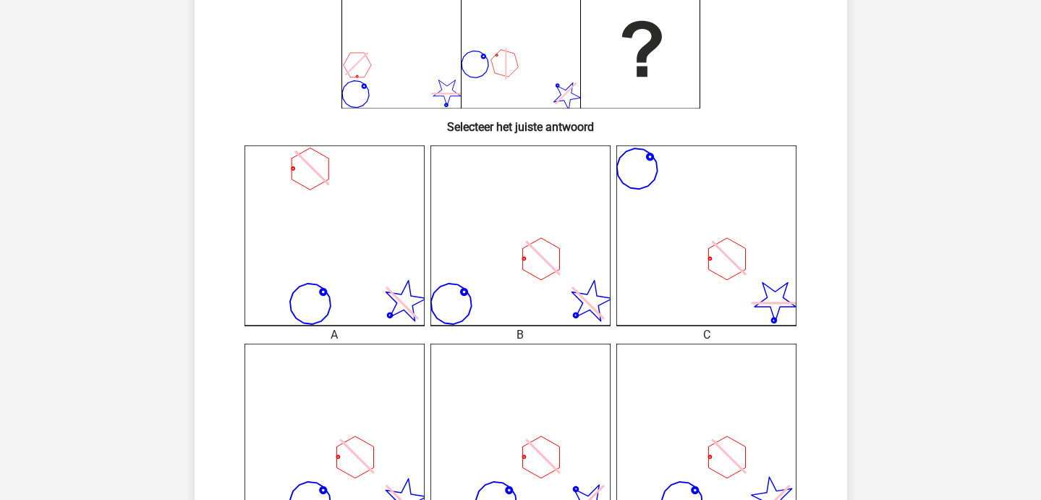
scroll to position [396, 0]
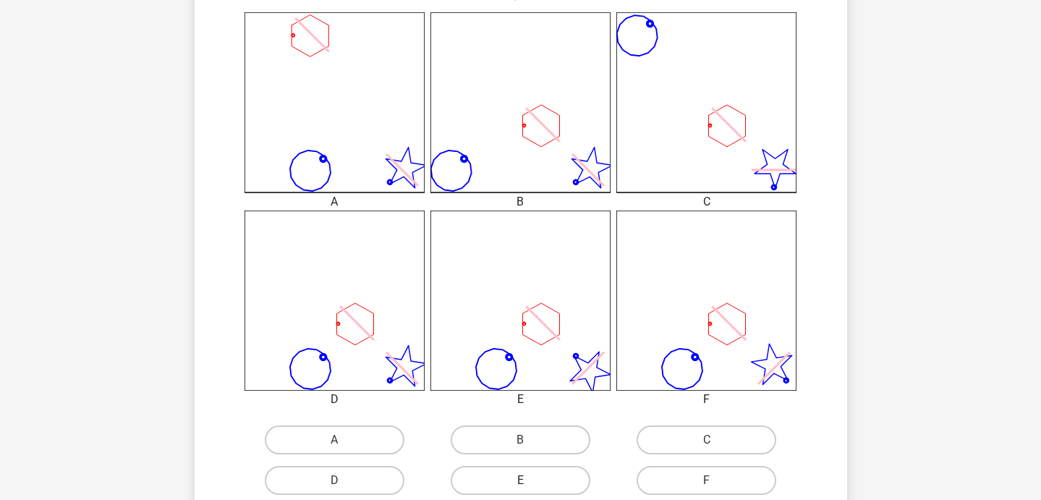
click at [563, 479] on label "E" at bounding box center [521, 480] width 140 height 29
click at [529, 480] on input "E" at bounding box center [524, 484] width 9 height 9
radio input "true"
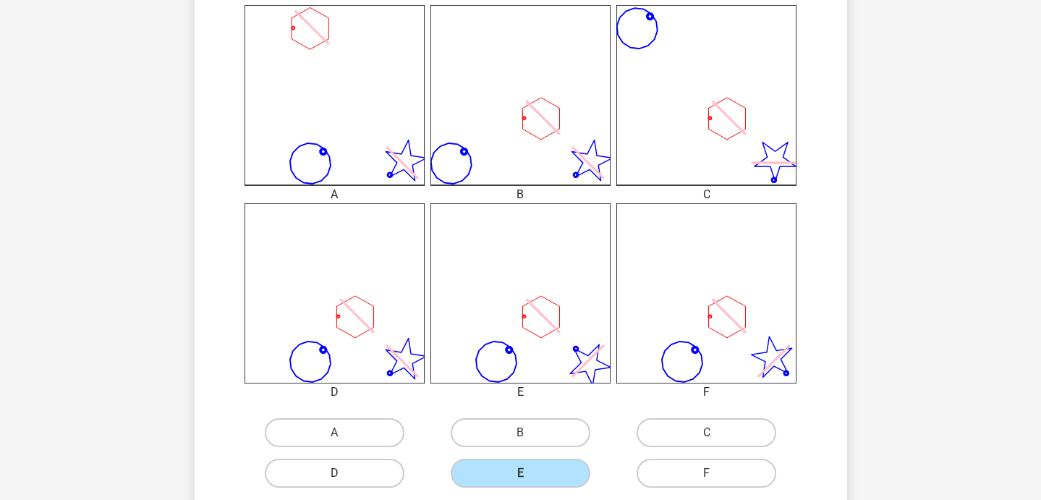
click at [386, 469] on label "D" at bounding box center [335, 473] width 140 height 29
click at [344, 473] on input "D" at bounding box center [338, 477] width 9 height 9
radio input "true"
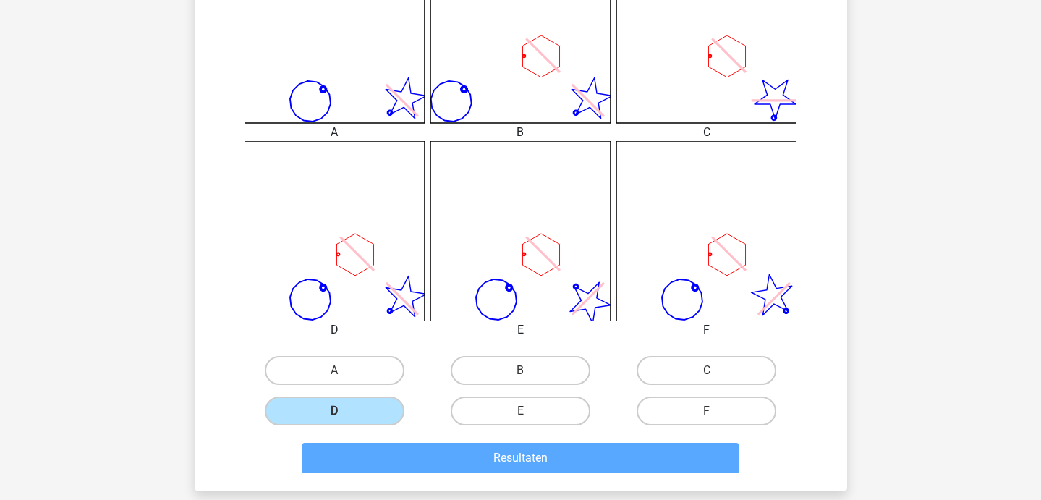
scroll to position [618, 0]
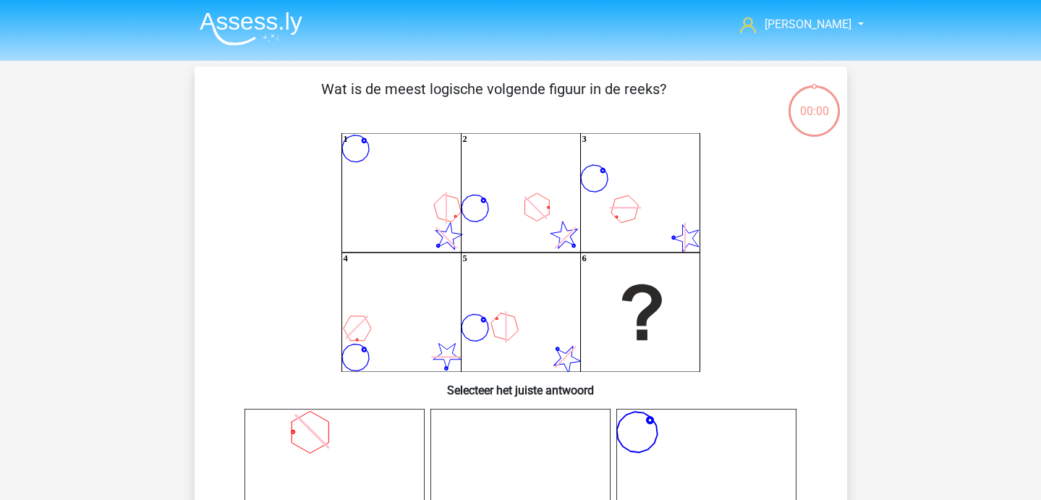
scroll to position [618, 0]
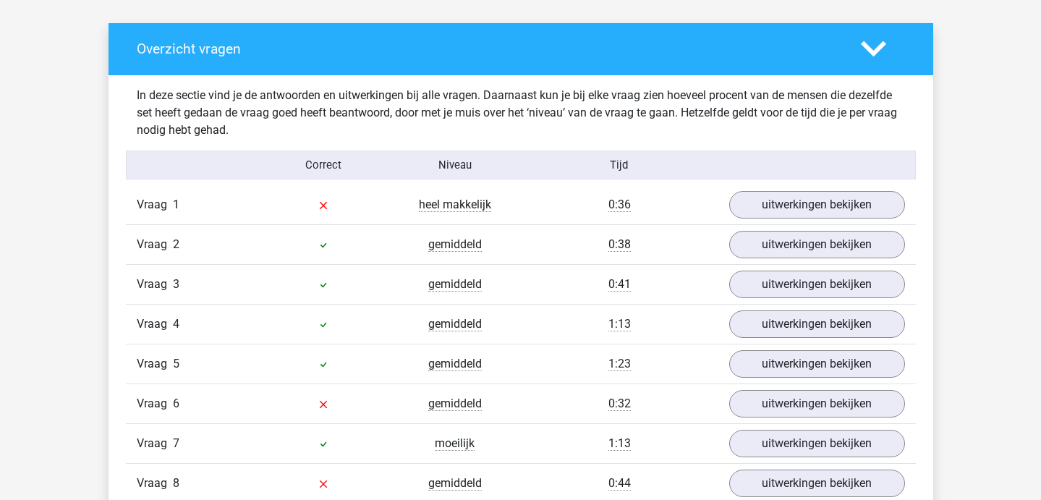
scroll to position [812, 0]
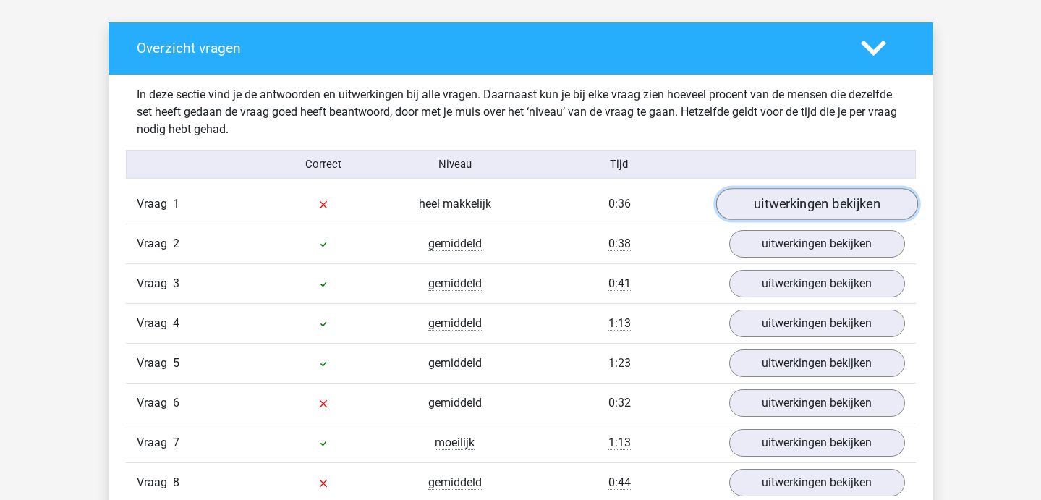
click at [757, 200] on link "uitwerkingen bekijken" at bounding box center [816, 204] width 202 height 32
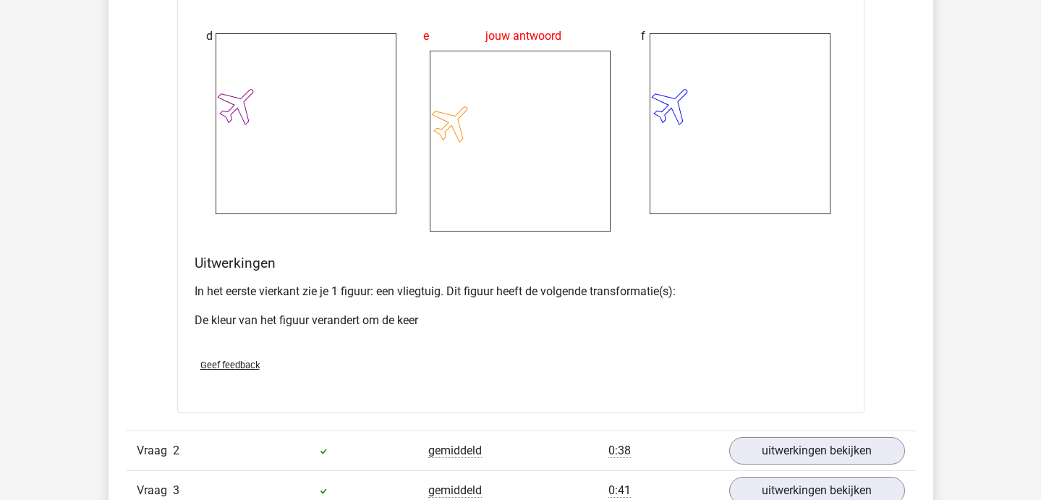
scroll to position [1726, 0]
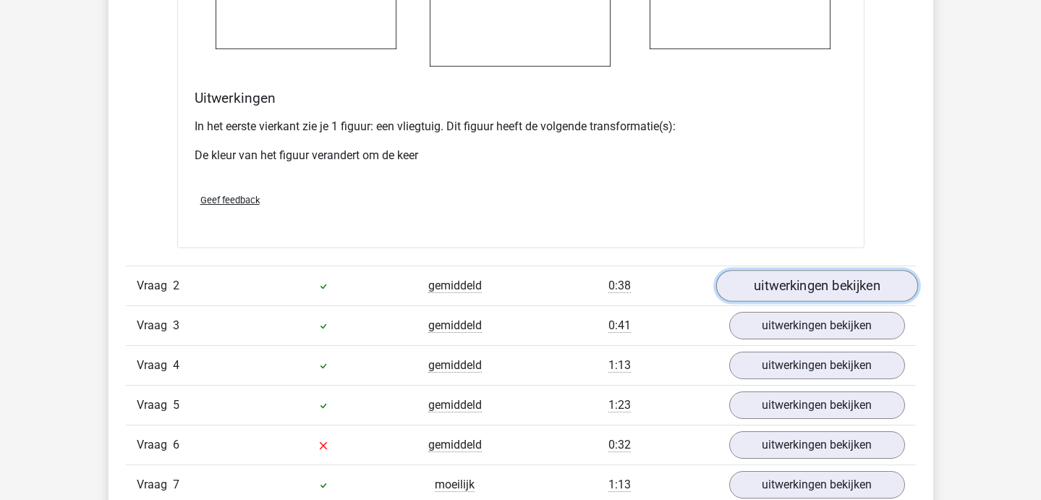
click at [770, 281] on link "uitwerkingen bekijken" at bounding box center [816, 286] width 202 height 32
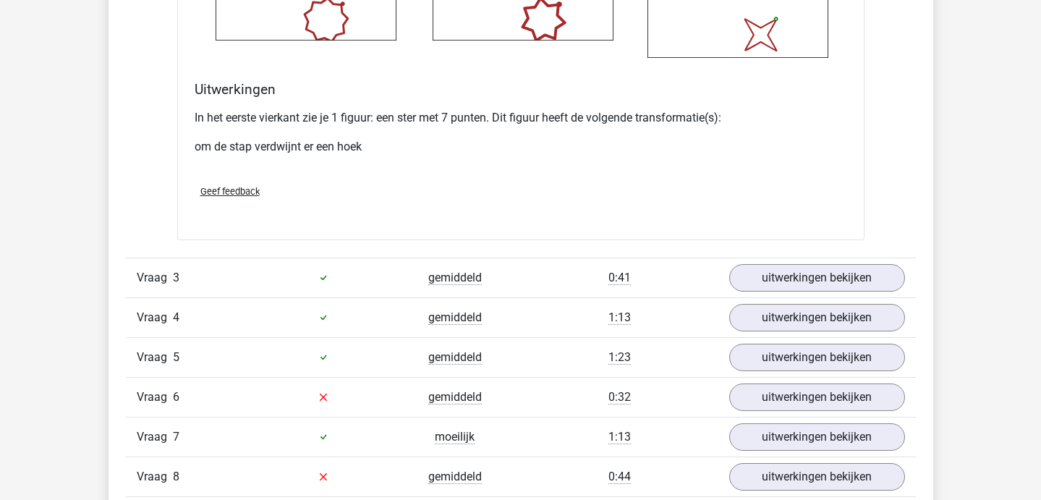
scroll to position [2796, 0]
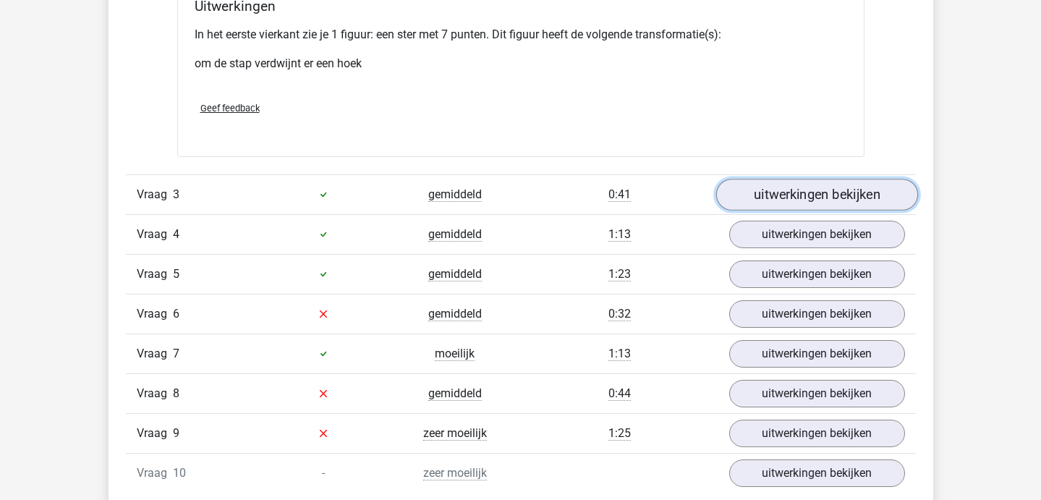
click at [763, 195] on link "uitwerkingen bekijken" at bounding box center [816, 195] width 202 height 32
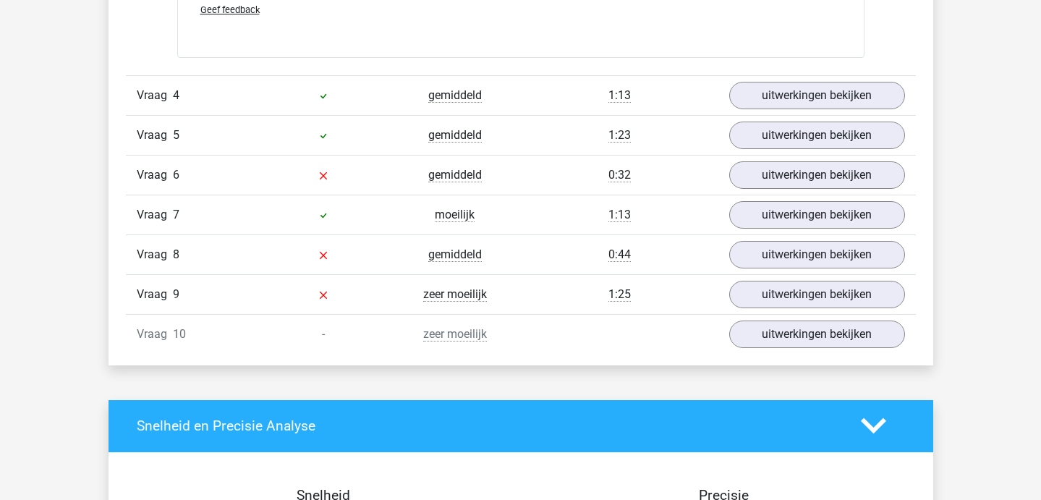
scroll to position [3988, 0]
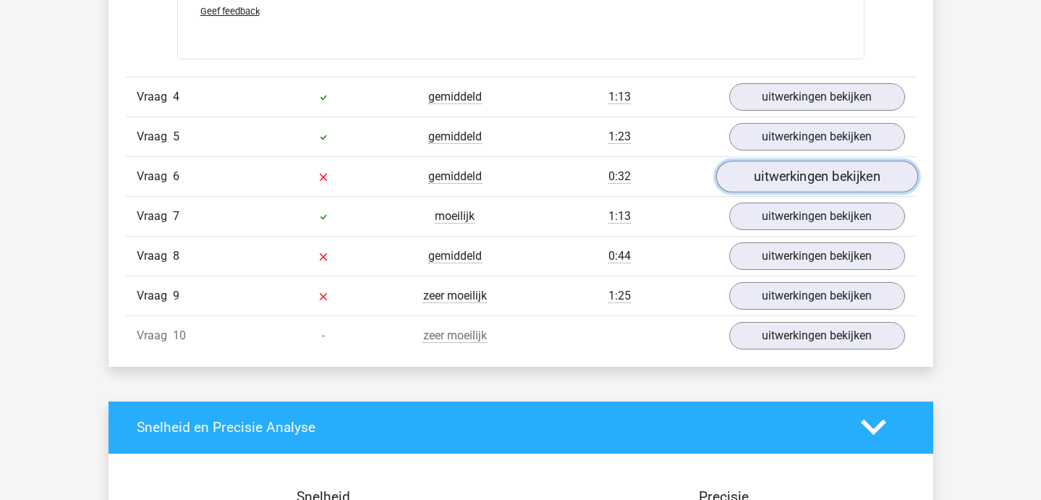
click at [748, 179] on link "uitwerkingen bekijken" at bounding box center [816, 177] width 202 height 32
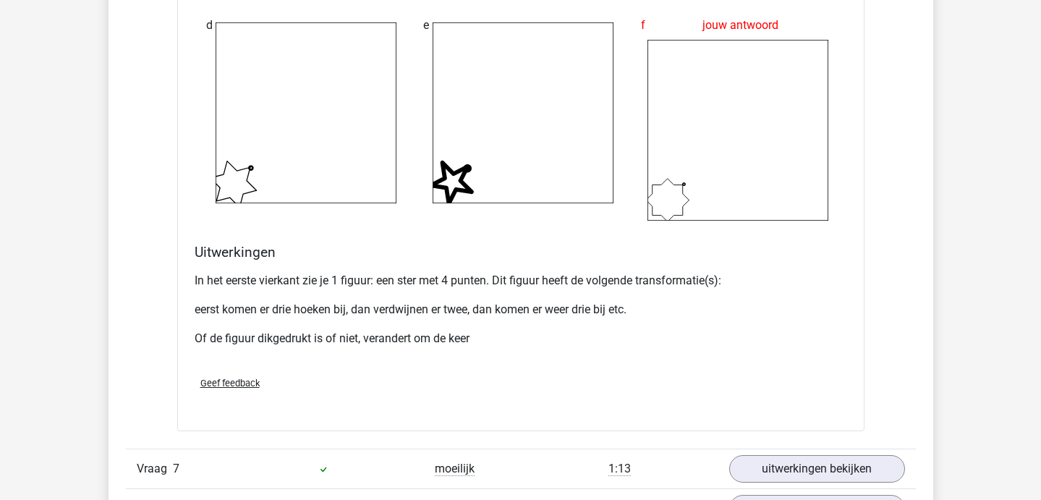
scroll to position [4864, 0]
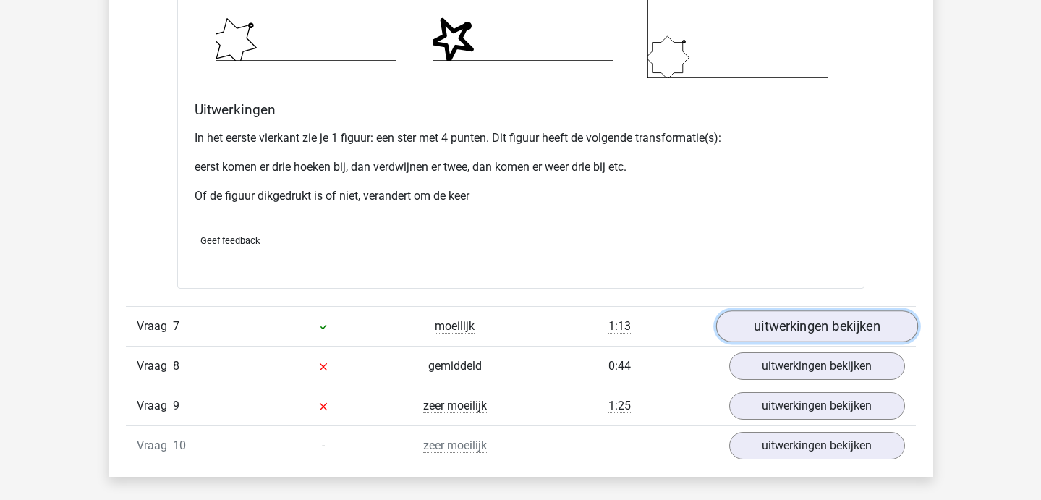
click at [796, 323] on link "uitwerkingen bekijken" at bounding box center [816, 326] width 202 height 32
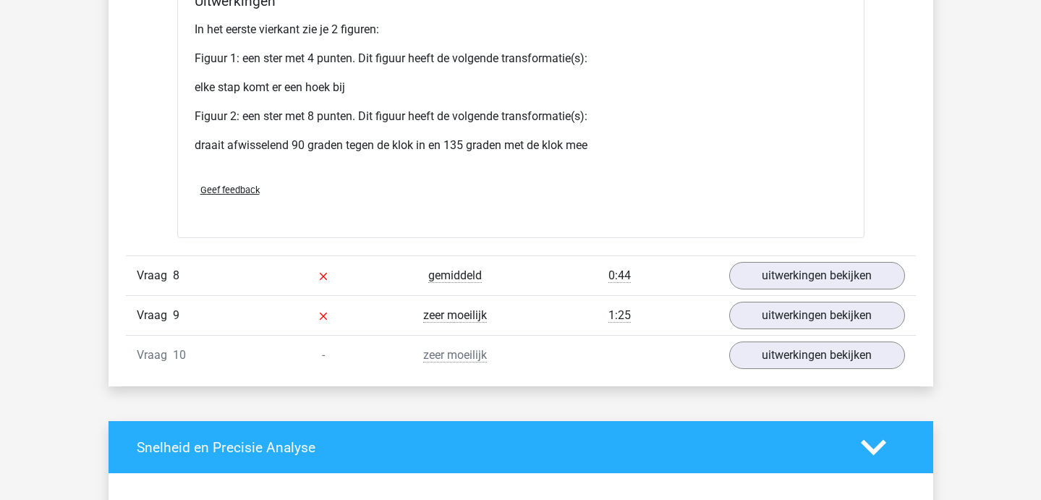
scroll to position [5985, 0]
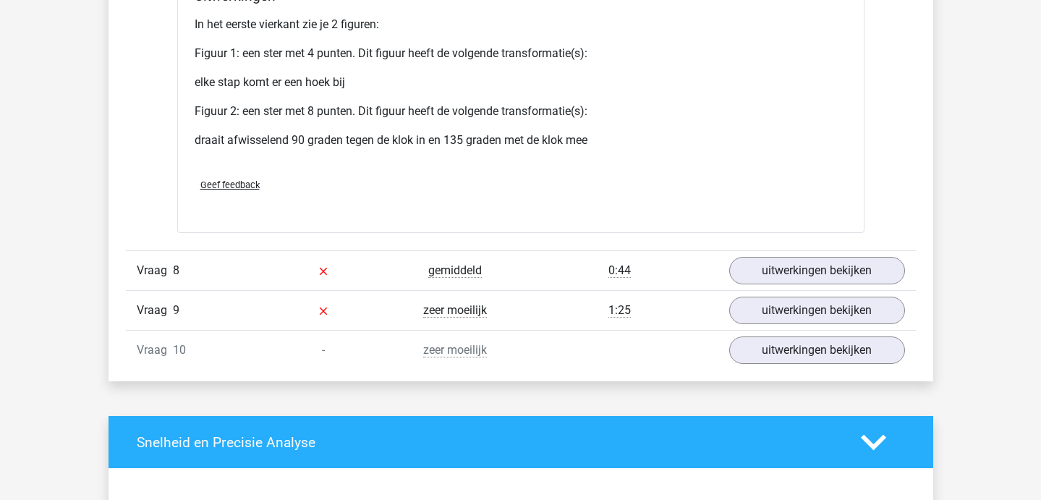
click at [769, 287] on div "Vraag 8 gemiddeld 0:44 uitwerkingen bekijken" at bounding box center [521, 270] width 790 height 40
click at [761, 276] on link "uitwerkingen bekijken" at bounding box center [816, 271] width 202 height 32
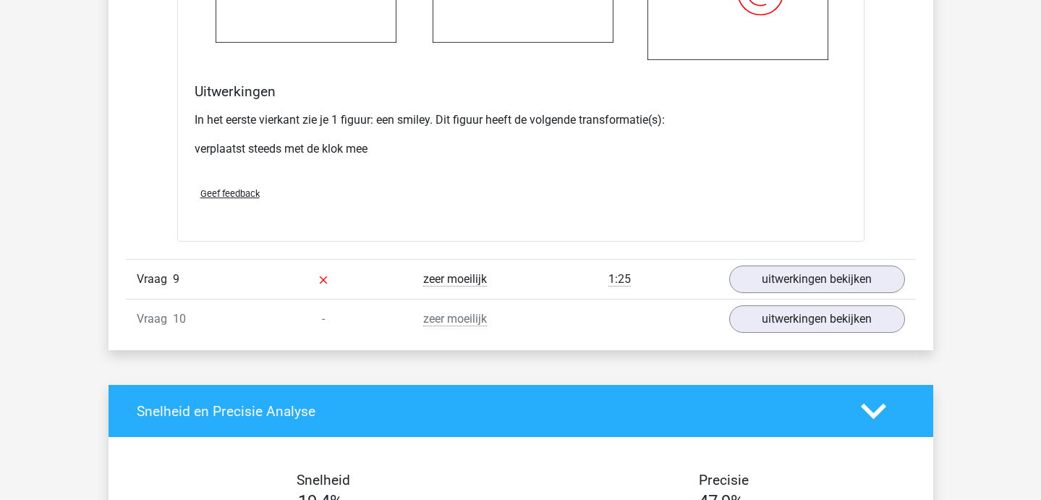
scroll to position [6971, 0]
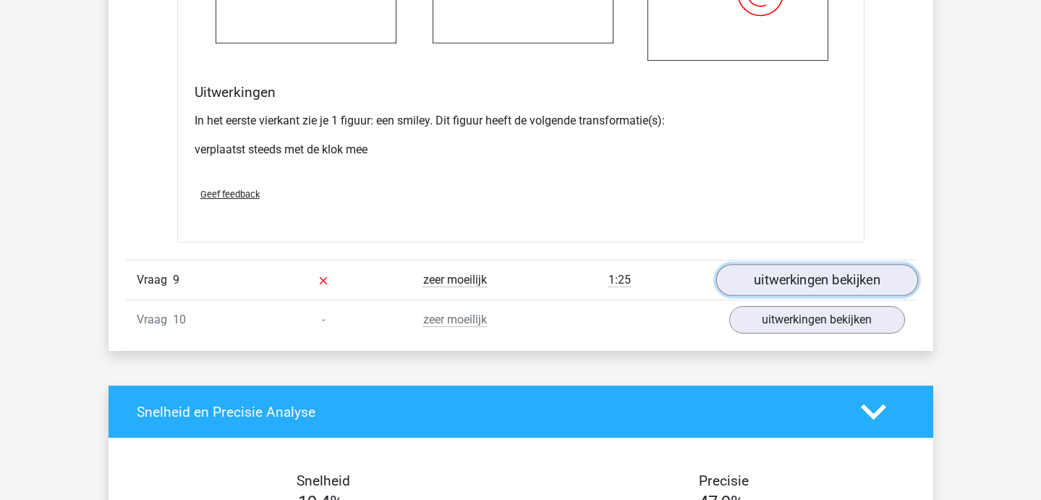
click at [806, 280] on link "uitwerkingen bekijken" at bounding box center [816, 281] width 202 height 32
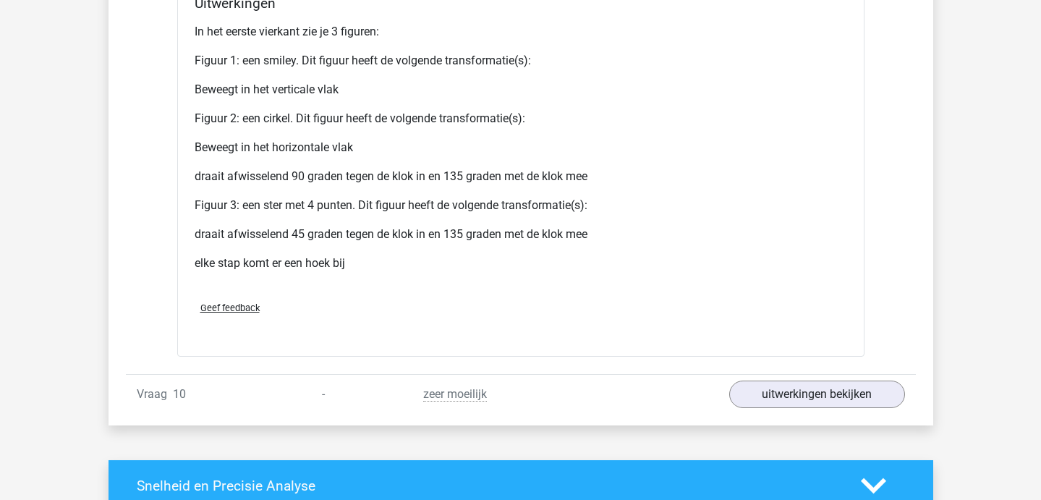
scroll to position [8078, 0]
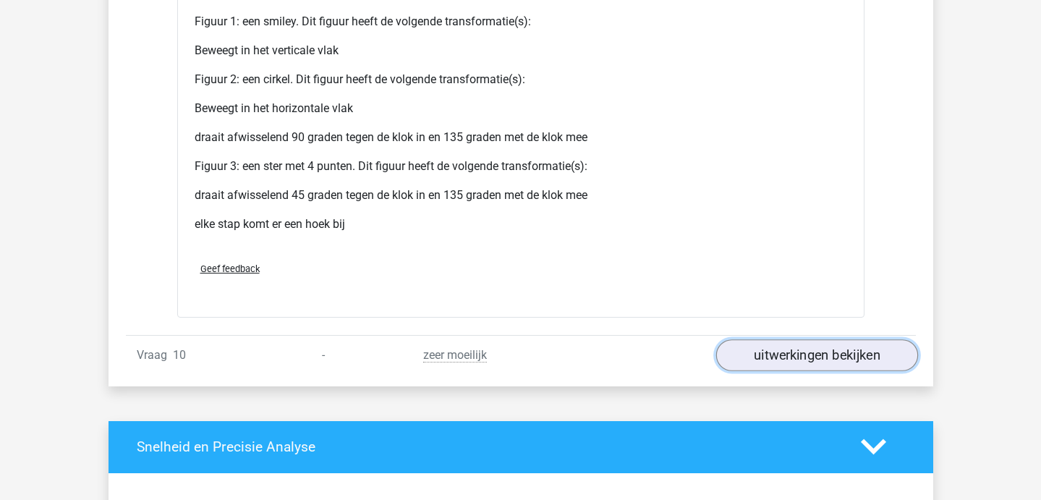
click at [749, 356] on link "uitwerkingen bekijken" at bounding box center [816, 355] width 202 height 32
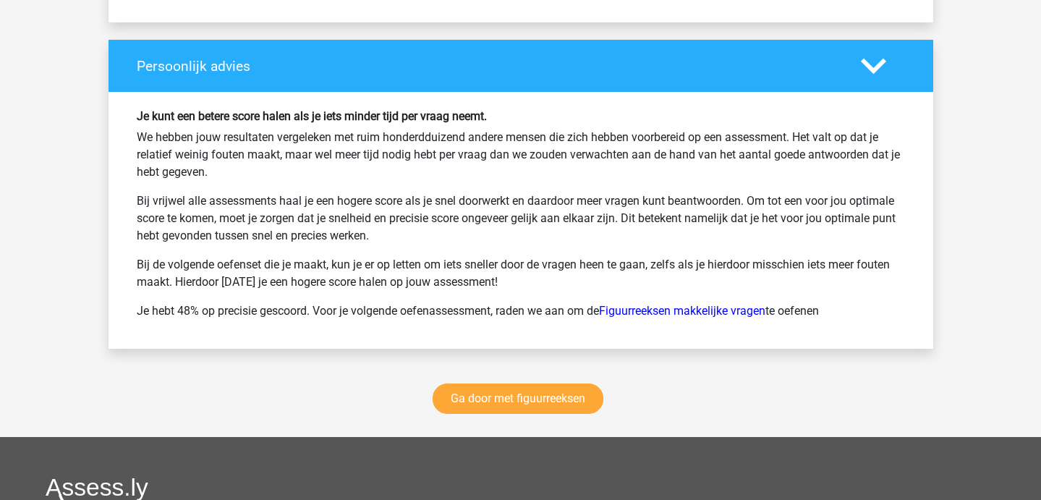
scroll to position [10057, 0]
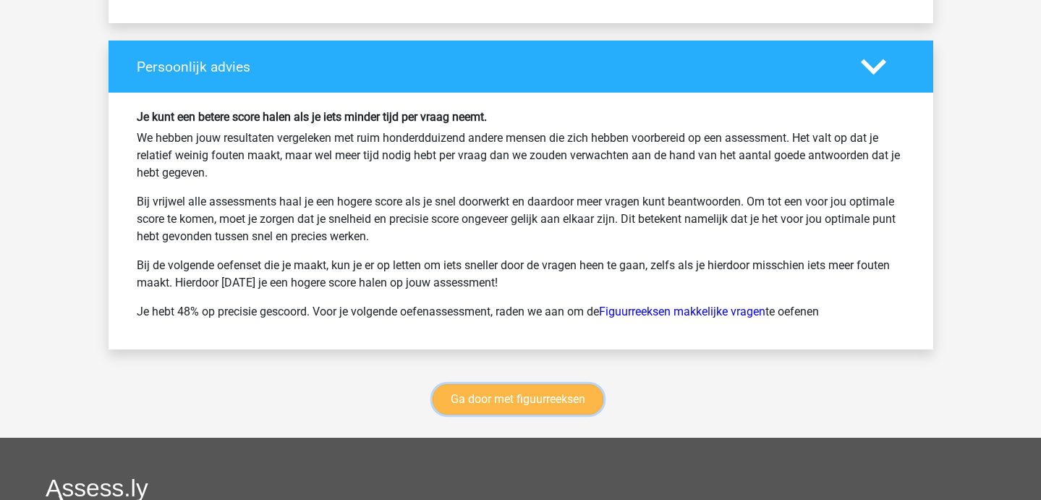
click at [469, 404] on link "Ga door met figuurreeksen" at bounding box center [518, 399] width 171 height 30
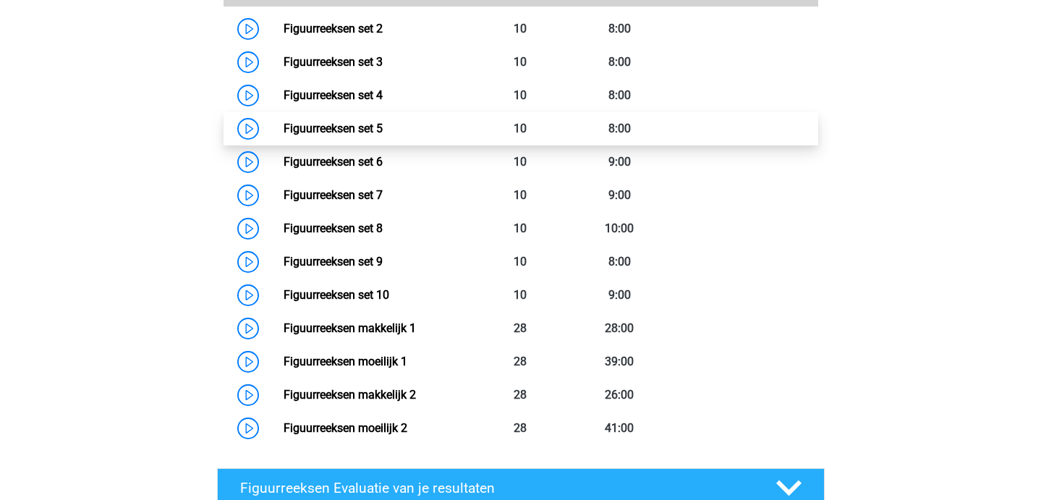
scroll to position [780, 0]
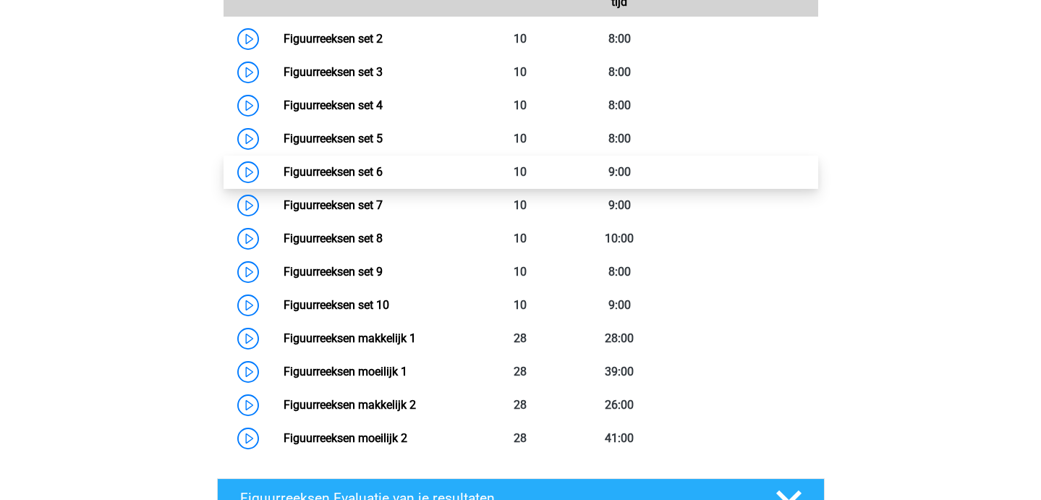
click at [383, 165] on link "Figuurreeksen set 6" at bounding box center [333, 172] width 99 height 14
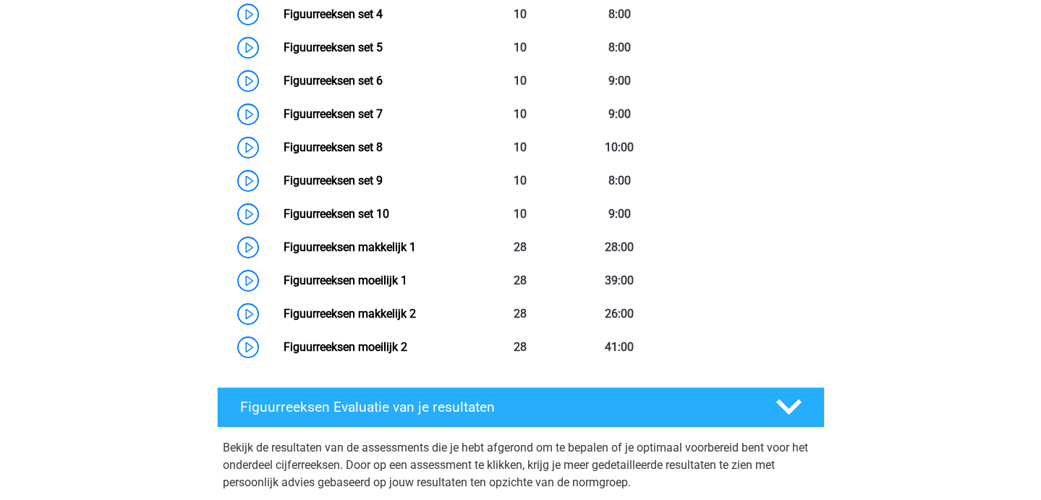
scroll to position [870, 0]
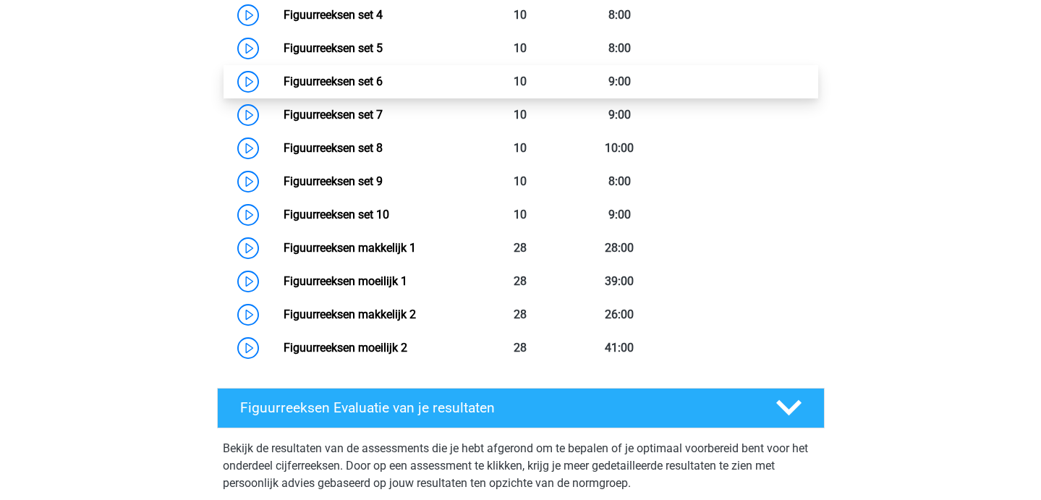
click at [359, 82] on link "Figuurreeksen set 6" at bounding box center [333, 82] width 99 height 14
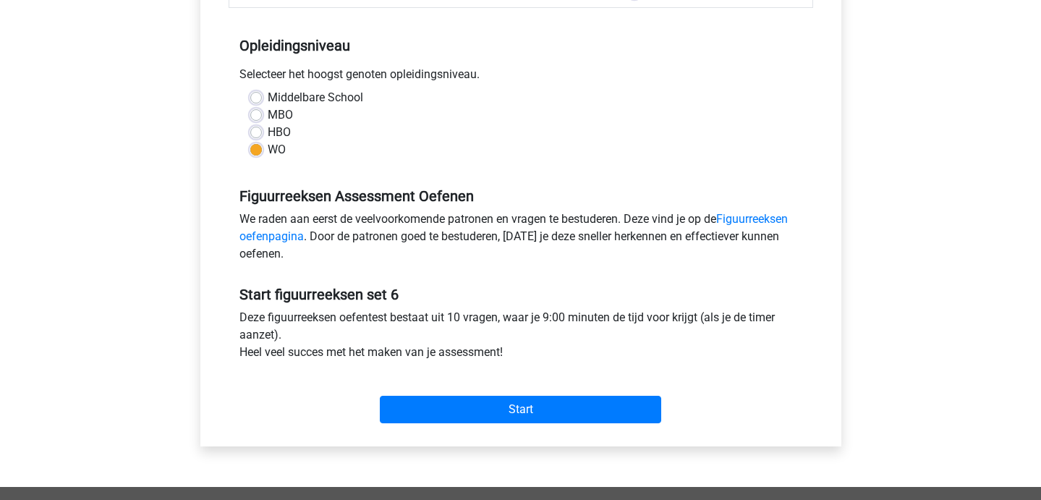
scroll to position [275, 0]
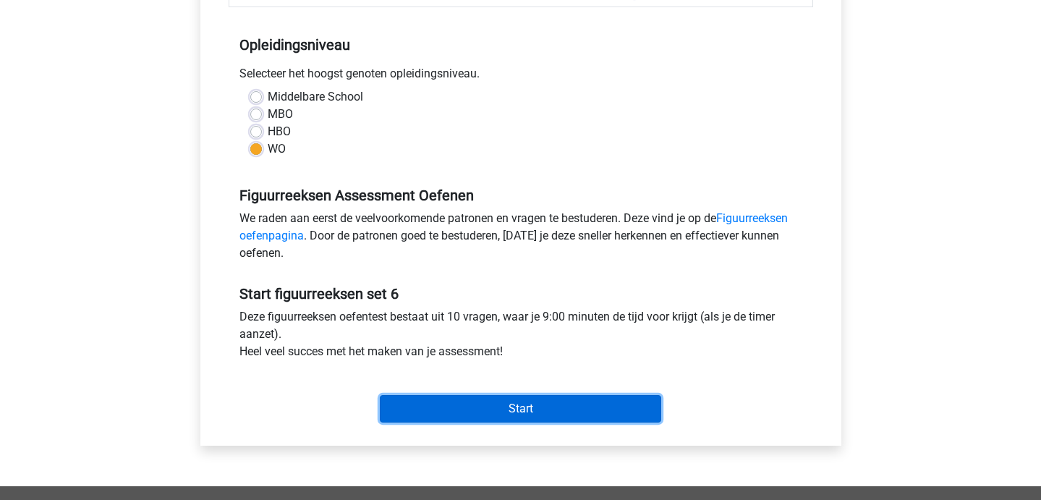
click at [445, 416] on input "Start" at bounding box center [520, 408] width 281 height 27
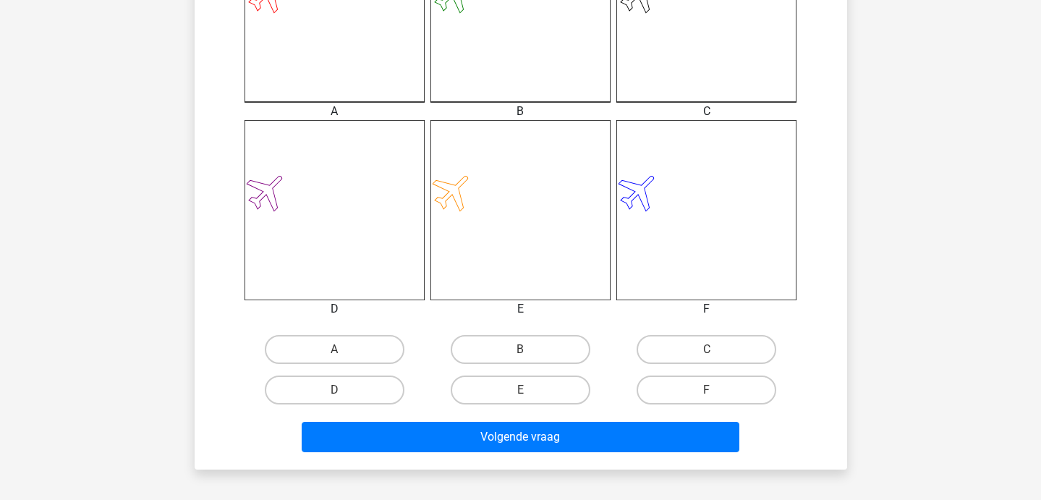
scroll to position [495, 0]
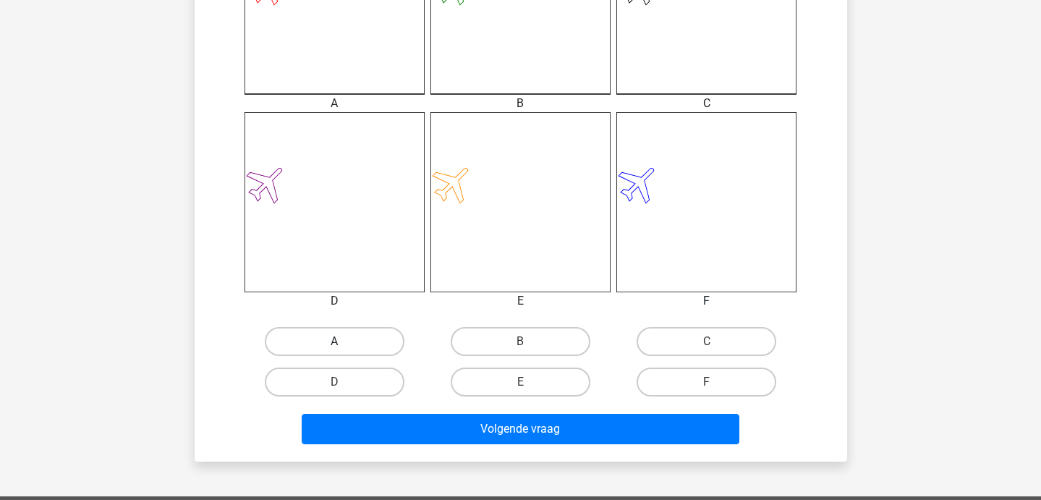
click at [369, 336] on label "A" at bounding box center [335, 341] width 140 height 29
click at [344, 341] on input "A" at bounding box center [338, 345] width 9 height 9
radio input "true"
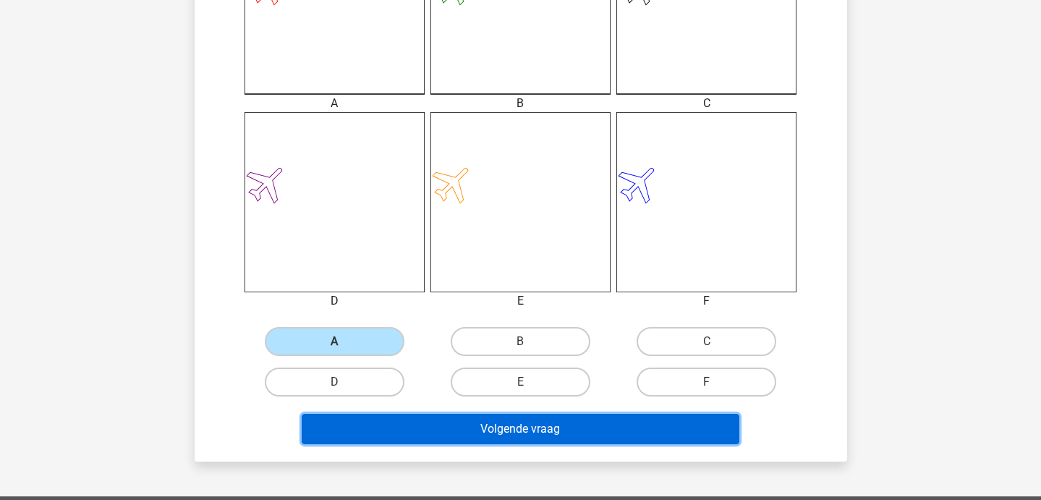
click at [387, 427] on button "Volgende vraag" at bounding box center [521, 429] width 438 height 30
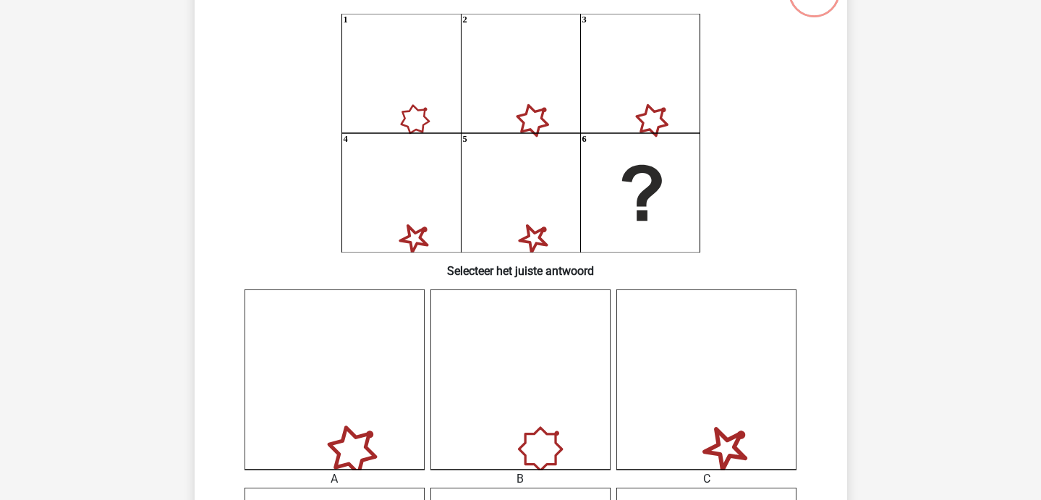
scroll to position [67, 0]
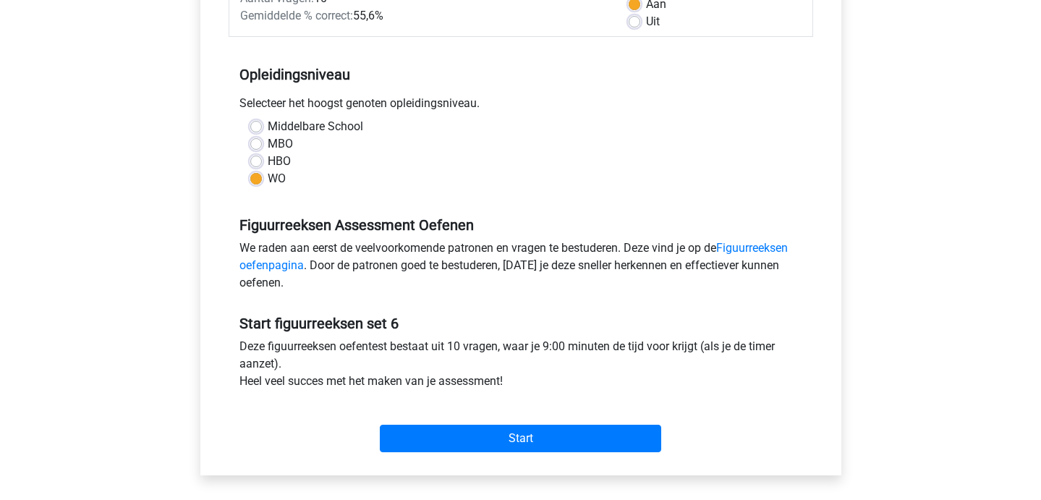
scroll to position [250, 0]
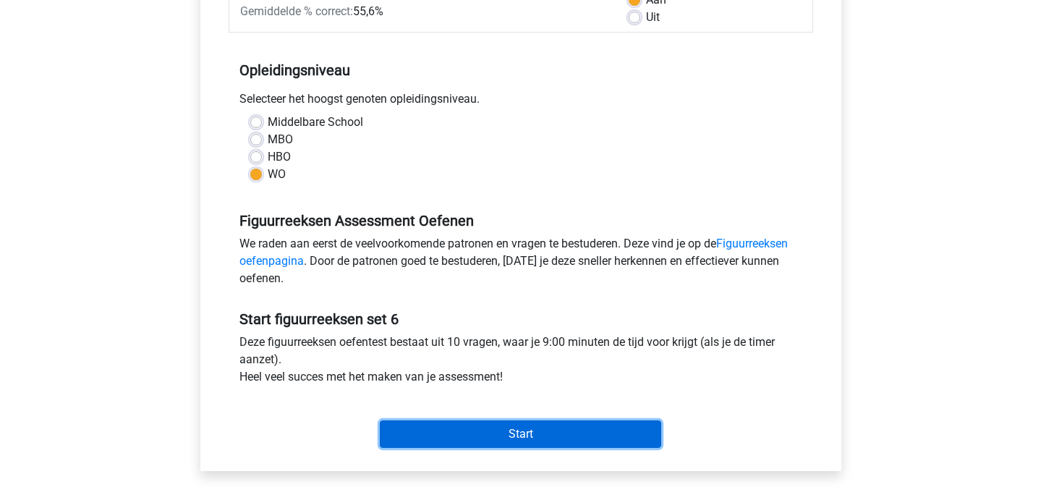
click at [393, 441] on input "Start" at bounding box center [520, 433] width 281 height 27
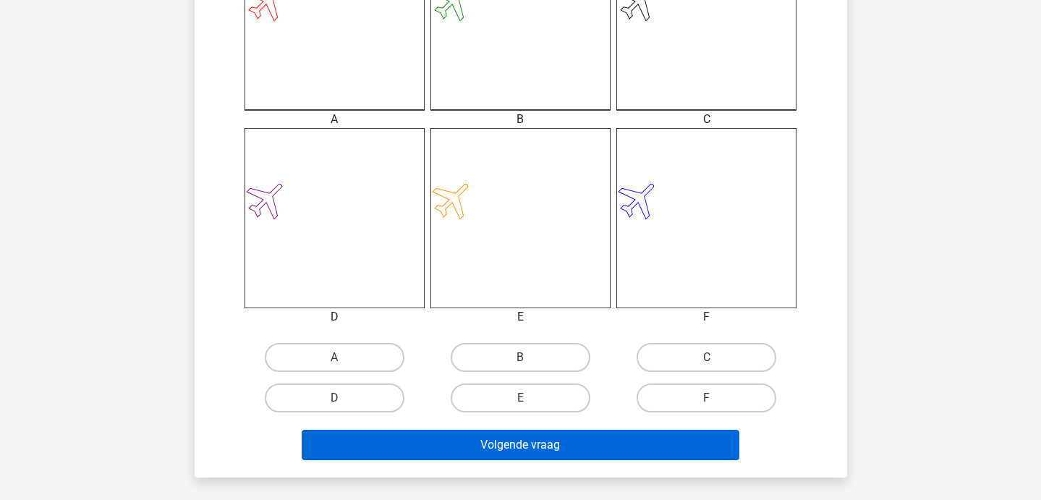
scroll to position [482, 0]
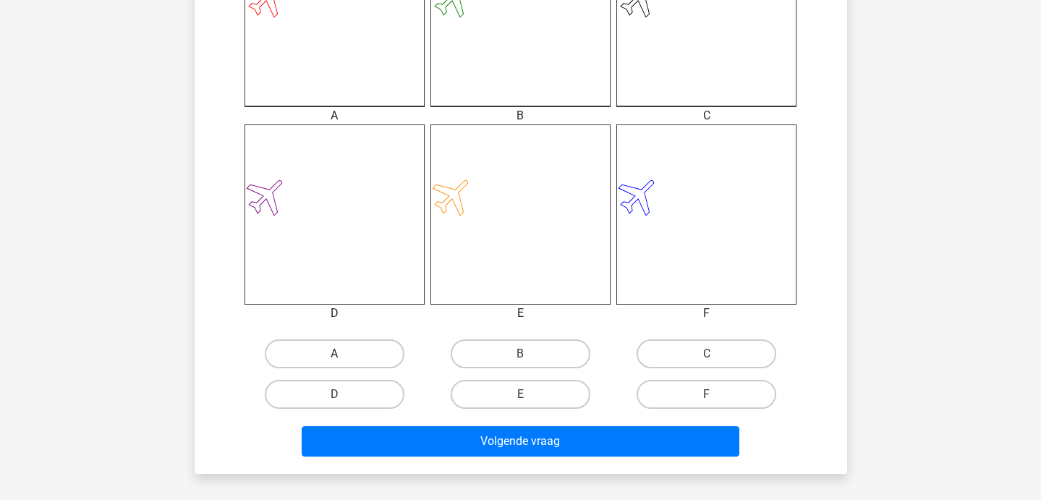
click at [356, 362] on label "A" at bounding box center [335, 353] width 140 height 29
click at [344, 362] on input "A" at bounding box center [338, 358] width 9 height 9
radio input "true"
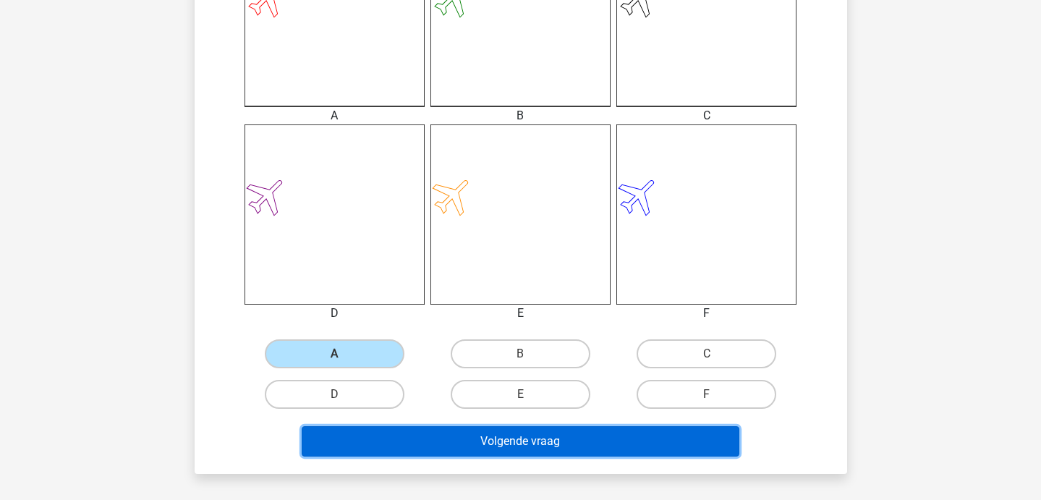
click at [396, 443] on button "Volgende vraag" at bounding box center [521, 441] width 438 height 30
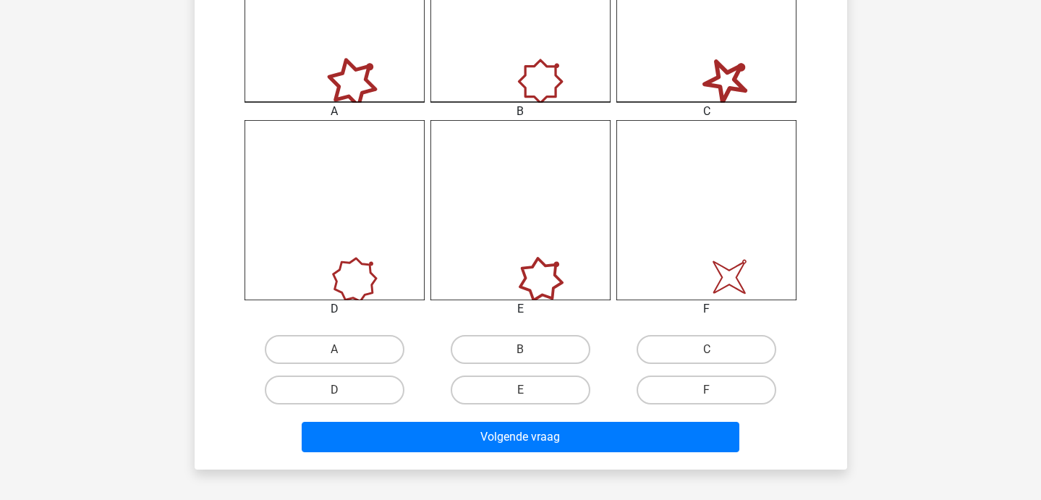
scroll to position [501, 0]
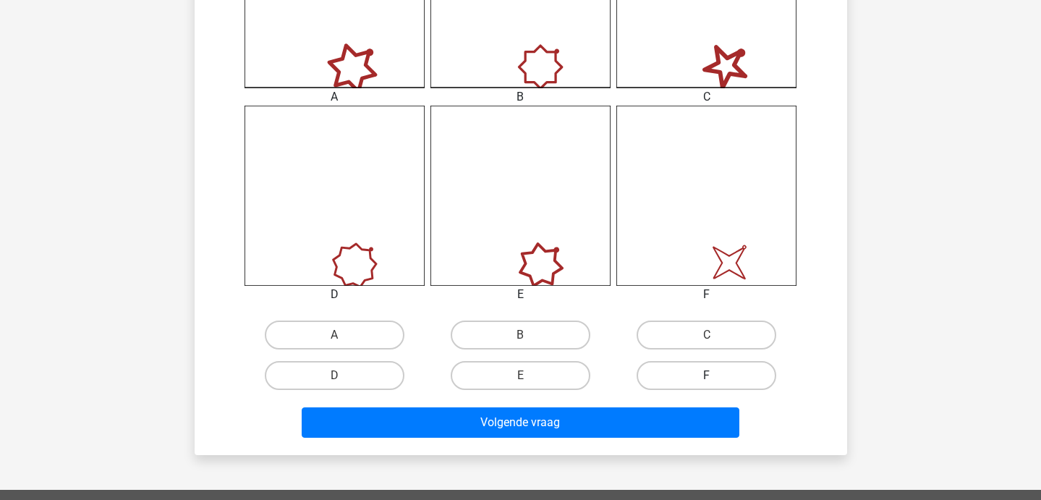
click at [716, 380] on label "F" at bounding box center [707, 375] width 140 height 29
click at [716, 380] on input "F" at bounding box center [711, 379] width 9 height 9
radio input "true"
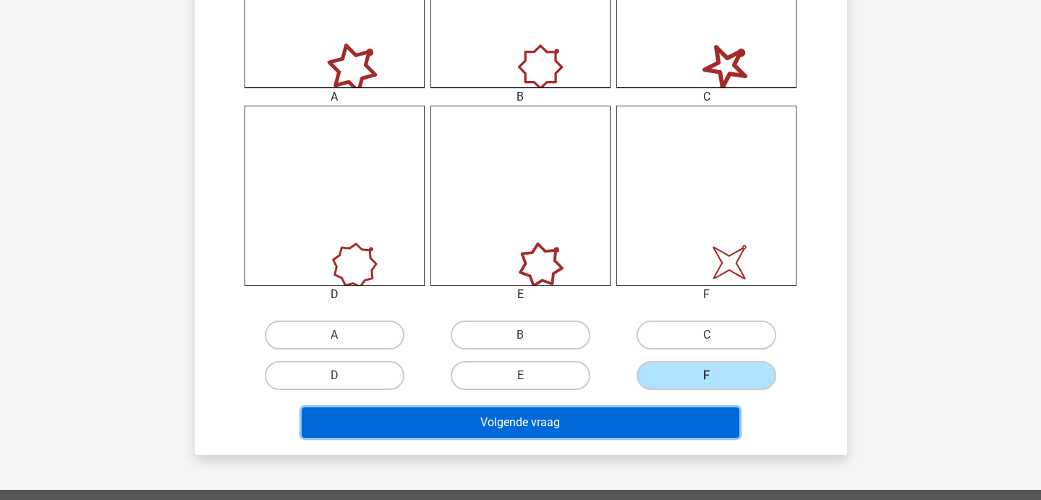
click at [702, 431] on button "Volgende vraag" at bounding box center [521, 422] width 438 height 30
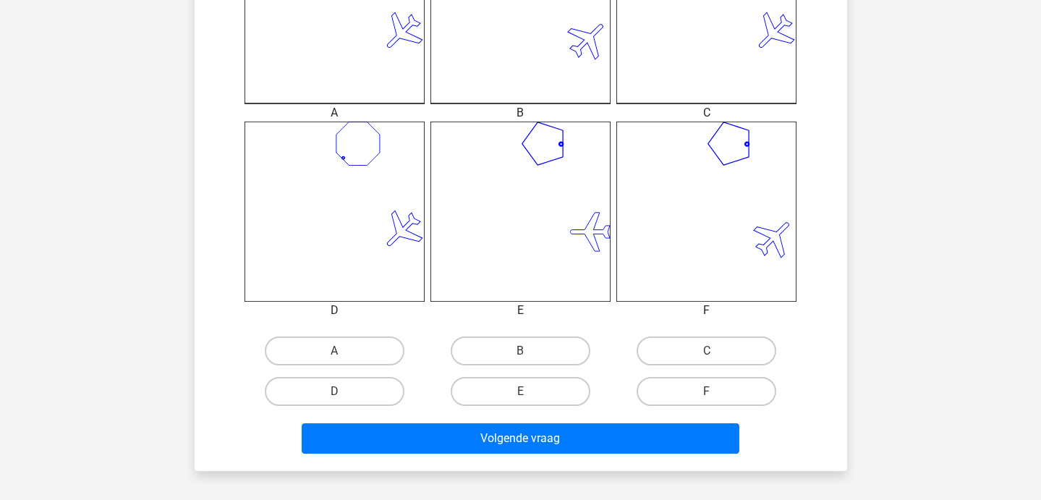
scroll to position [536, 0]
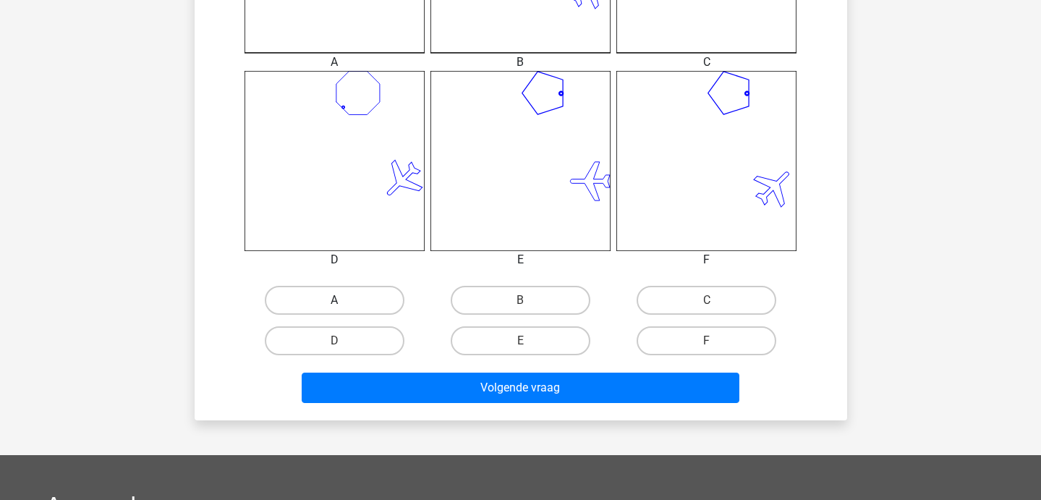
click at [348, 302] on label "A" at bounding box center [335, 300] width 140 height 29
click at [344, 302] on input "A" at bounding box center [338, 304] width 9 height 9
radio input "true"
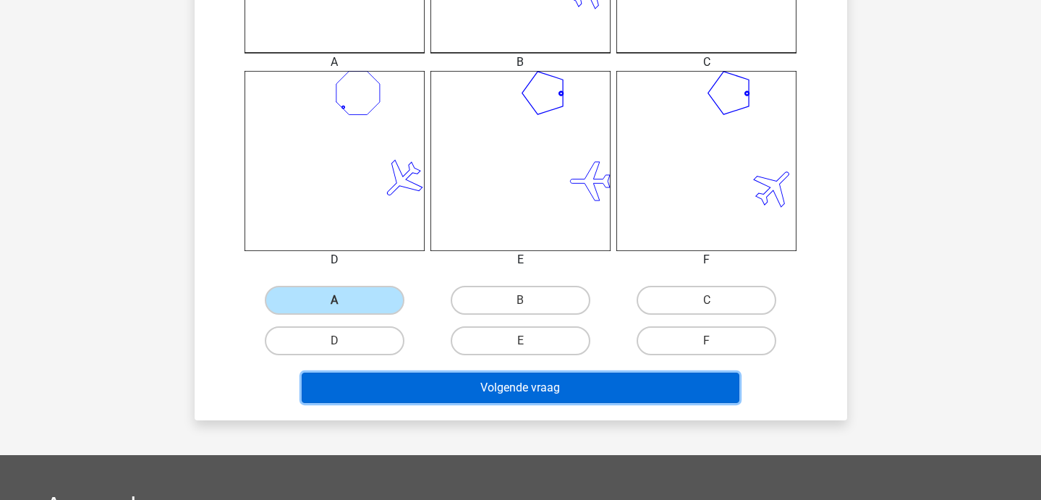
click at [366, 399] on button "Volgende vraag" at bounding box center [521, 388] width 438 height 30
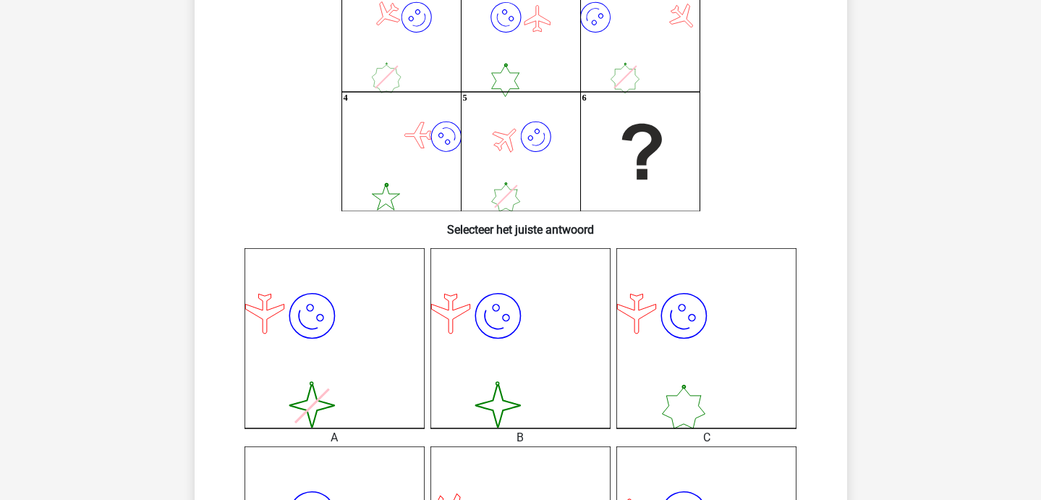
scroll to position [159, 0]
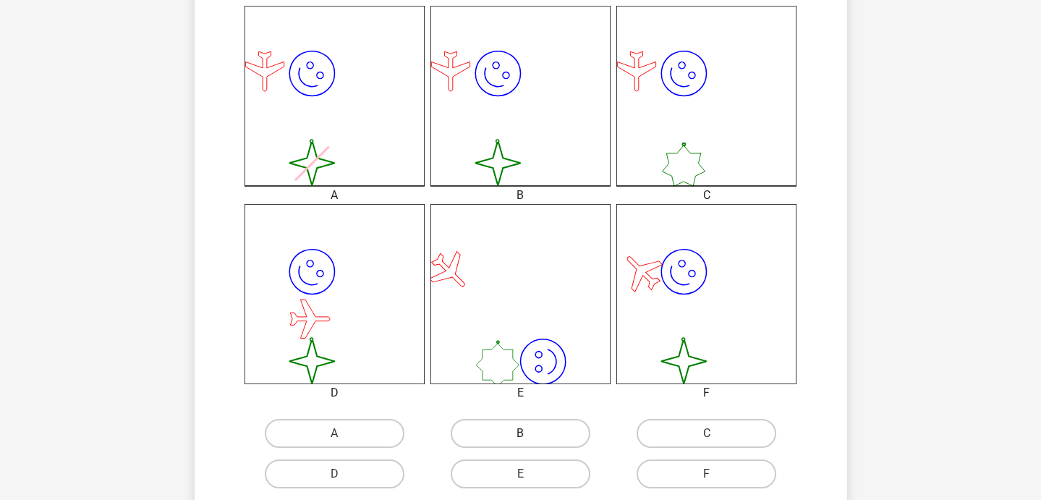
click at [498, 430] on label "B" at bounding box center [521, 433] width 140 height 29
click at [520, 433] on input "B" at bounding box center [524, 437] width 9 height 9
radio input "true"
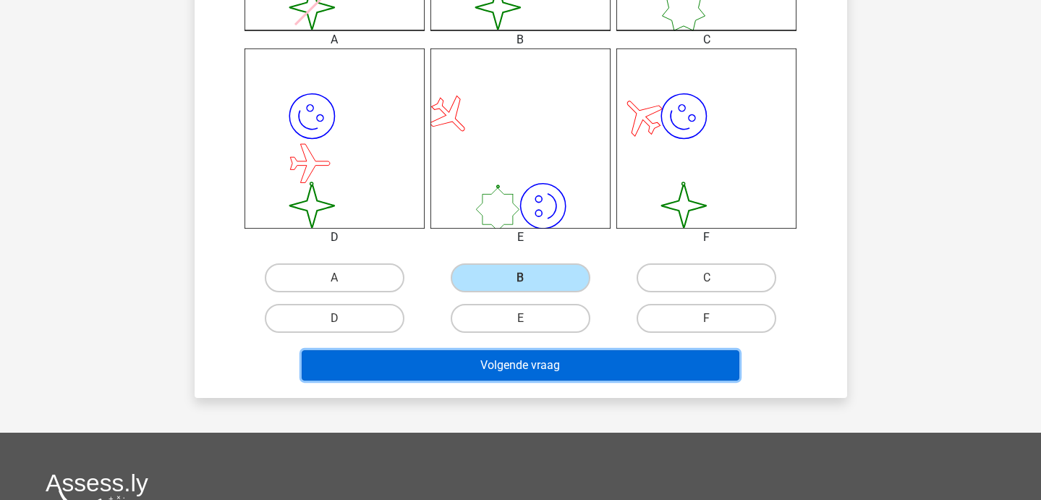
click at [481, 368] on button "Volgende vraag" at bounding box center [521, 365] width 438 height 30
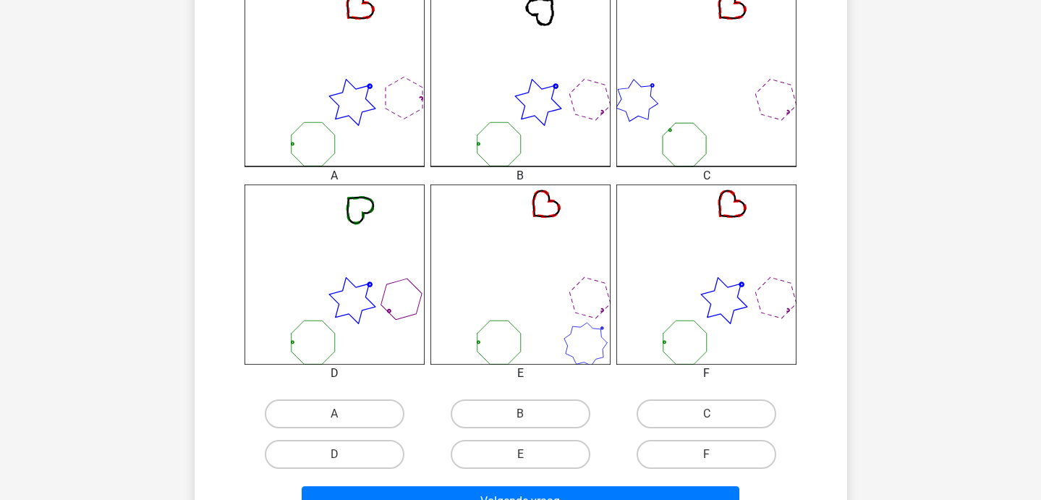
scroll to position [425, 0]
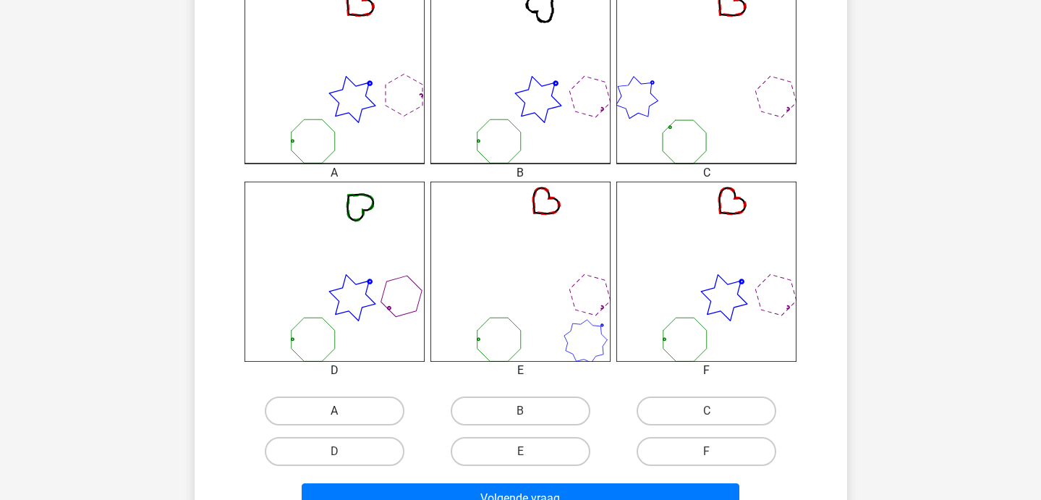
click at [320, 407] on label "A" at bounding box center [335, 410] width 140 height 29
click at [334, 411] on input "A" at bounding box center [338, 415] width 9 height 9
radio input "true"
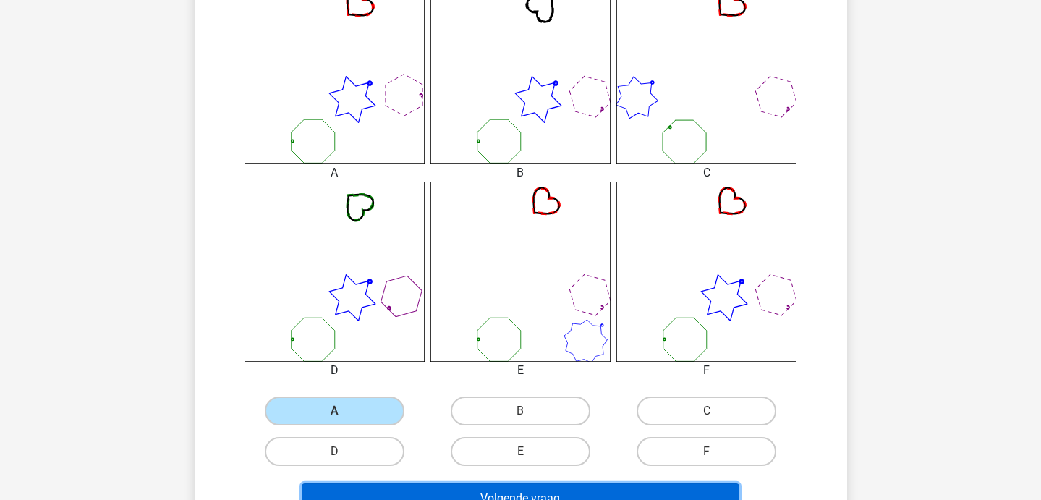
click at [351, 490] on button "Volgende vraag" at bounding box center [521, 498] width 438 height 30
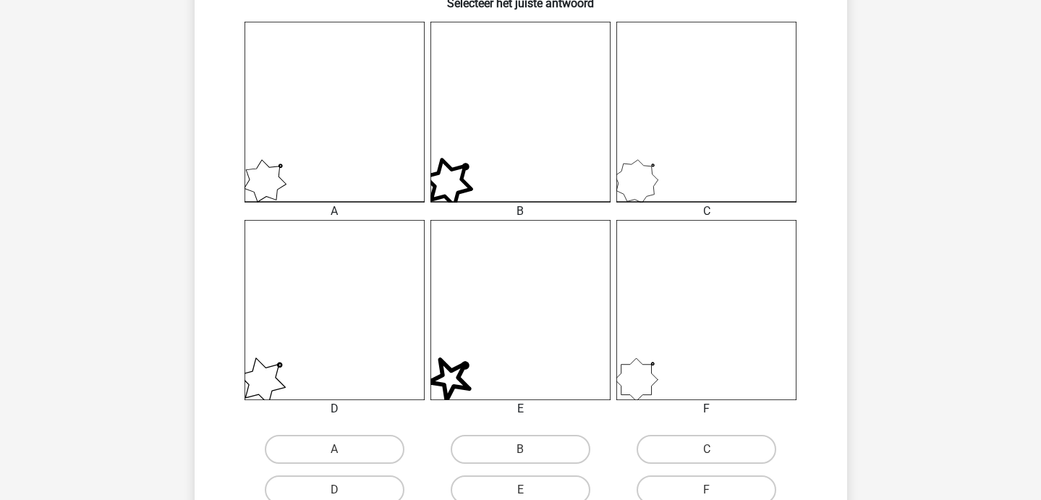
scroll to position [388, 0]
click at [687, 451] on label "C" at bounding box center [707, 447] width 140 height 29
click at [707, 451] on input "C" at bounding box center [711, 452] width 9 height 9
radio input "true"
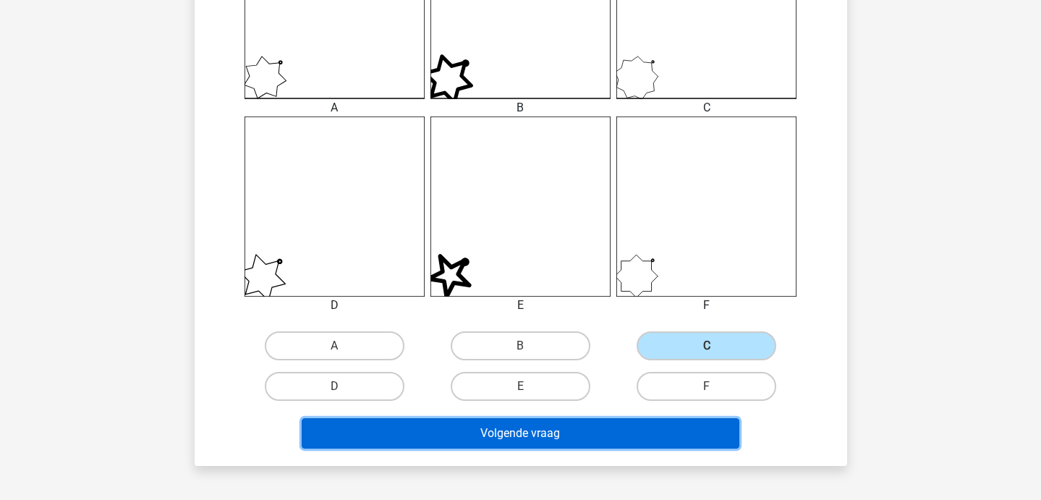
click at [652, 431] on button "Volgende vraag" at bounding box center [521, 433] width 438 height 30
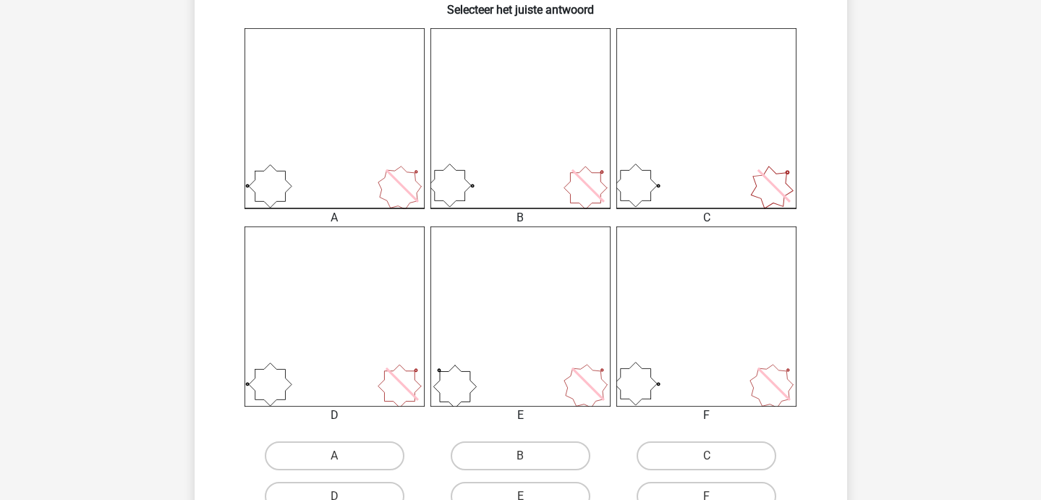
scroll to position [484, 0]
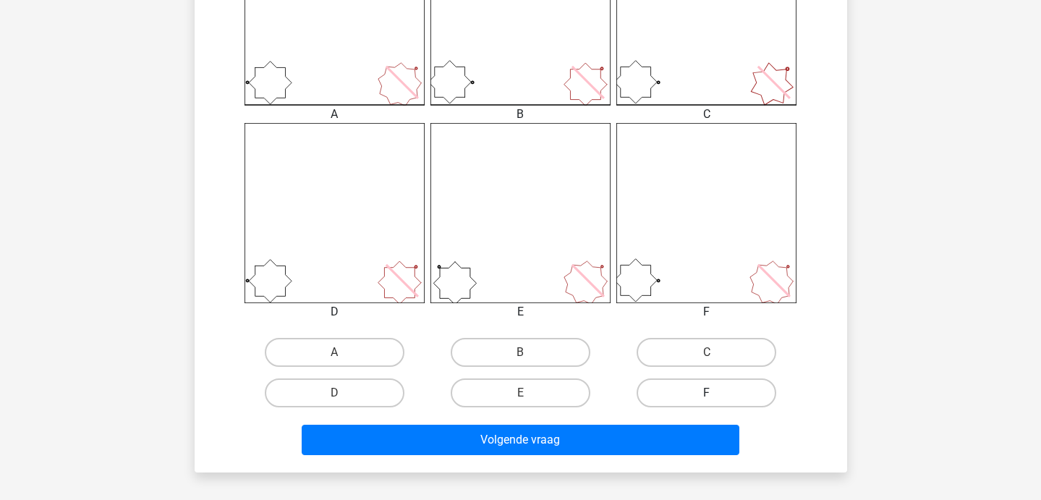
click at [717, 396] on label "F" at bounding box center [707, 392] width 140 height 29
click at [716, 396] on input "F" at bounding box center [711, 397] width 9 height 9
radio input "true"
click at [713, 423] on div "Volgende vraag" at bounding box center [521, 437] width 606 height 48
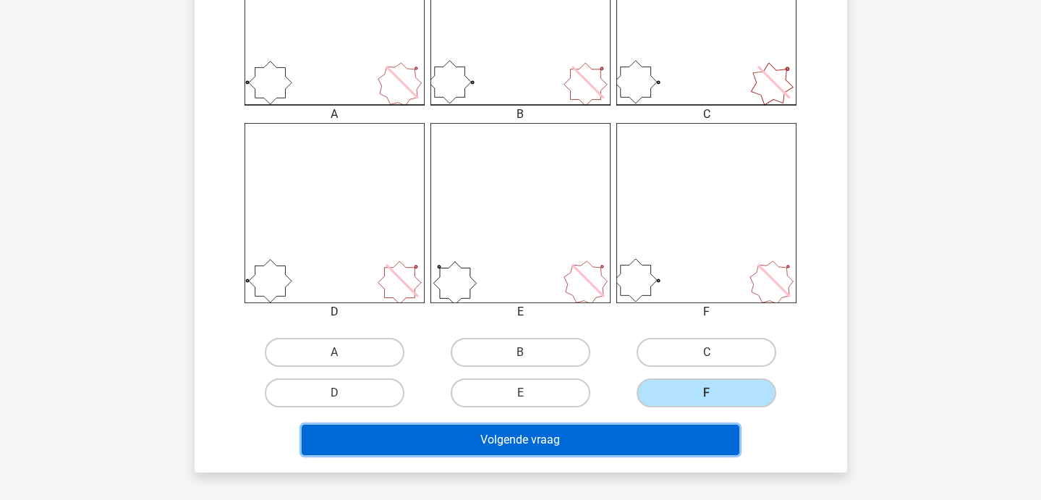
click at [703, 436] on button "Volgende vraag" at bounding box center [521, 440] width 438 height 30
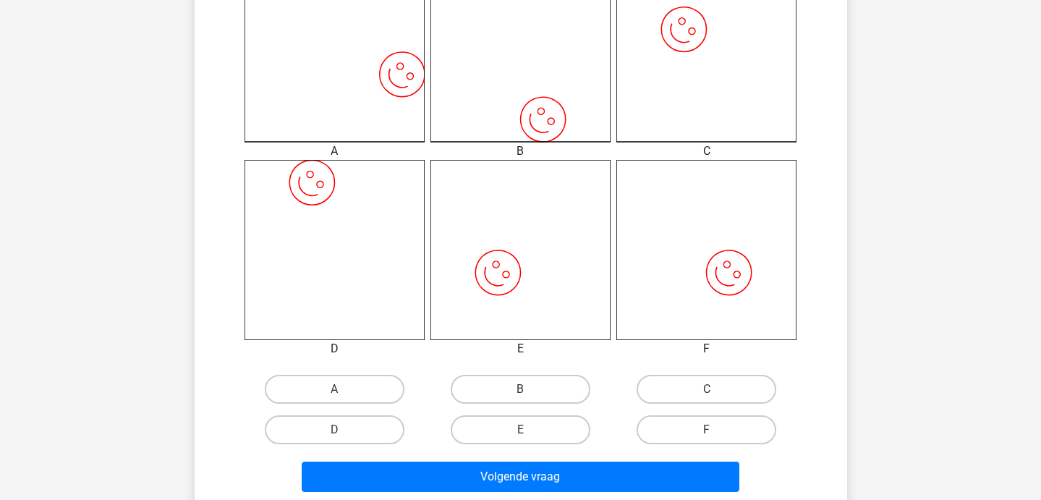
scroll to position [446, 0]
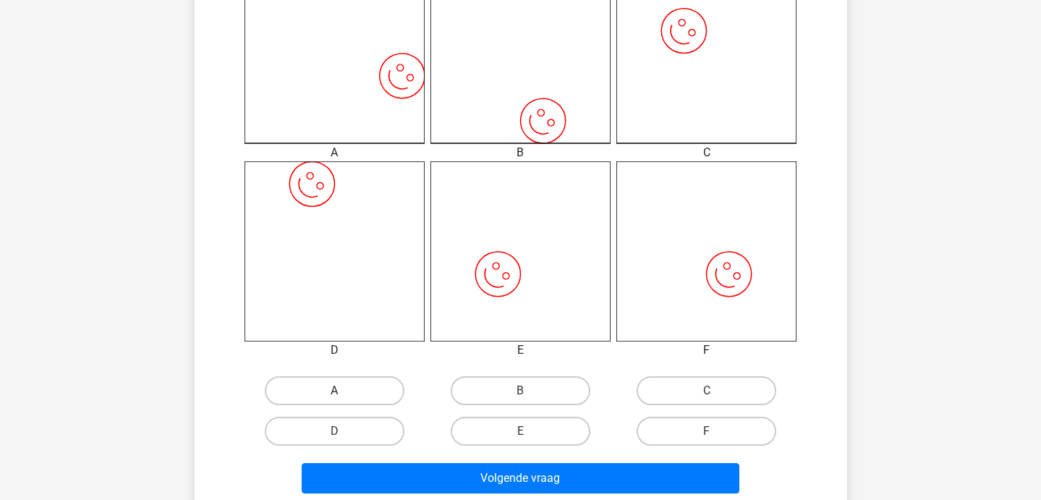
click at [357, 386] on label "A" at bounding box center [335, 390] width 140 height 29
click at [344, 391] on input "A" at bounding box center [338, 395] width 9 height 9
radio input "true"
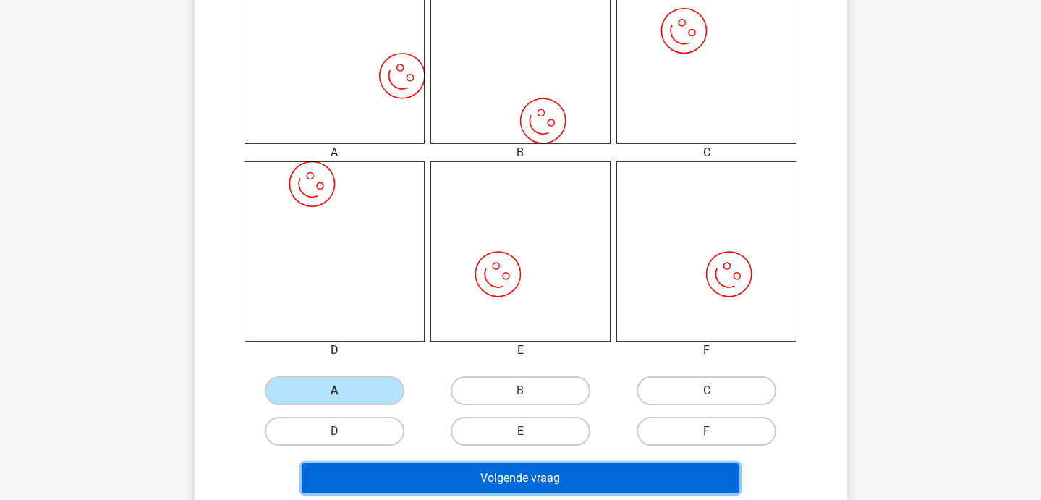
click at [435, 485] on button "Volgende vraag" at bounding box center [521, 478] width 438 height 30
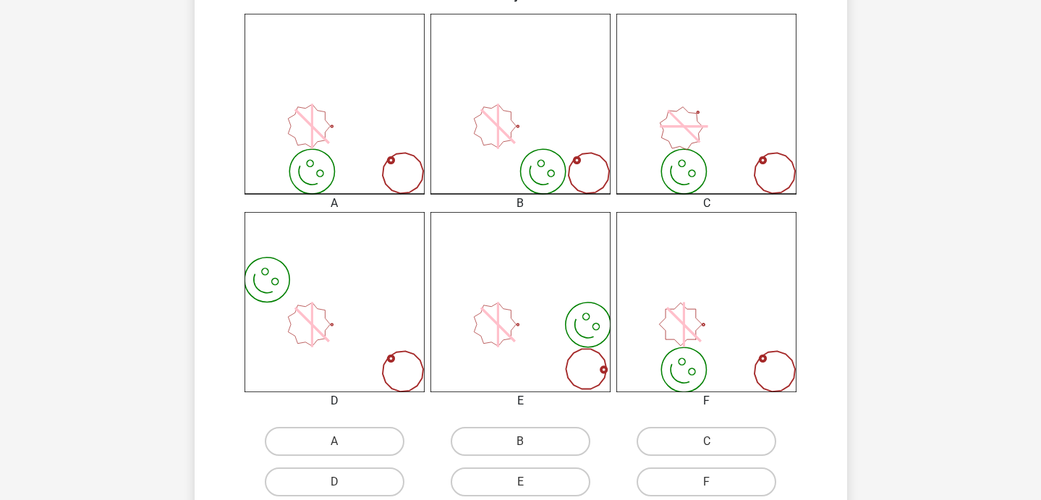
scroll to position [482, 0]
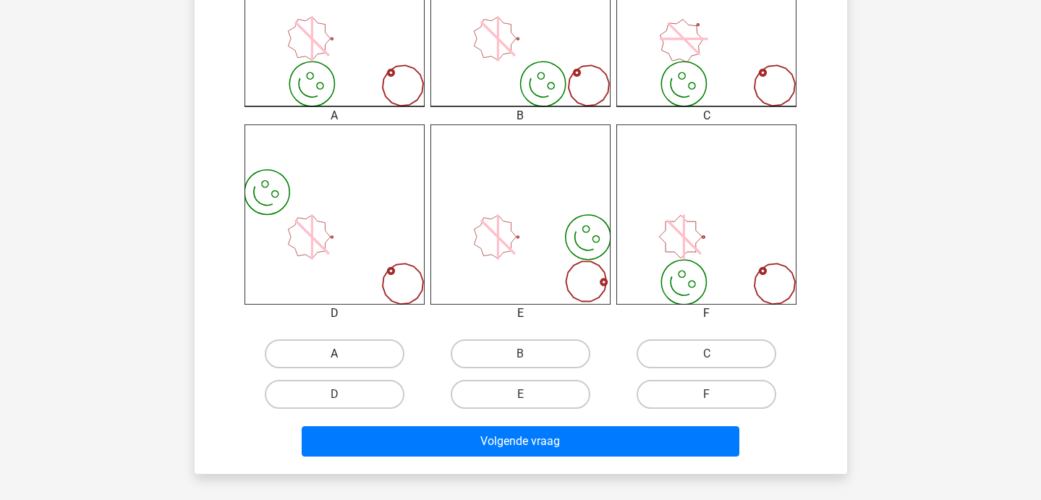
click at [346, 357] on label "A" at bounding box center [335, 353] width 140 height 29
click at [344, 357] on input "A" at bounding box center [338, 358] width 9 height 9
radio input "true"
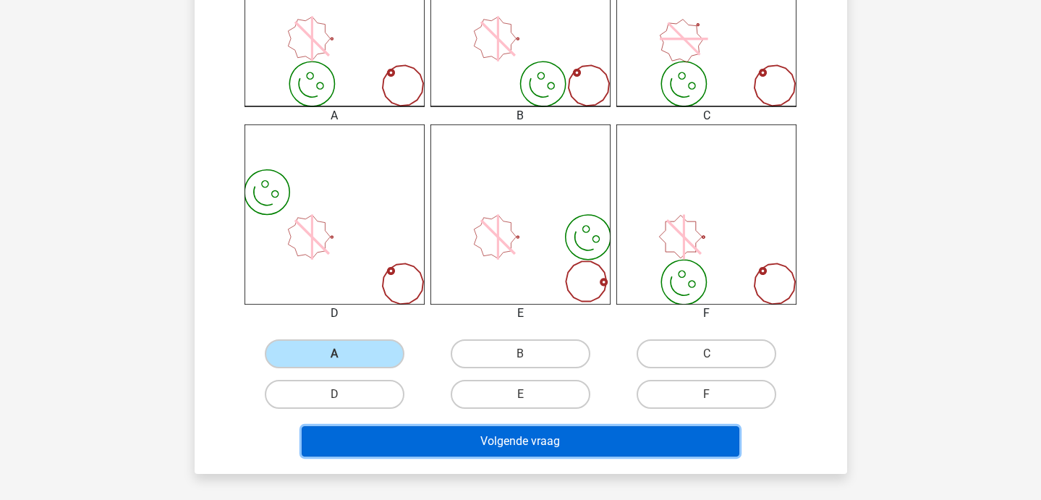
click at [414, 446] on button "Volgende vraag" at bounding box center [521, 441] width 438 height 30
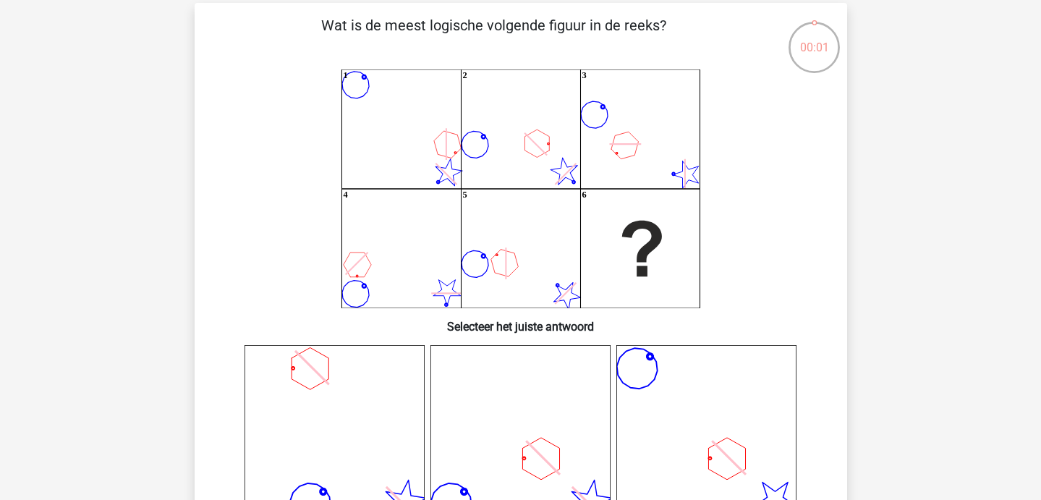
scroll to position [66, 0]
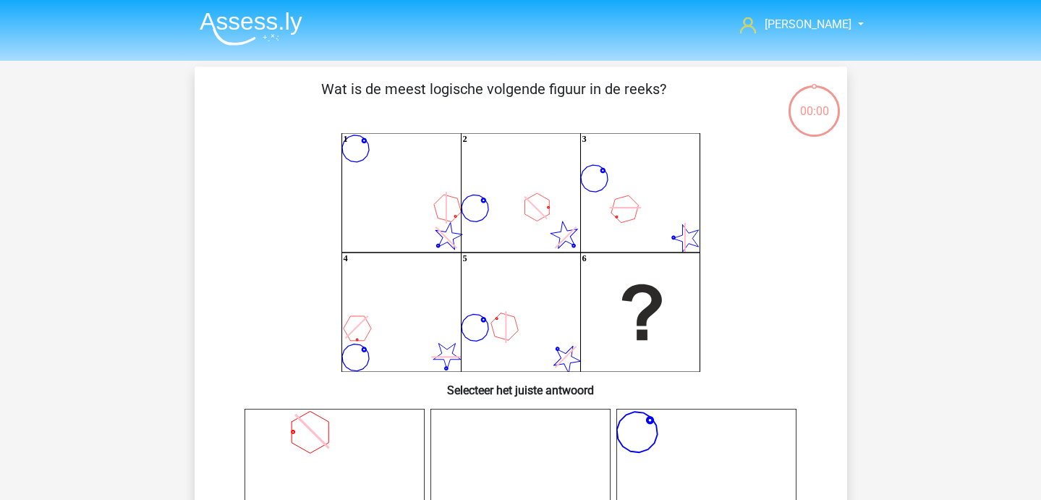
scroll to position [66, 0]
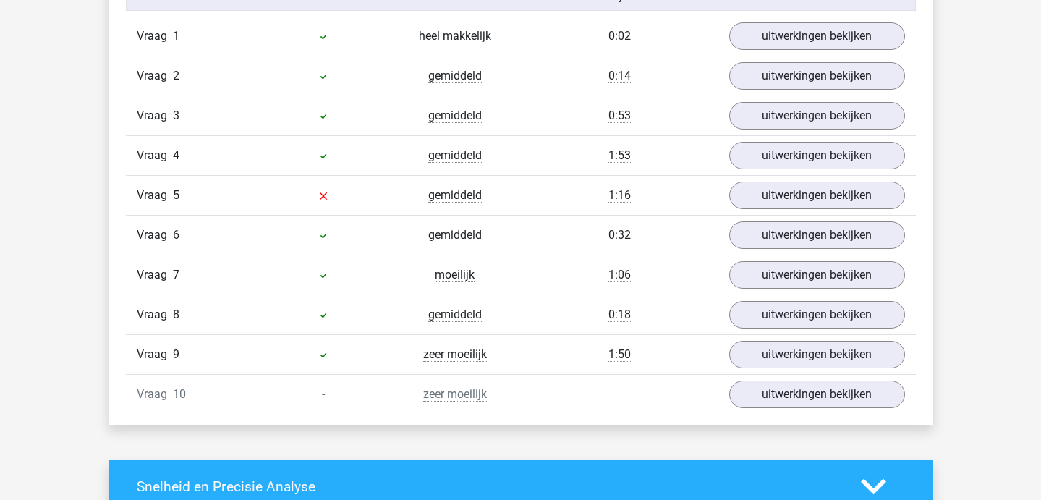
scroll to position [982, 0]
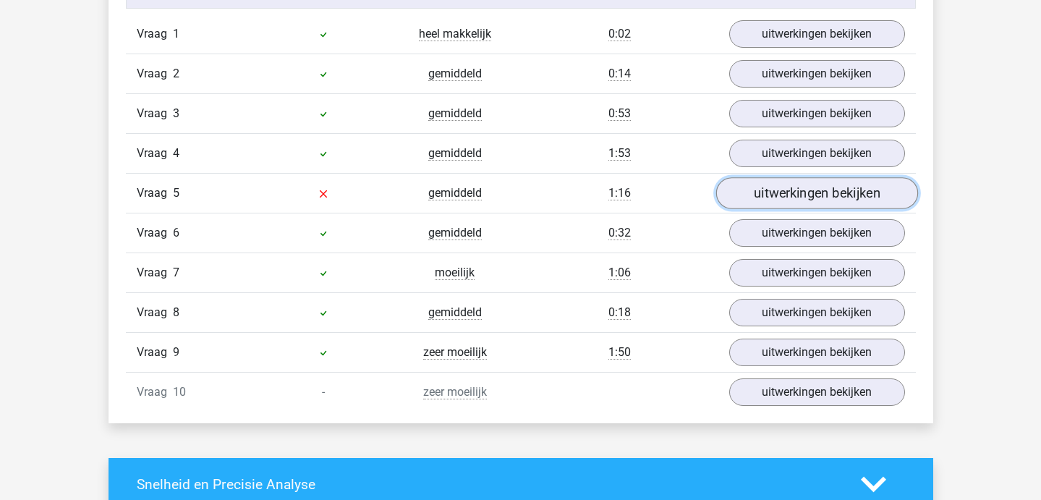
click at [780, 192] on link "uitwerkingen bekijken" at bounding box center [816, 193] width 202 height 32
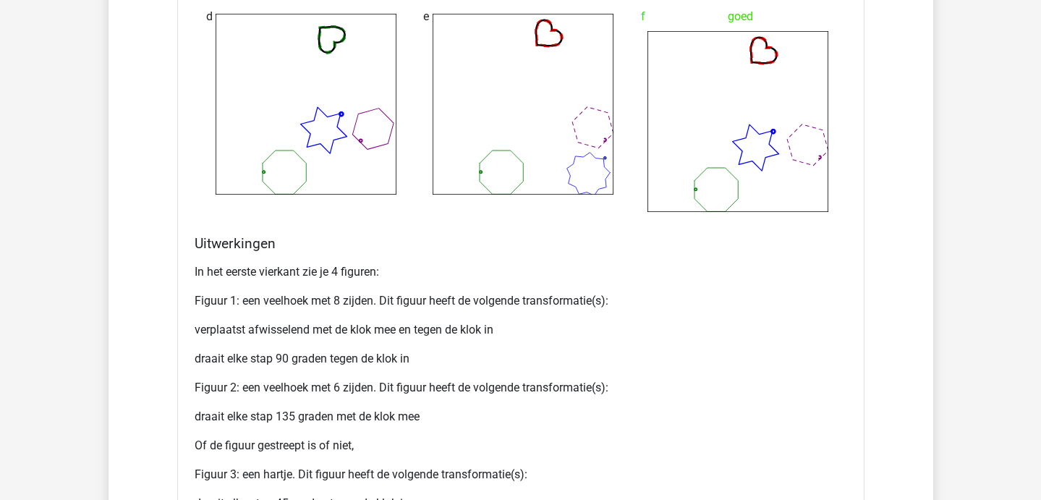
scroll to position [1745, 0]
